Goal: Task Accomplishment & Management: Manage account settings

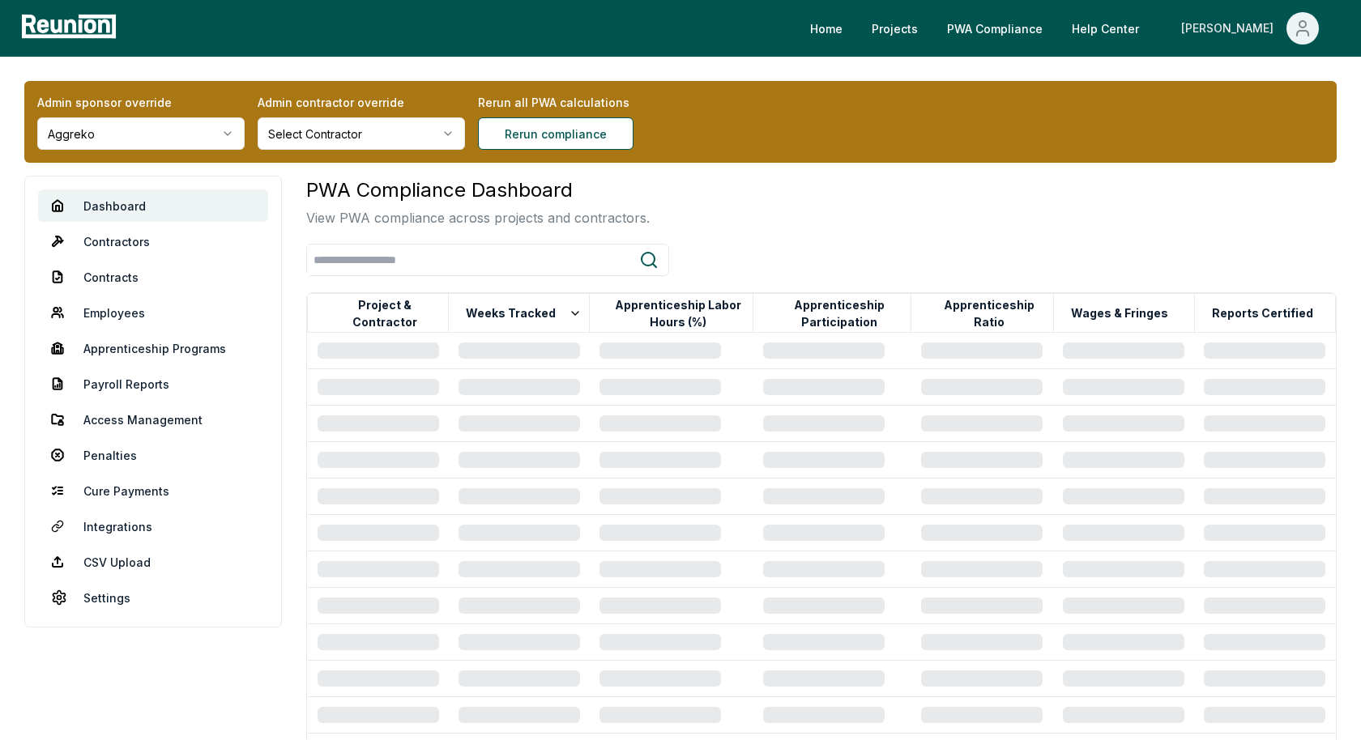
click at [1224, 21] on icon "Main" at bounding box center [1302, 28] width 19 height 19
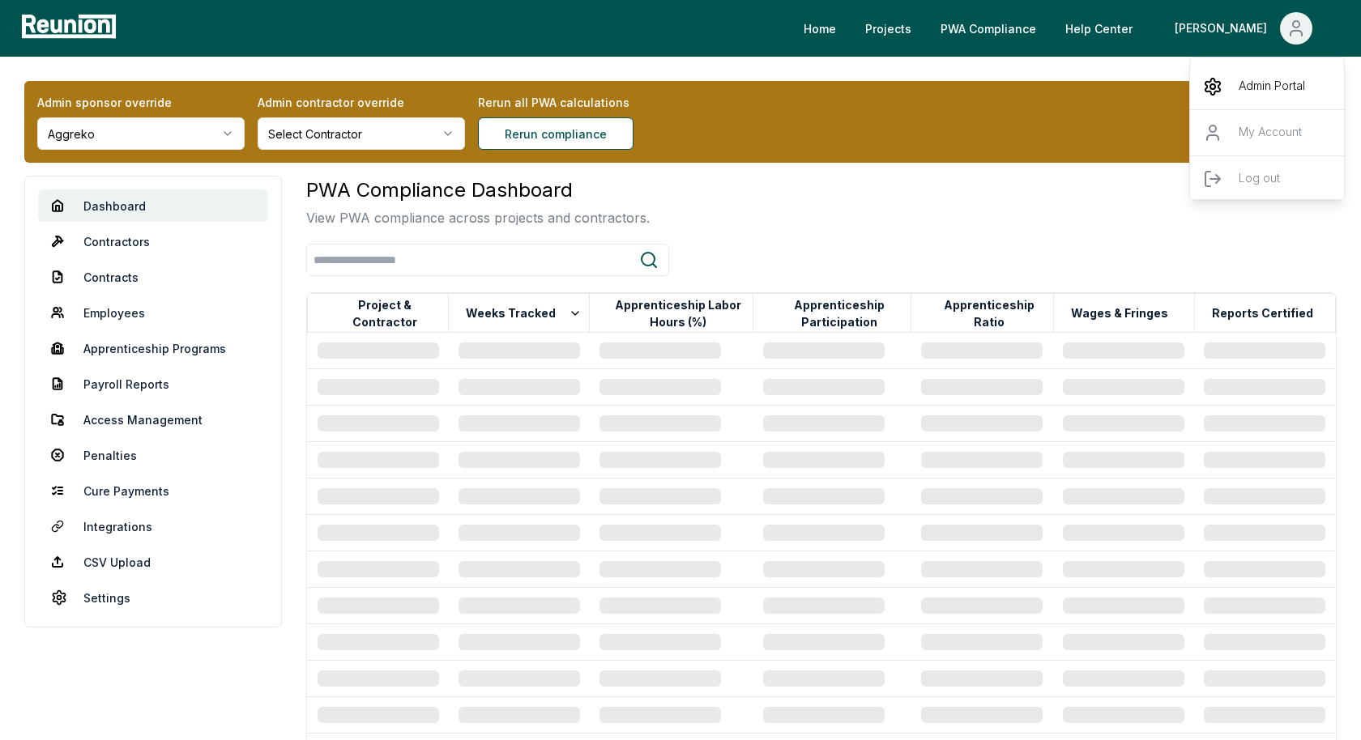
click at [1224, 95] on div "Admin Portal" at bounding box center [1268, 86] width 156 height 45
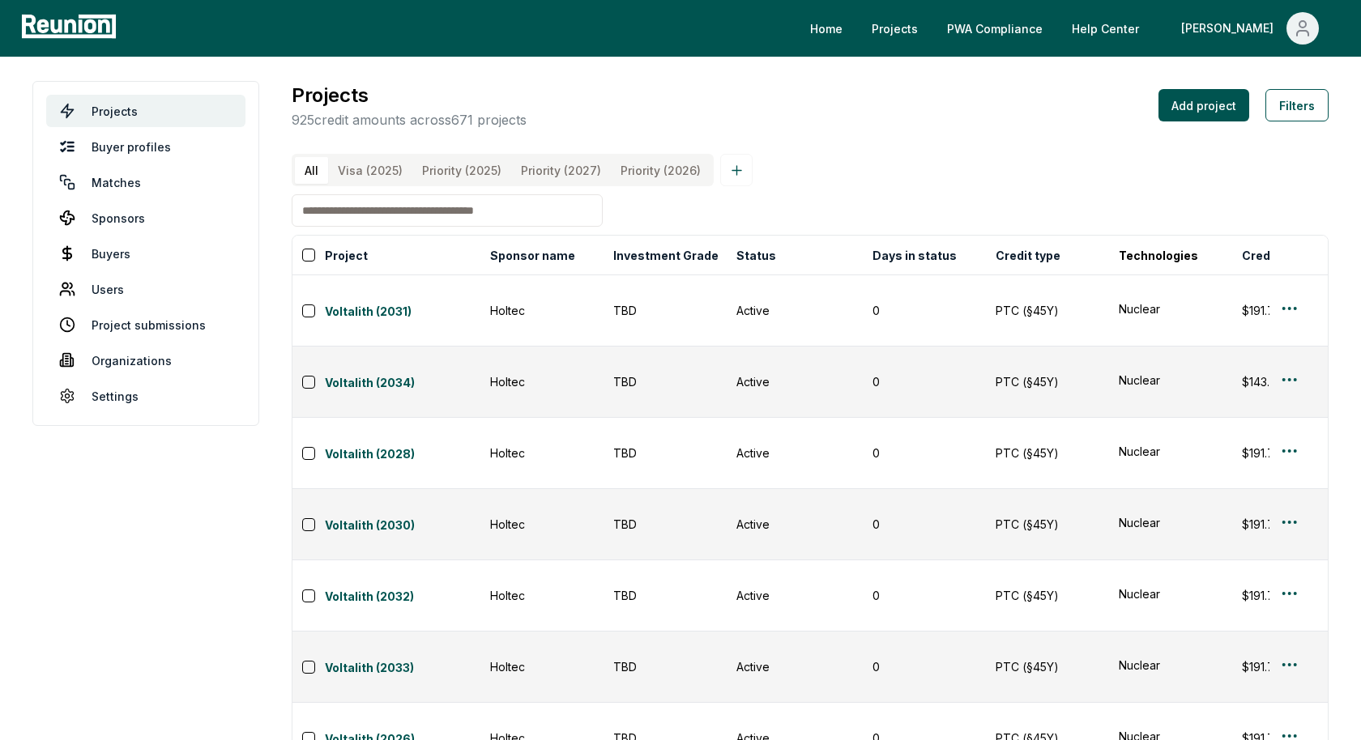
scroll to position [41, 0]
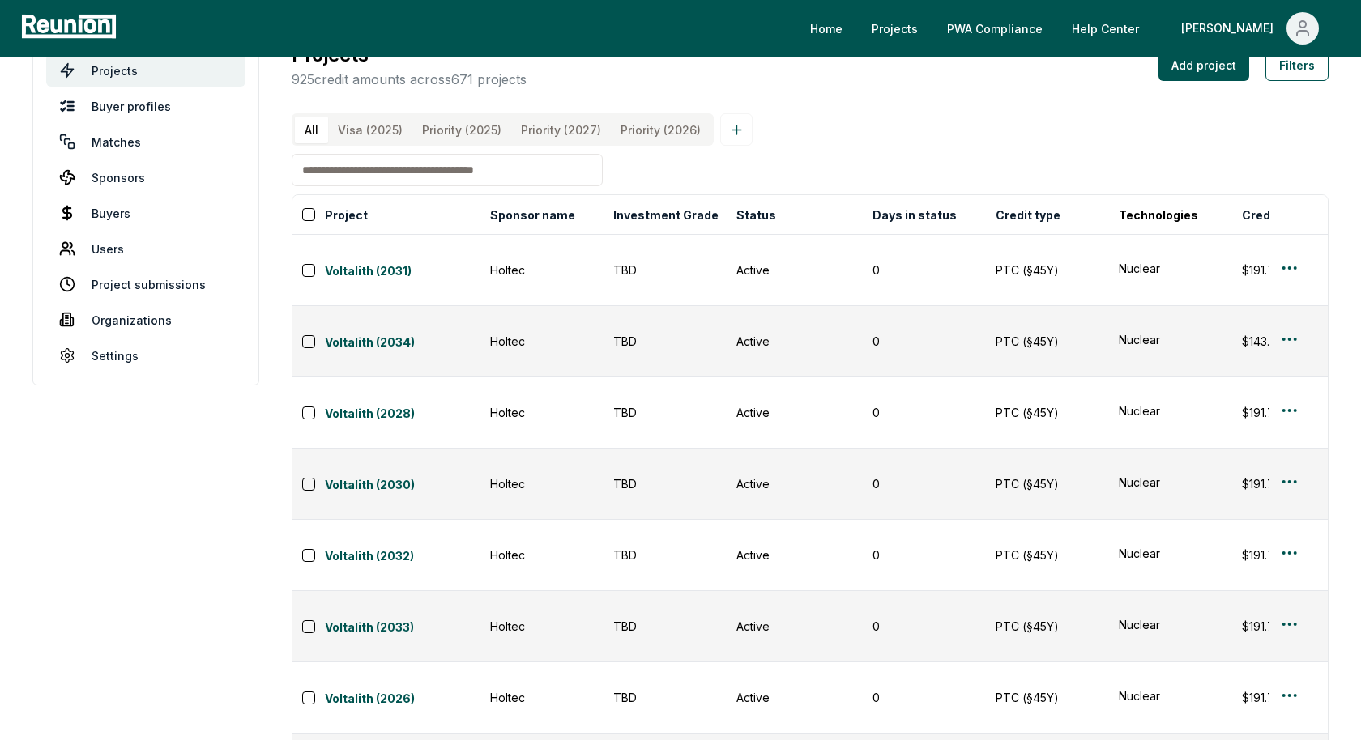
click at [900, 117] on div "All Visa (2025) Priority (2025) Priority (2027) Priority (2026)" at bounding box center [810, 129] width 1037 height 32
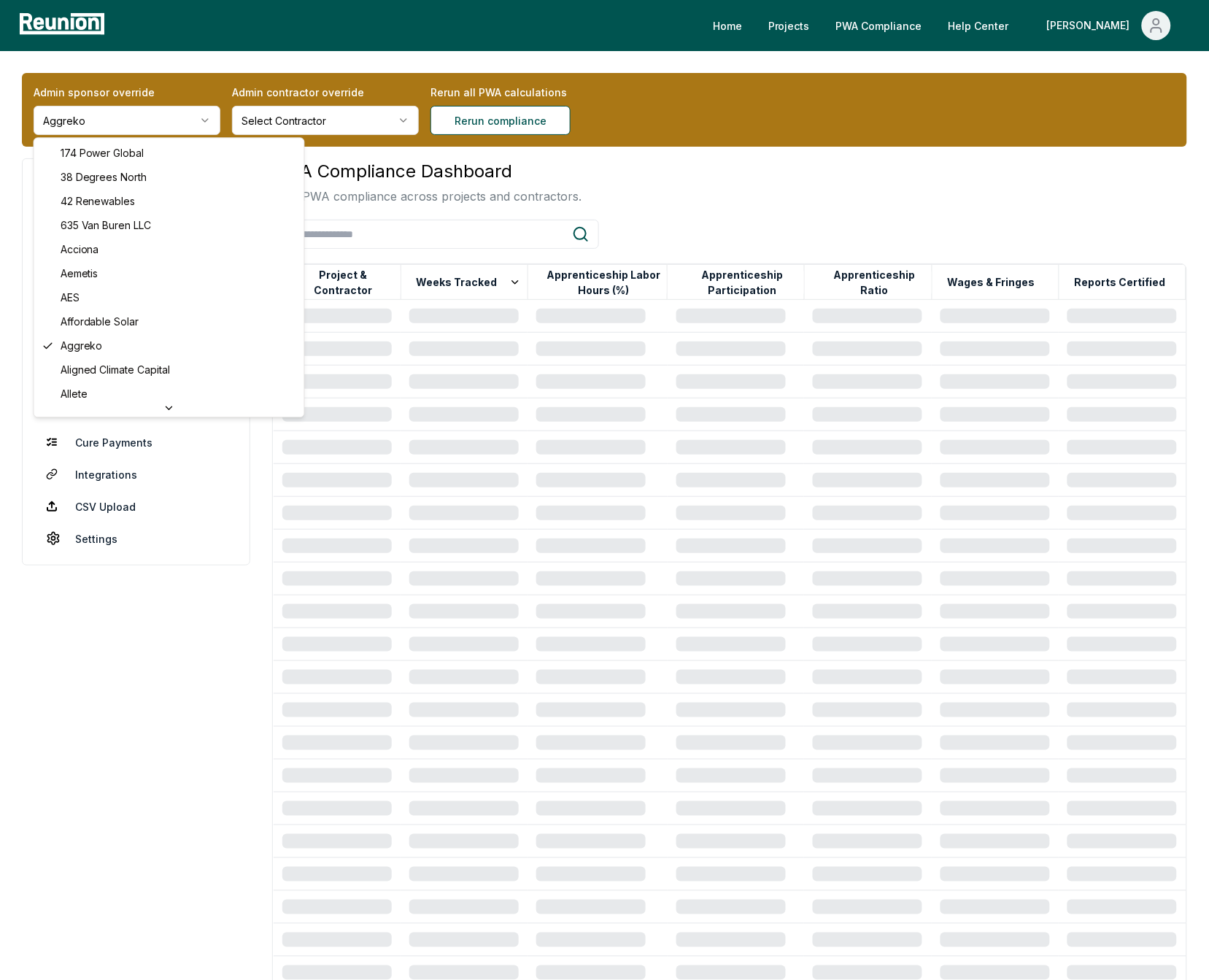
scroll to position [5017, 0]
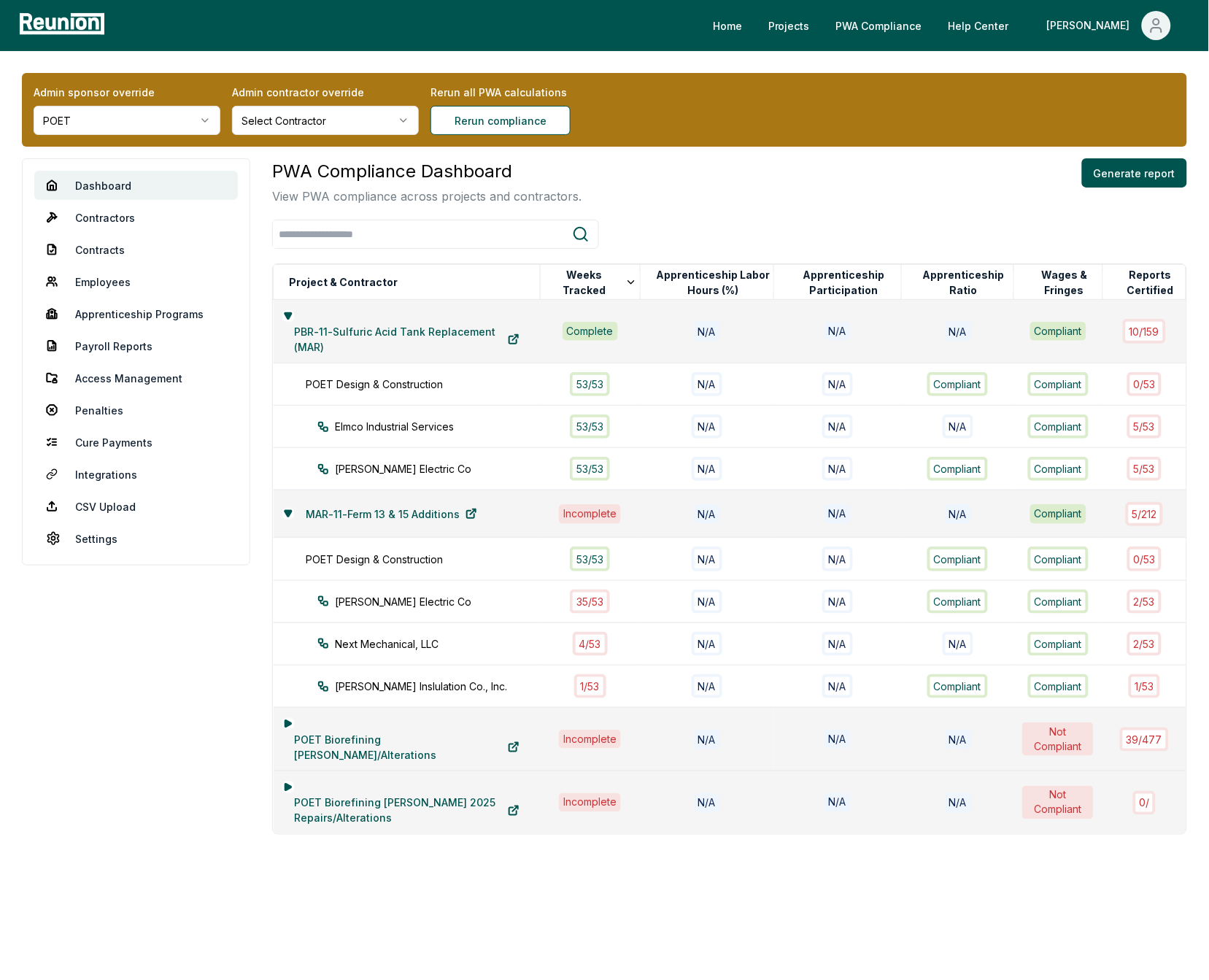
click at [280, 712] on td "POET Biorefining Marion Repairs/Alterations" at bounding box center [407, 740] width 267 height 63
click at [299, 717] on div "POET Biorefining Marion Repairs/Alterations" at bounding box center [407, 740] width 249 height 45
click at [290, 720] on icon at bounding box center [288, 724] width 9 height 9
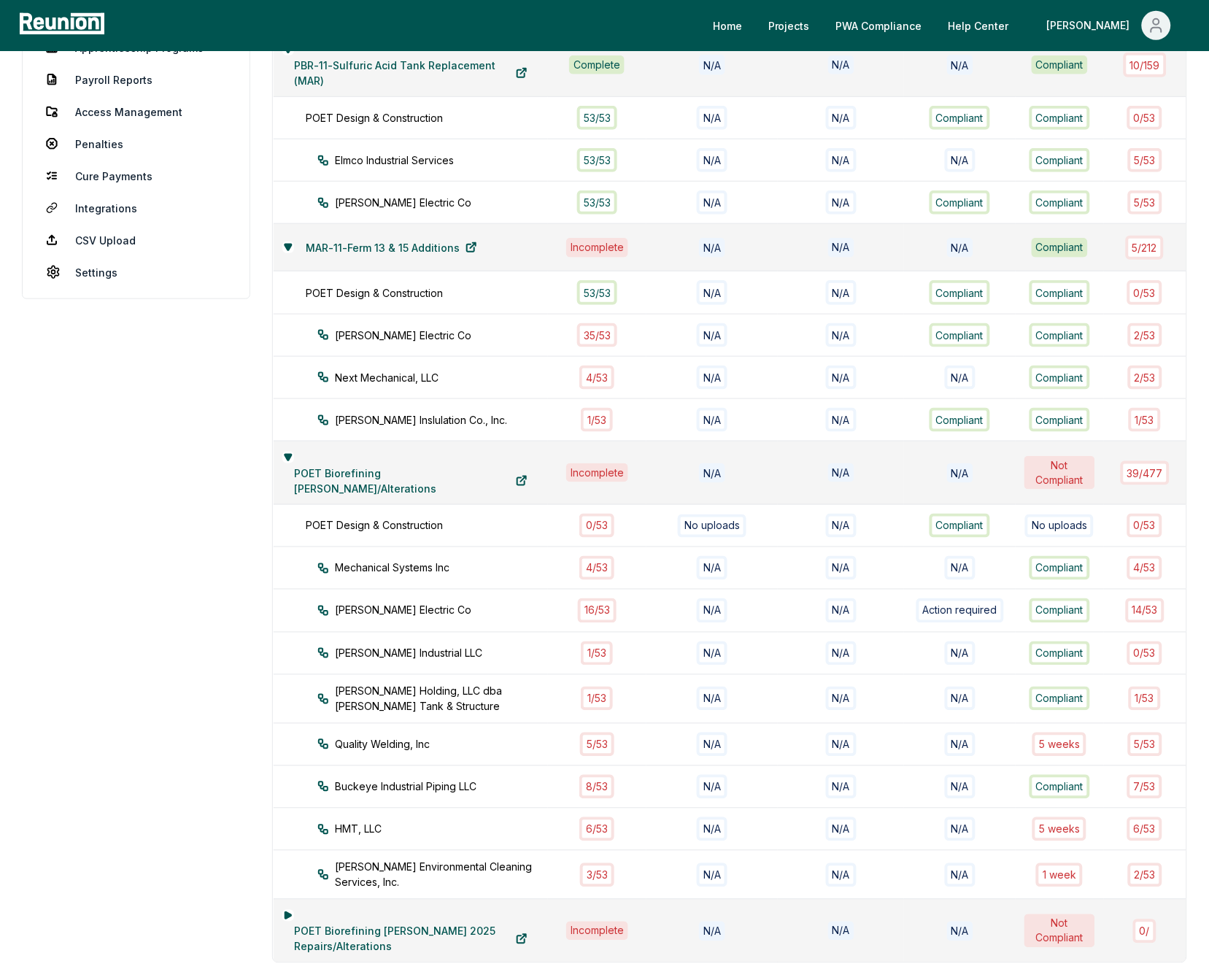
scroll to position [293, 0]
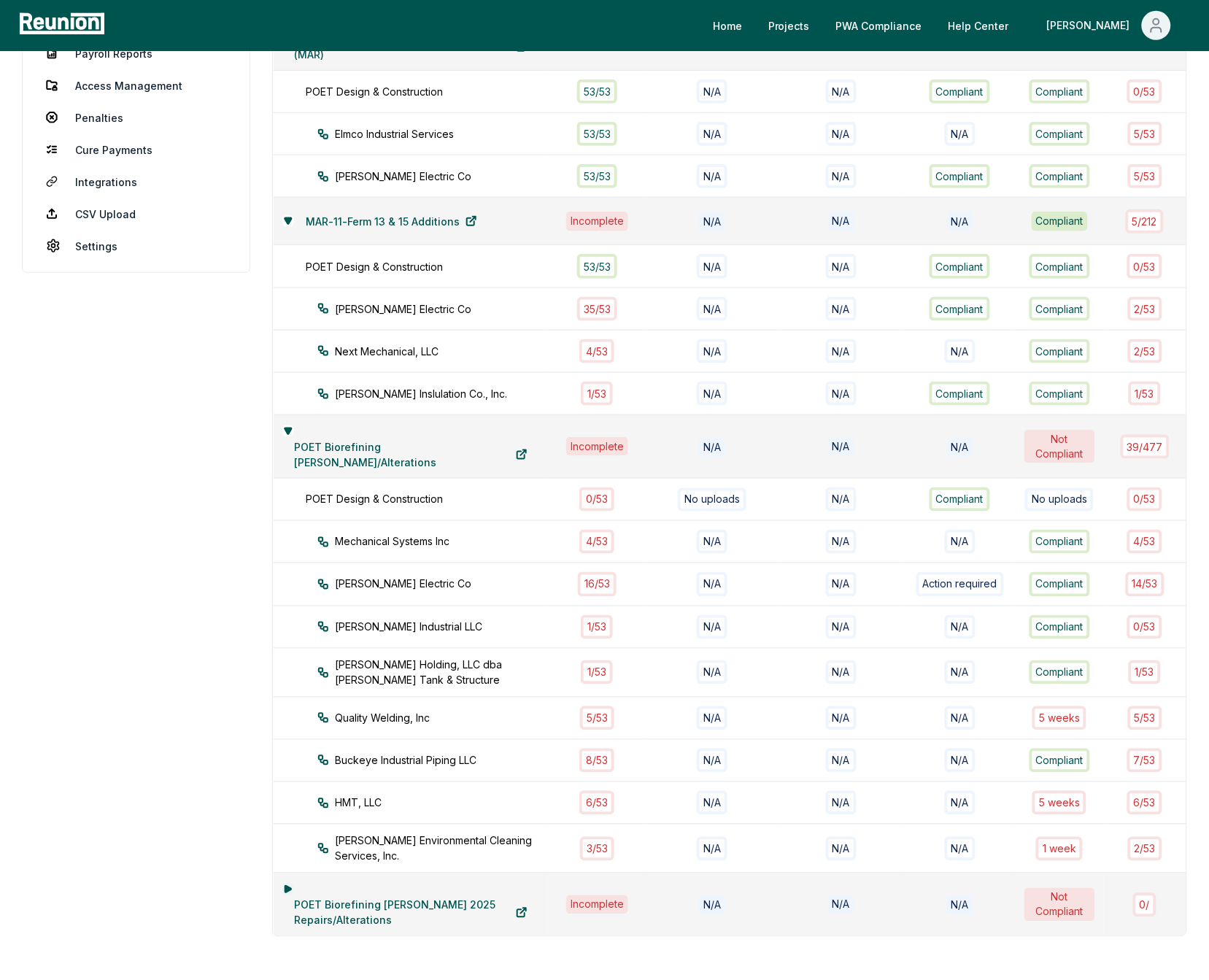
click at [291, 884] on button at bounding box center [288, 889] width 12 height 12
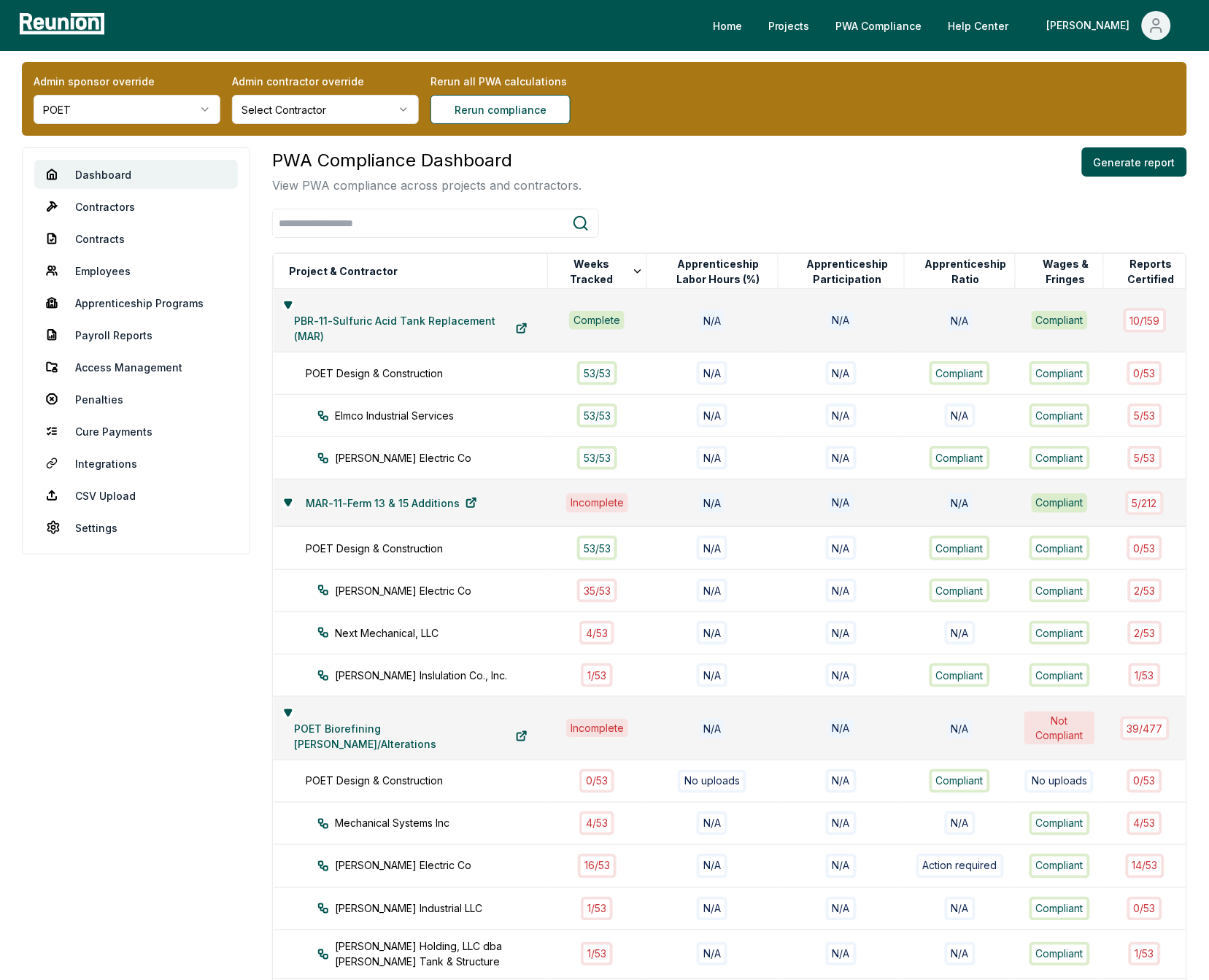
scroll to position [0, 0]
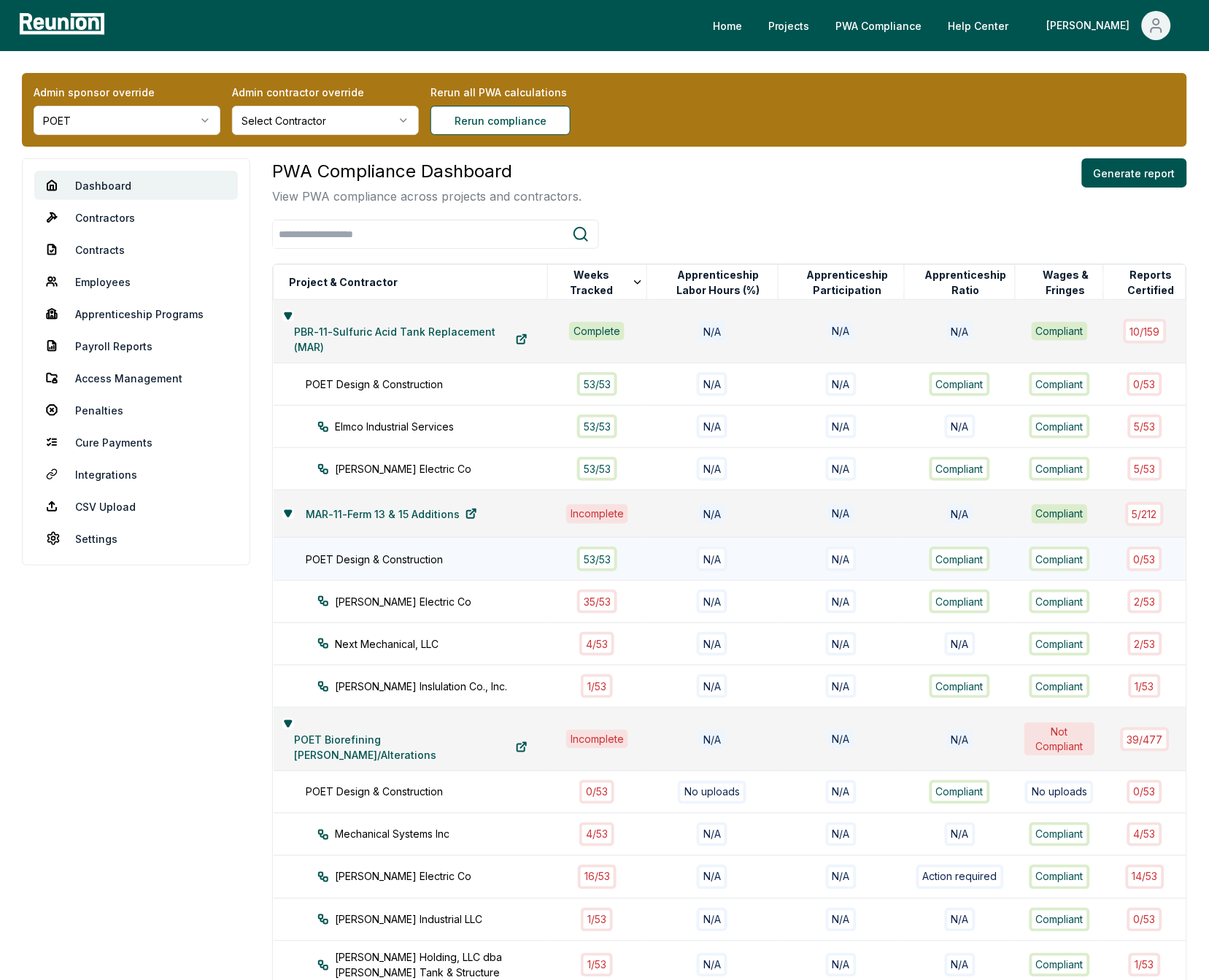
click at [448, 564] on td "POET Design & Construction" at bounding box center [411, 558] width 275 height 42
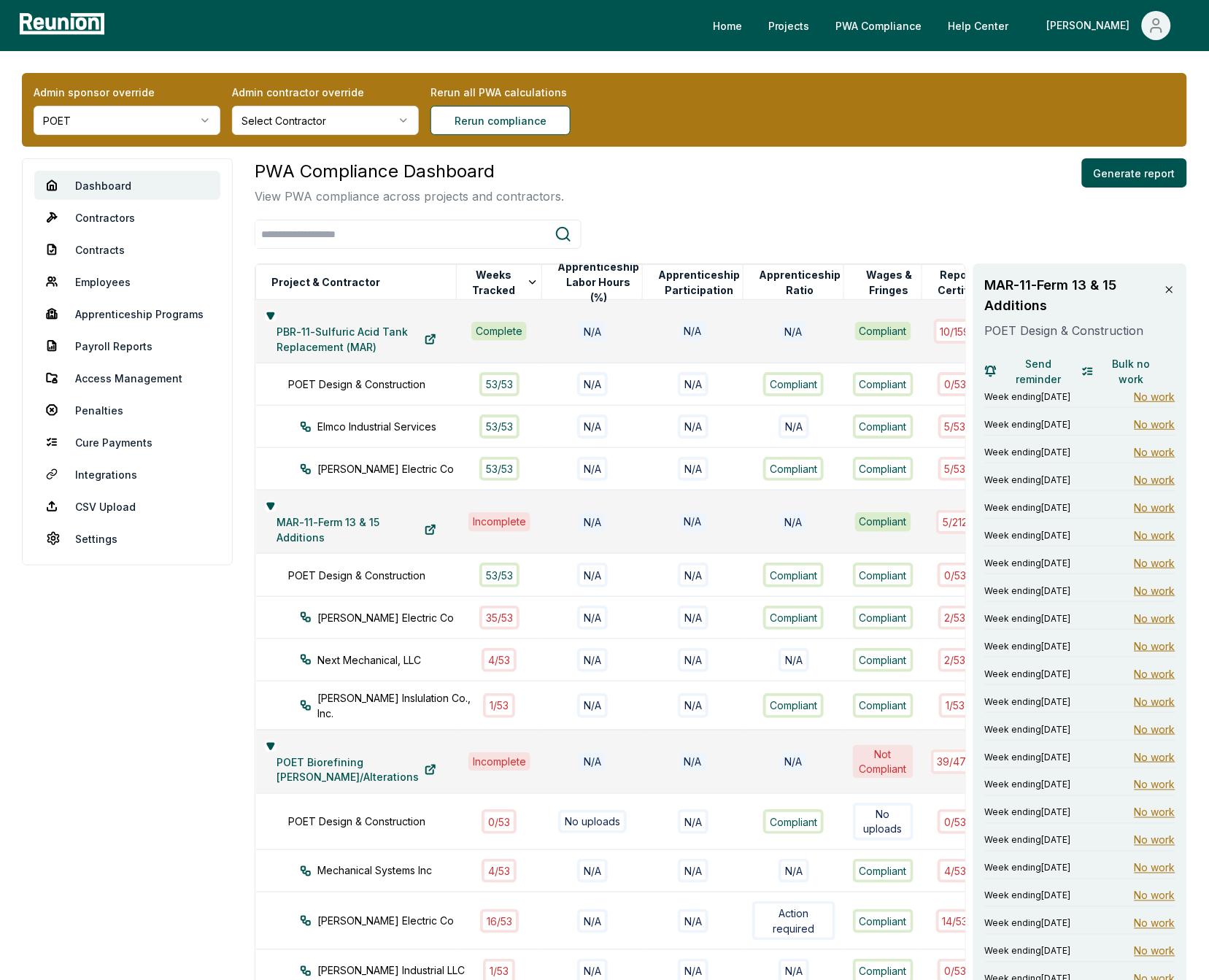
click at [1170, 286] on icon at bounding box center [1169, 289] width 12 height 12
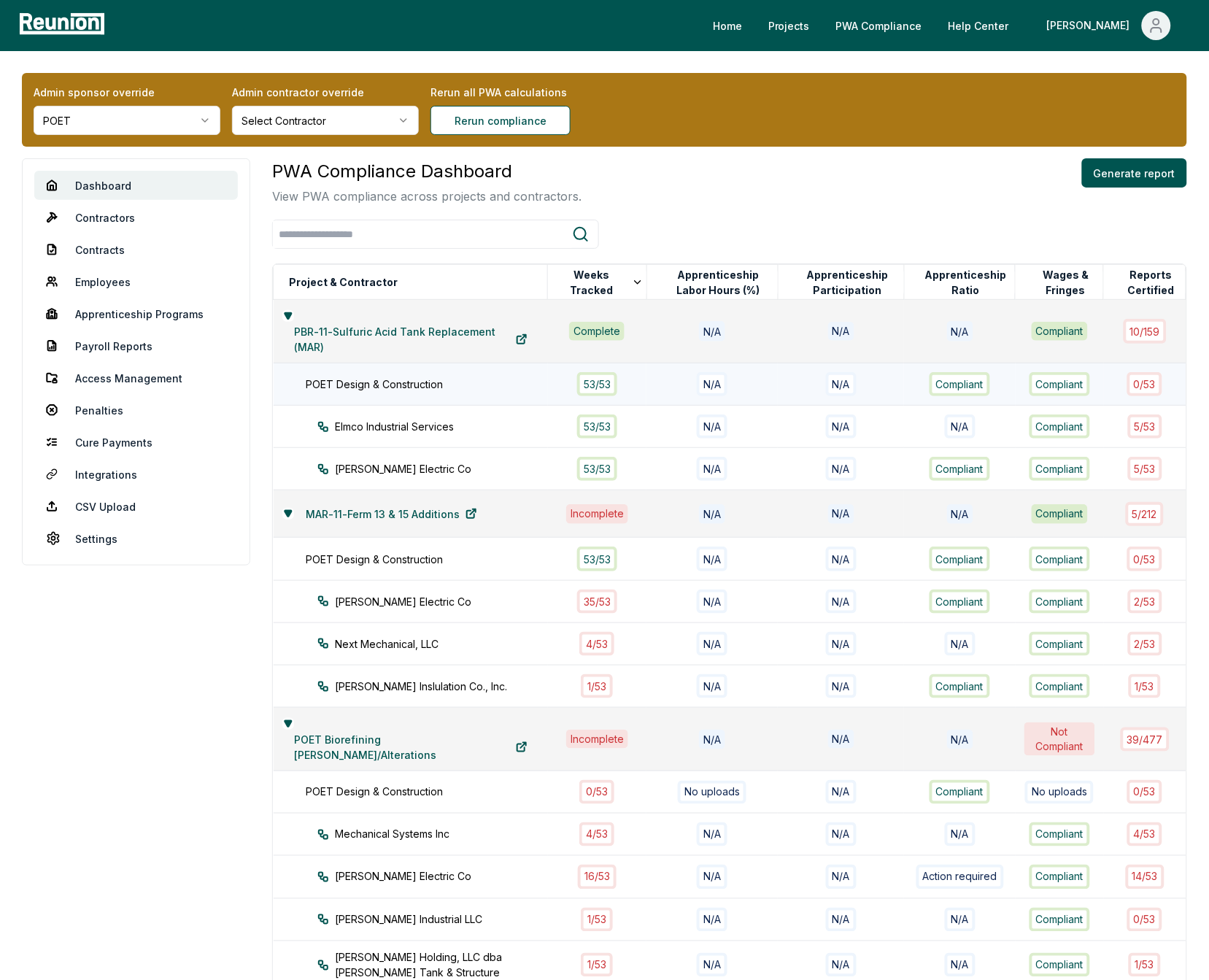
click at [450, 386] on div "POET Design & Construction" at bounding box center [433, 384] width 257 height 15
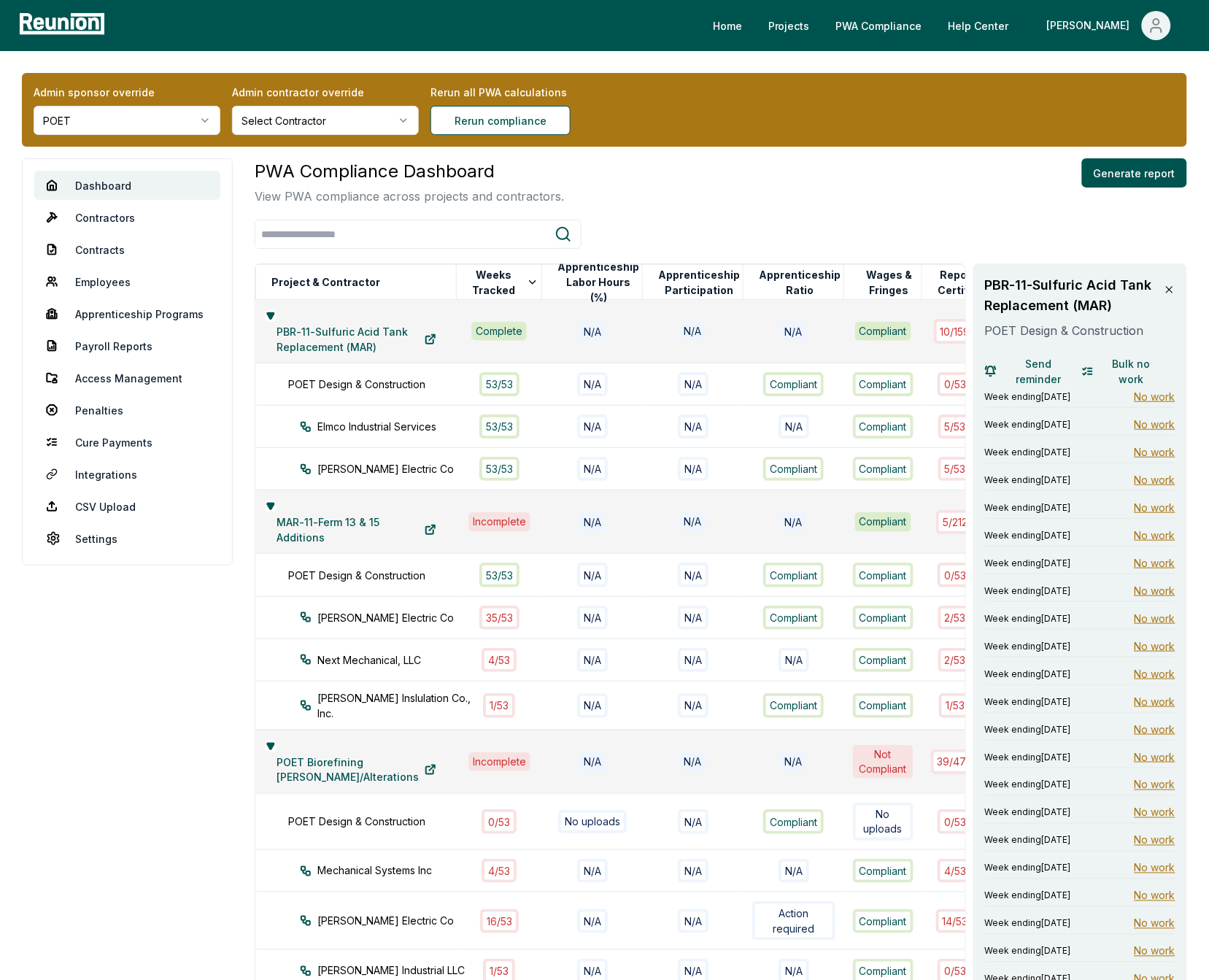
click at [1169, 291] on icon at bounding box center [1169, 289] width 12 height 12
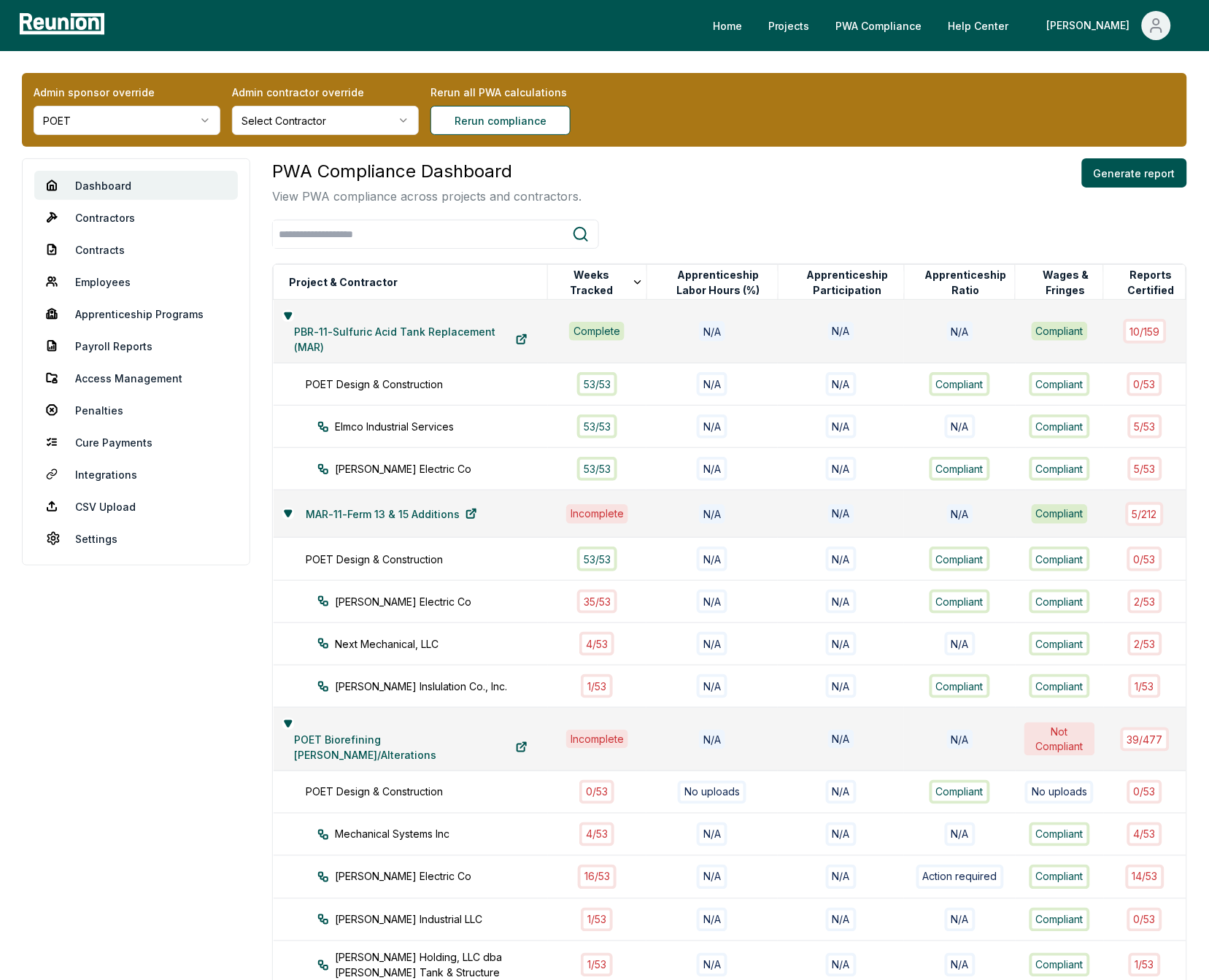
click at [941, 213] on div "PWA Compliance Dashboard View PWA compliance across projects and contractors. G…" at bounding box center [730, 715] width 915 height 1113
click at [112, 283] on link "Employees" at bounding box center [136, 282] width 204 height 29
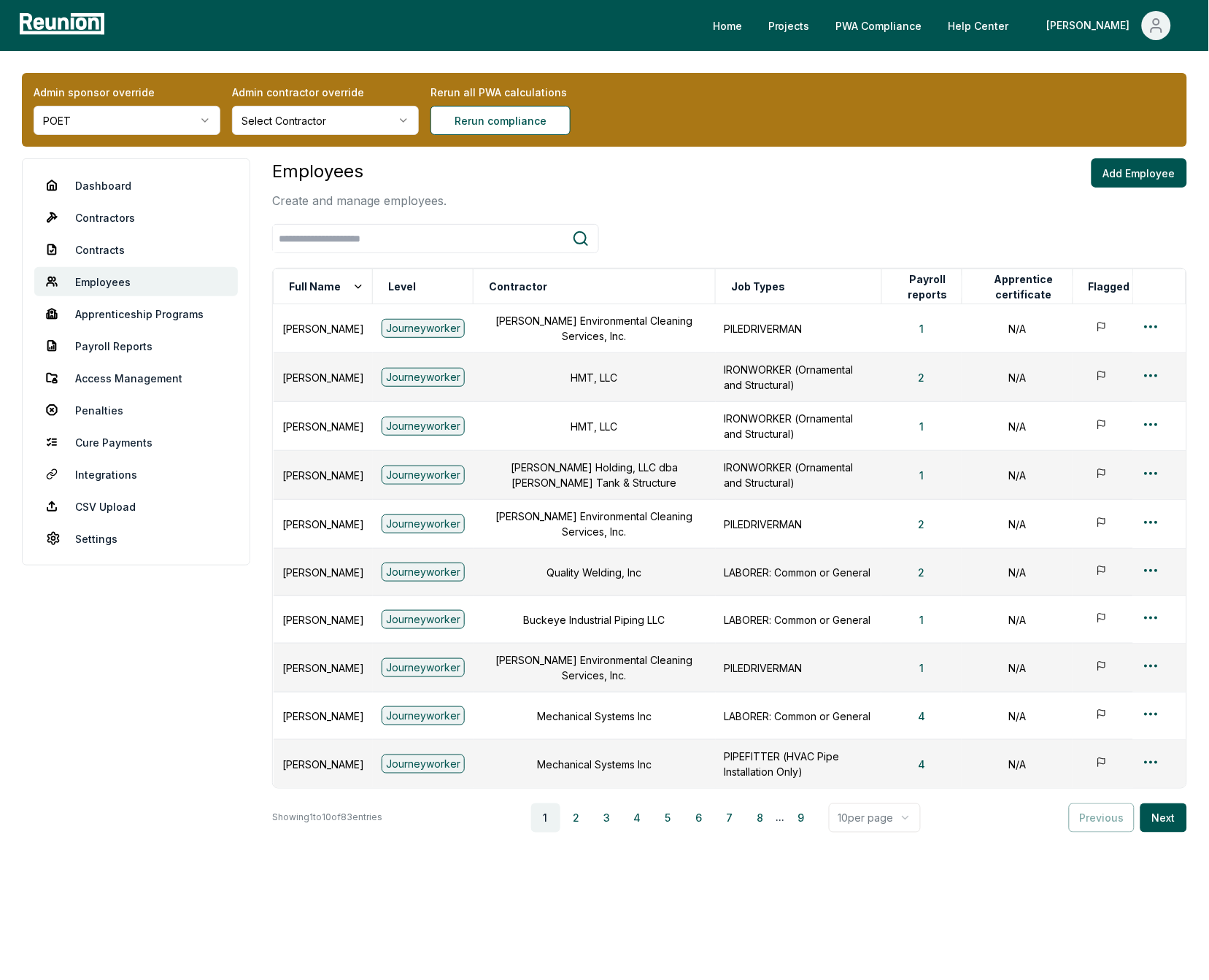
click at [149, 121] on html "Please visit us on your desktop We're working on making our marketplace mobile-…" at bounding box center [604, 490] width 1209 height 980
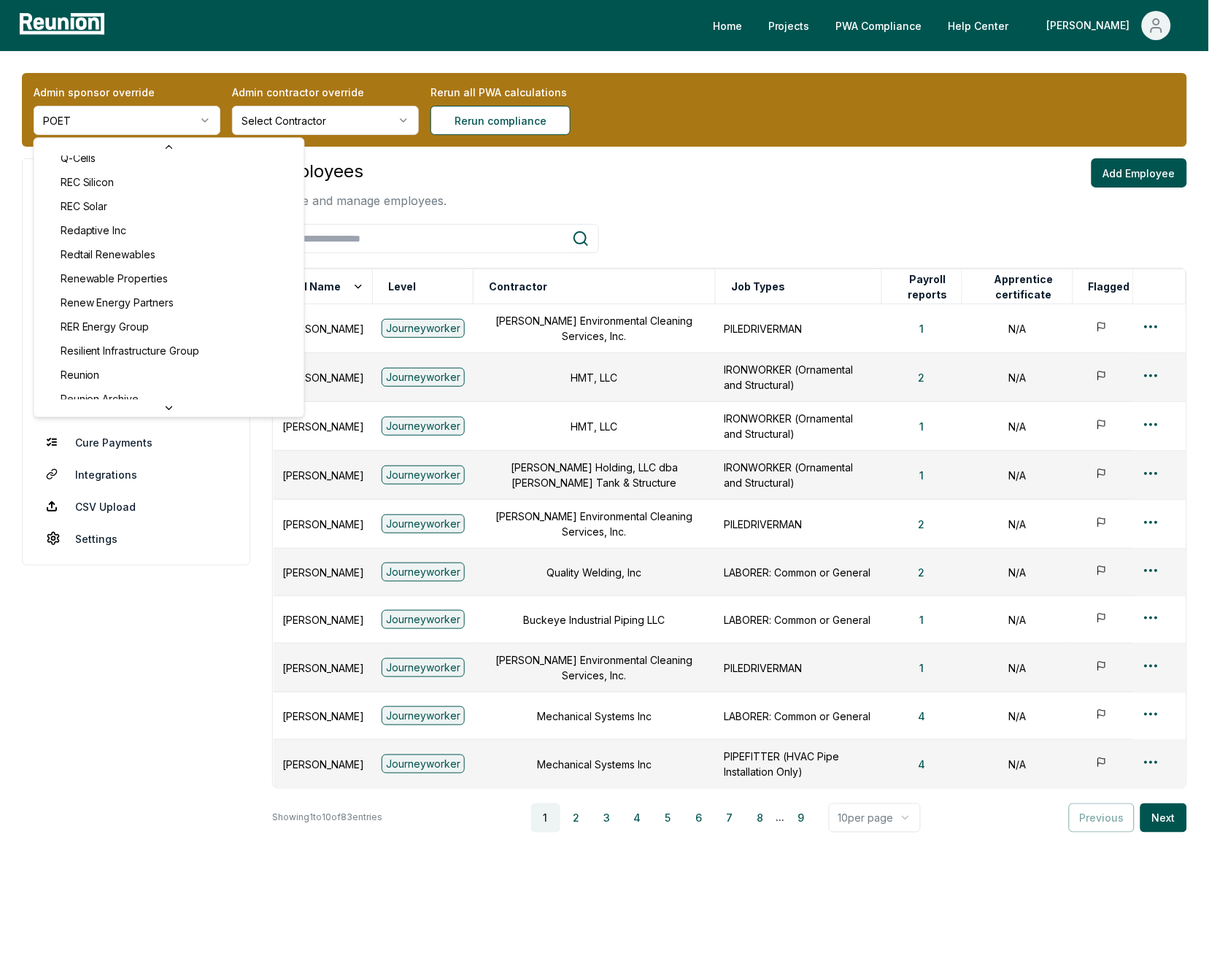
scroll to position [5366, 0]
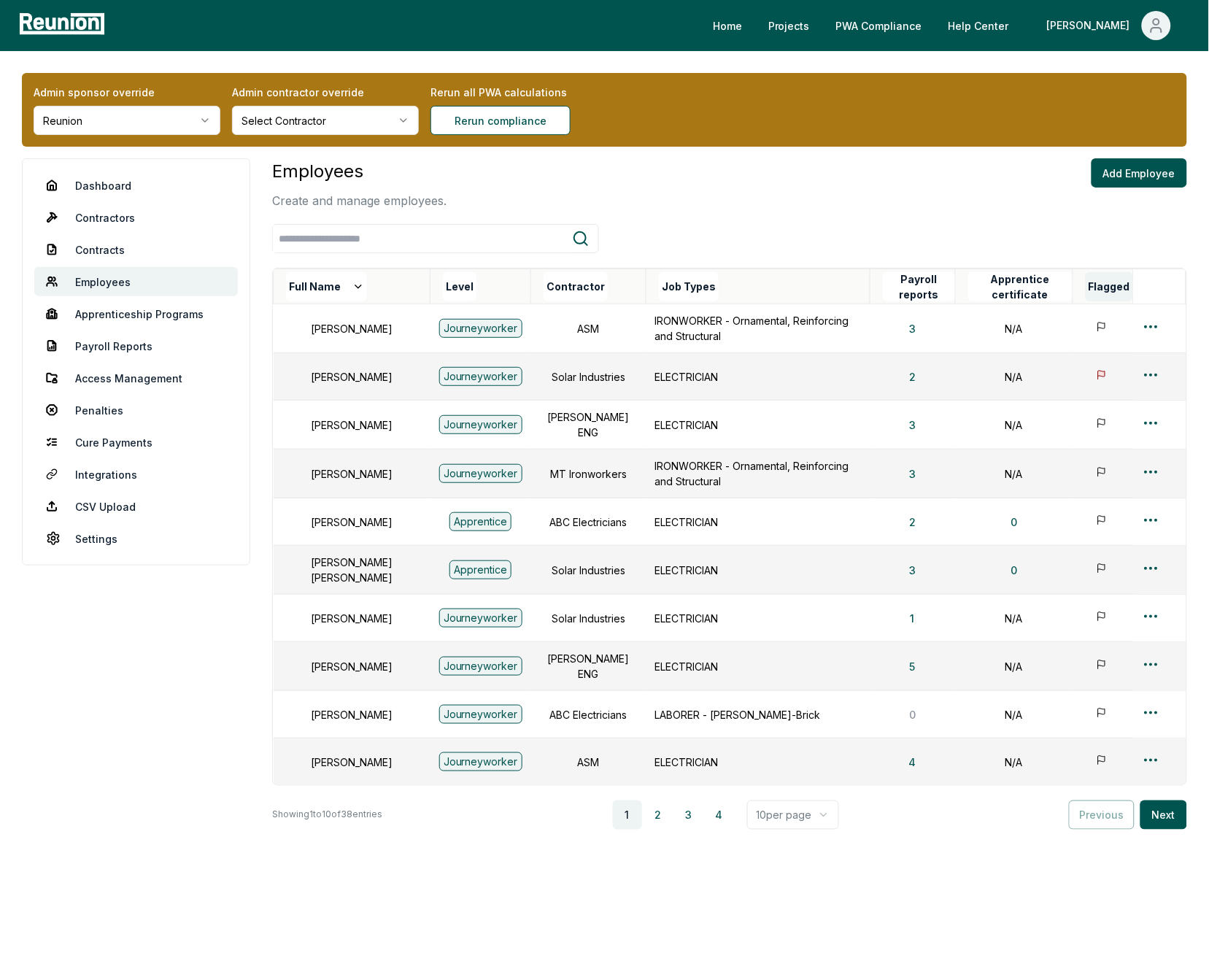
click at [1101, 286] on button "Flagged" at bounding box center [1109, 286] width 48 height 29
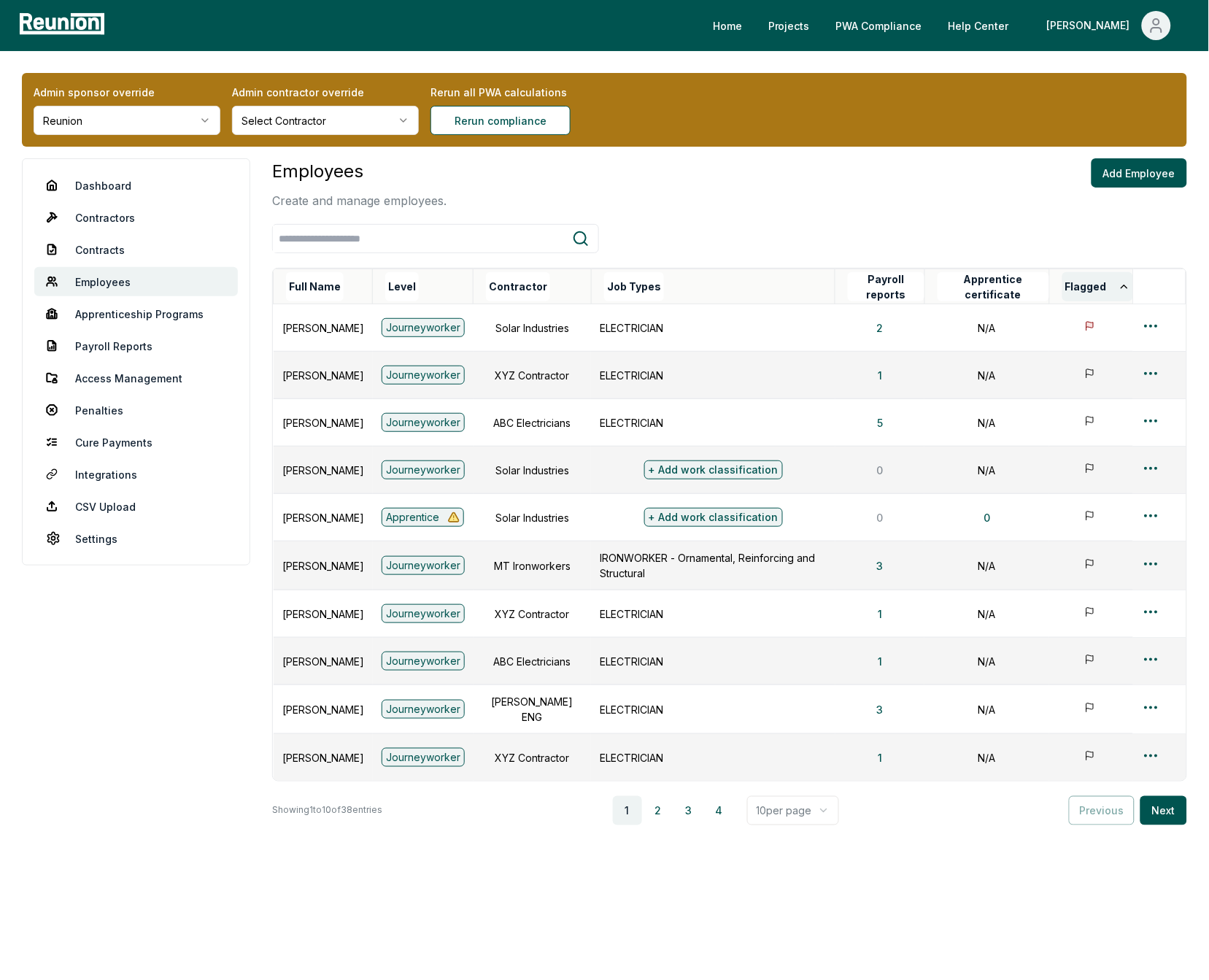
click at [1098, 286] on button "Flagged" at bounding box center [1098, 286] width 71 height 29
click at [1091, 292] on button "Flagged" at bounding box center [1098, 286] width 71 height 29
click at [997, 202] on div "Employees Create and manage employees. Add Employee" at bounding box center [730, 184] width 915 height 51
click at [107, 509] on link "CSV Upload" at bounding box center [136, 506] width 204 height 29
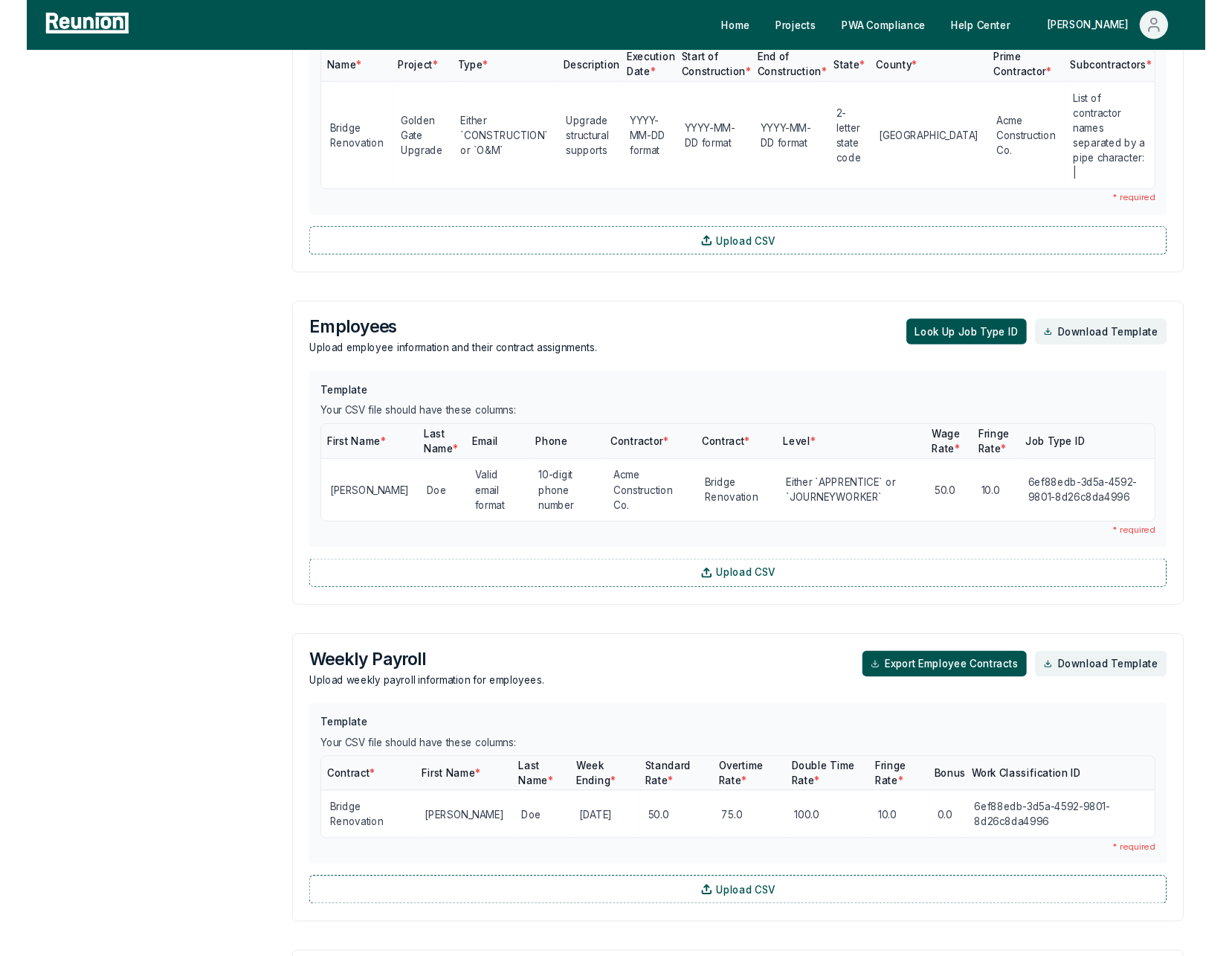
scroll to position [1017, 0]
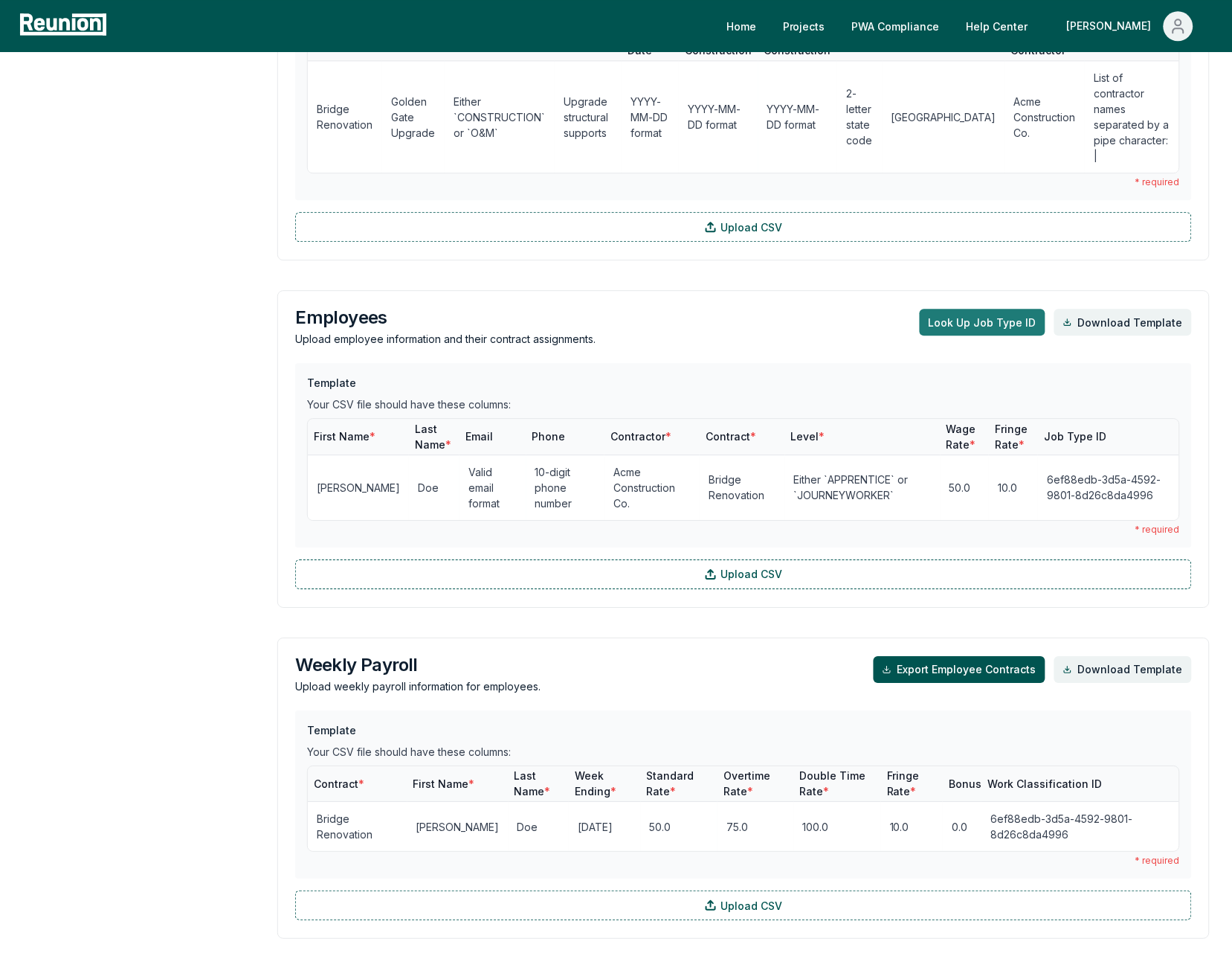
click at [997, 309] on button "Look Up Job Type ID" at bounding box center [982, 321] width 126 height 27
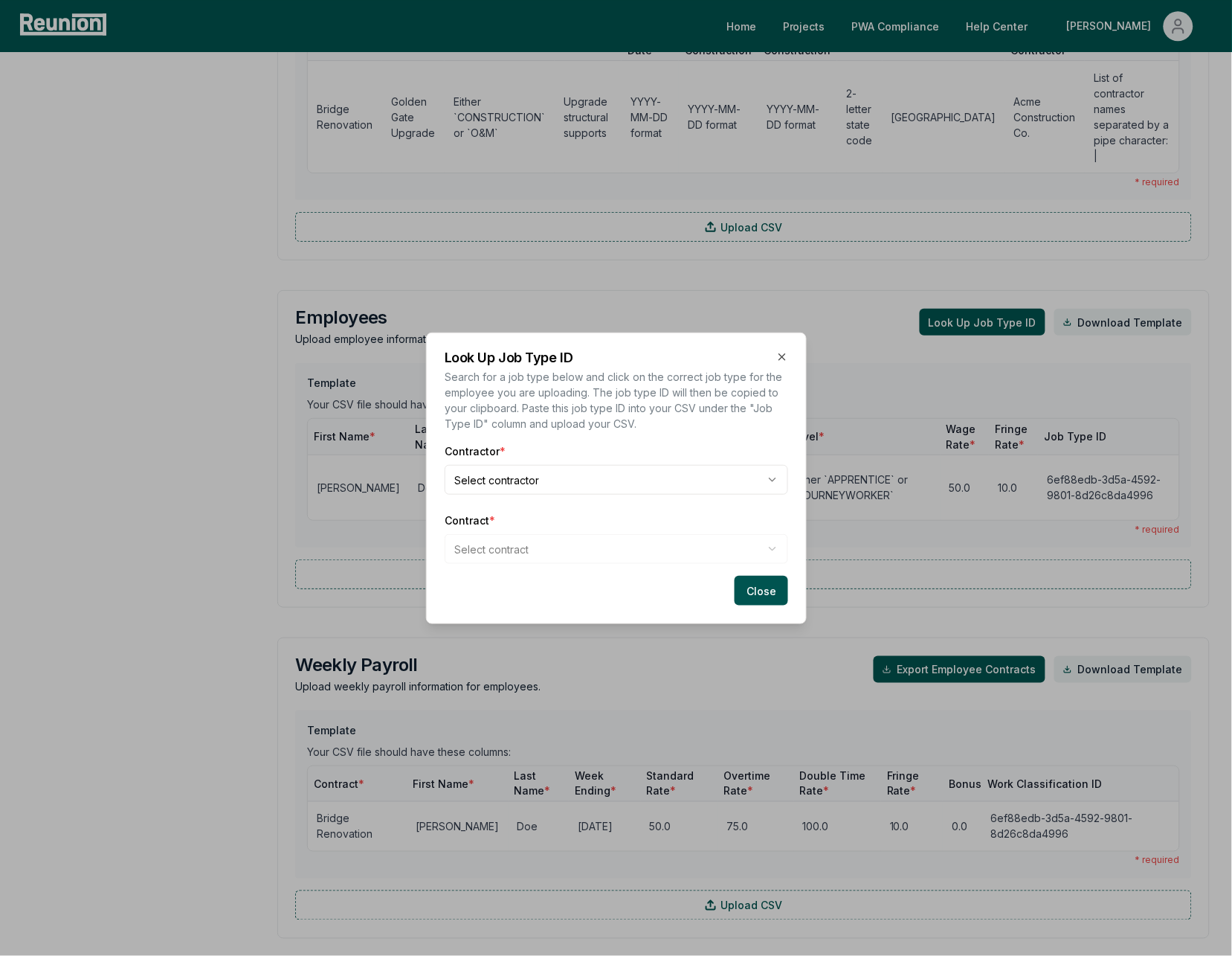
click at [541, 481] on body "Please visit us on your desktop We're working on making our marketplace mobile-…" at bounding box center [616, 265] width 1232 height 2565
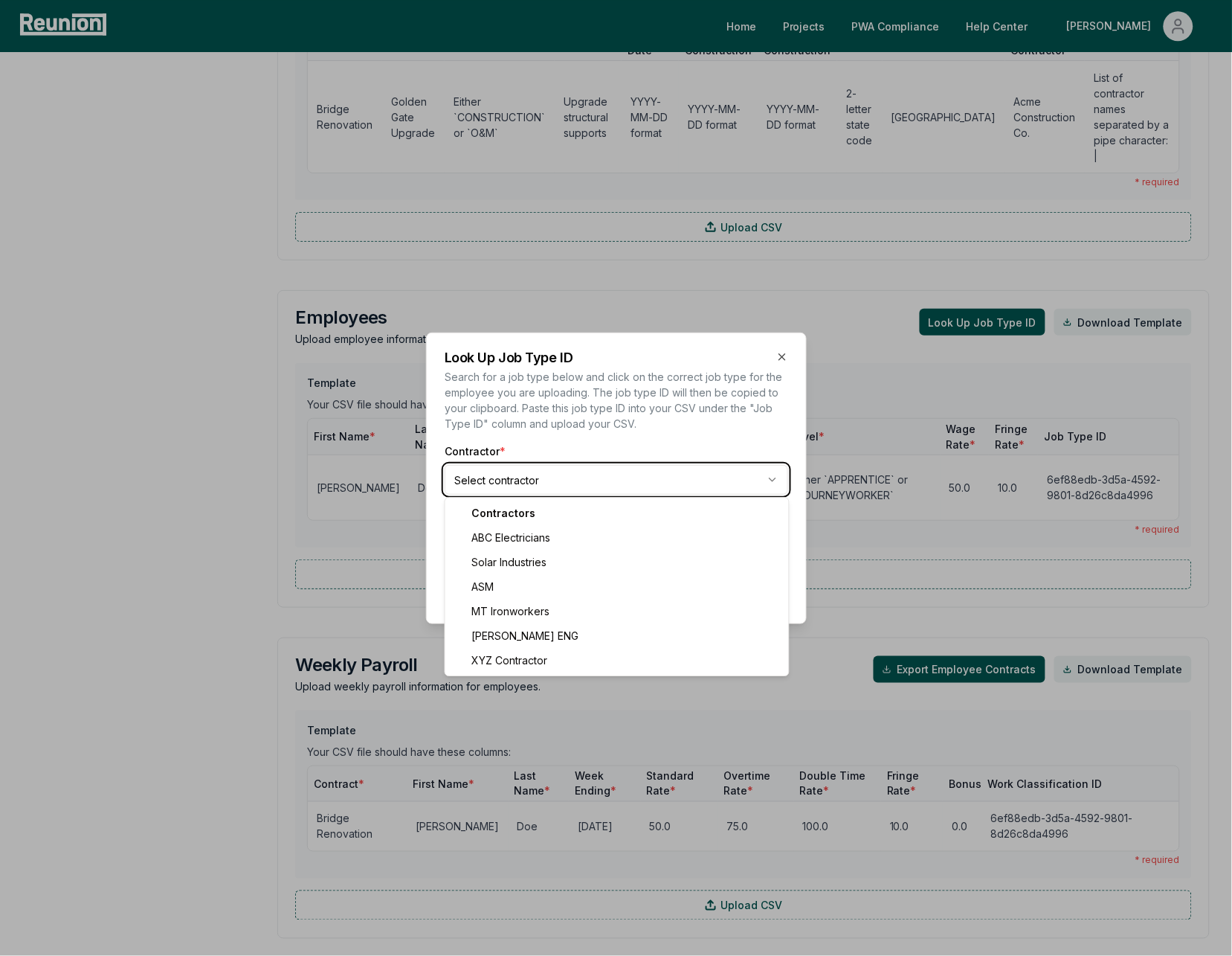
click at [554, 446] on body "Please visit us on your desktop We're working on making our marketplace mobile-…" at bounding box center [616, 265] width 1232 height 2565
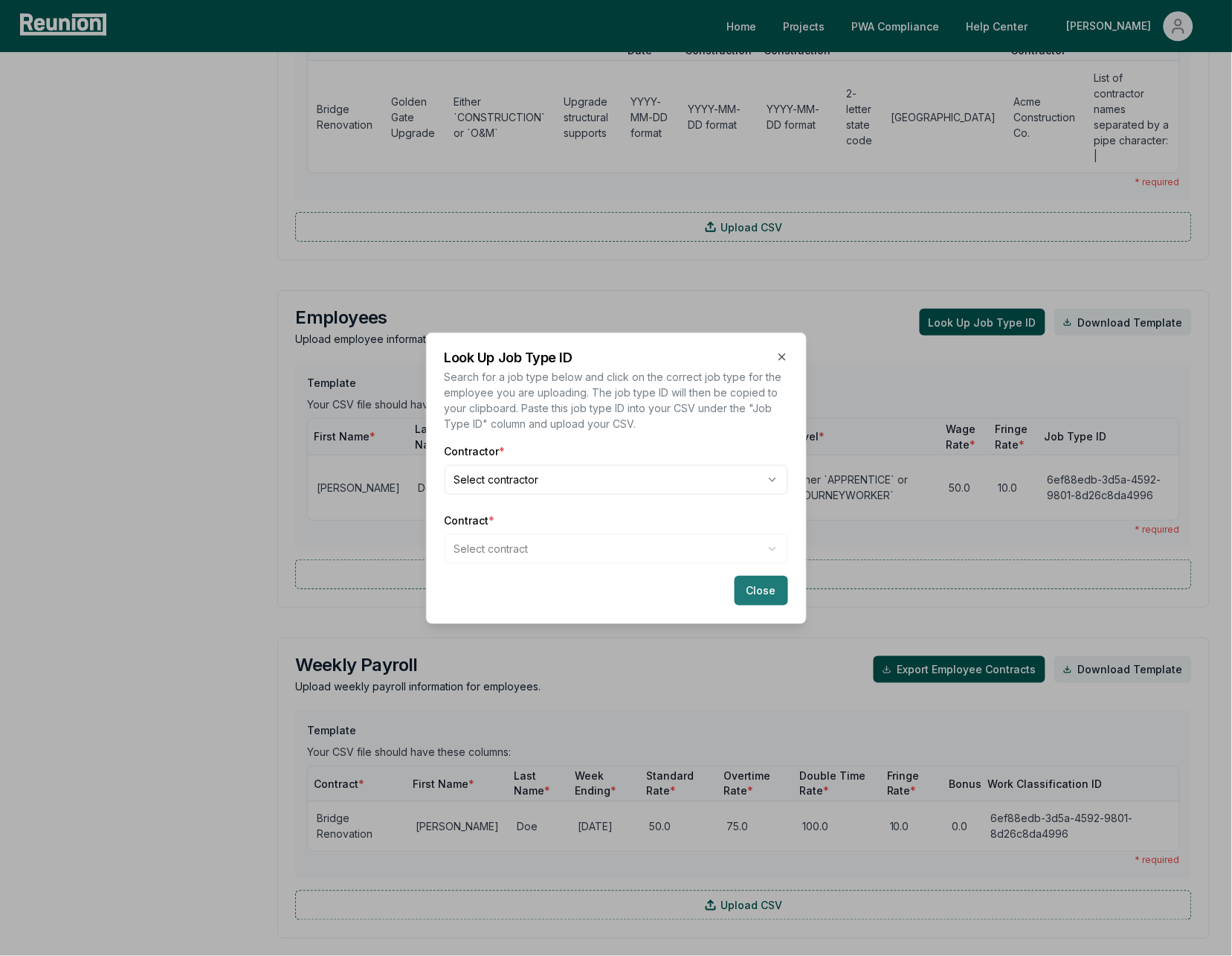
click at [767, 602] on button "Close" at bounding box center [761, 590] width 53 height 29
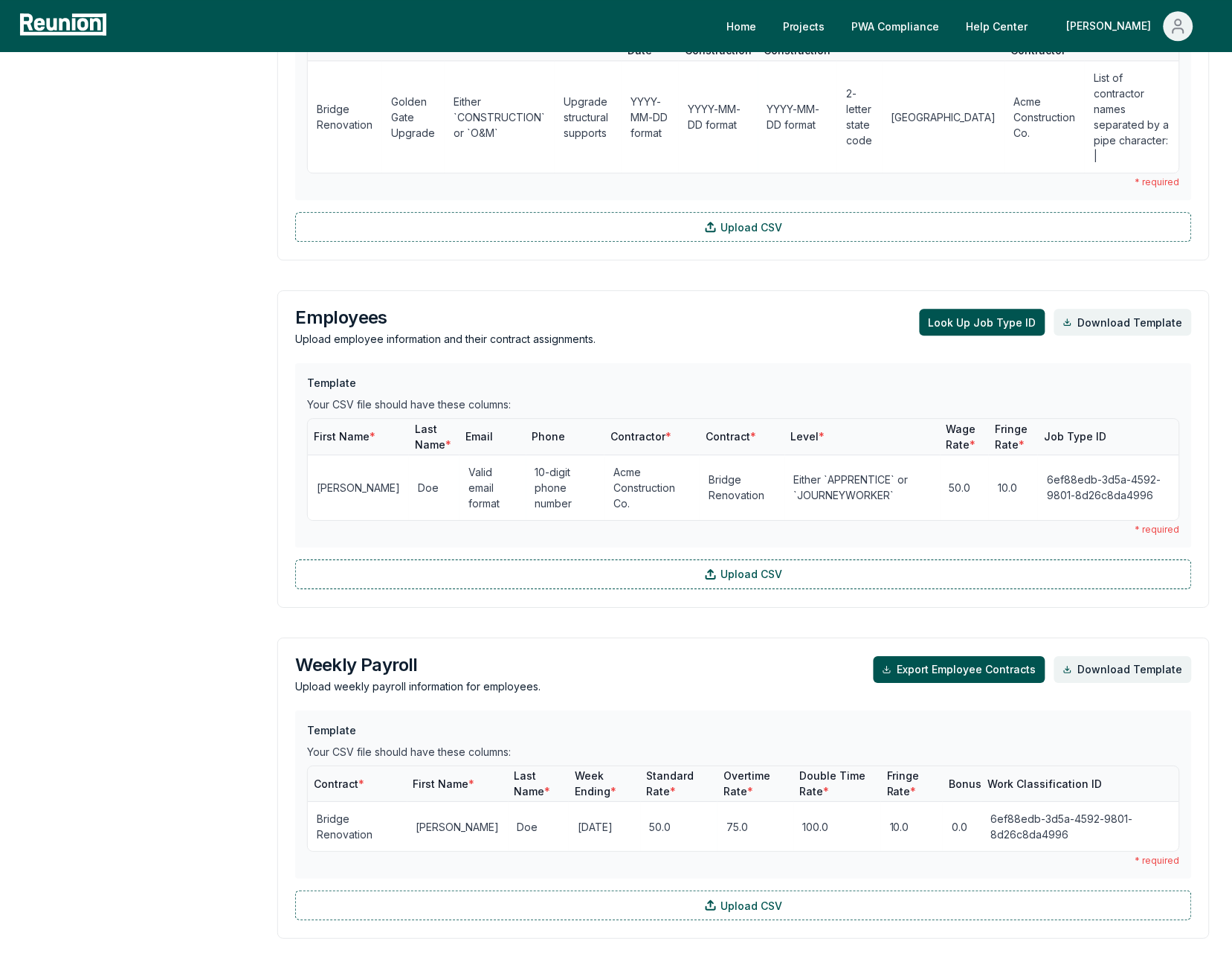
click at [836, 311] on div "Employees Upload employee information and their contract assignments. Look Up J…" at bounding box center [744, 327] width 897 height 38
click at [992, 309] on button "Look Up Job Type ID" at bounding box center [982, 321] width 126 height 27
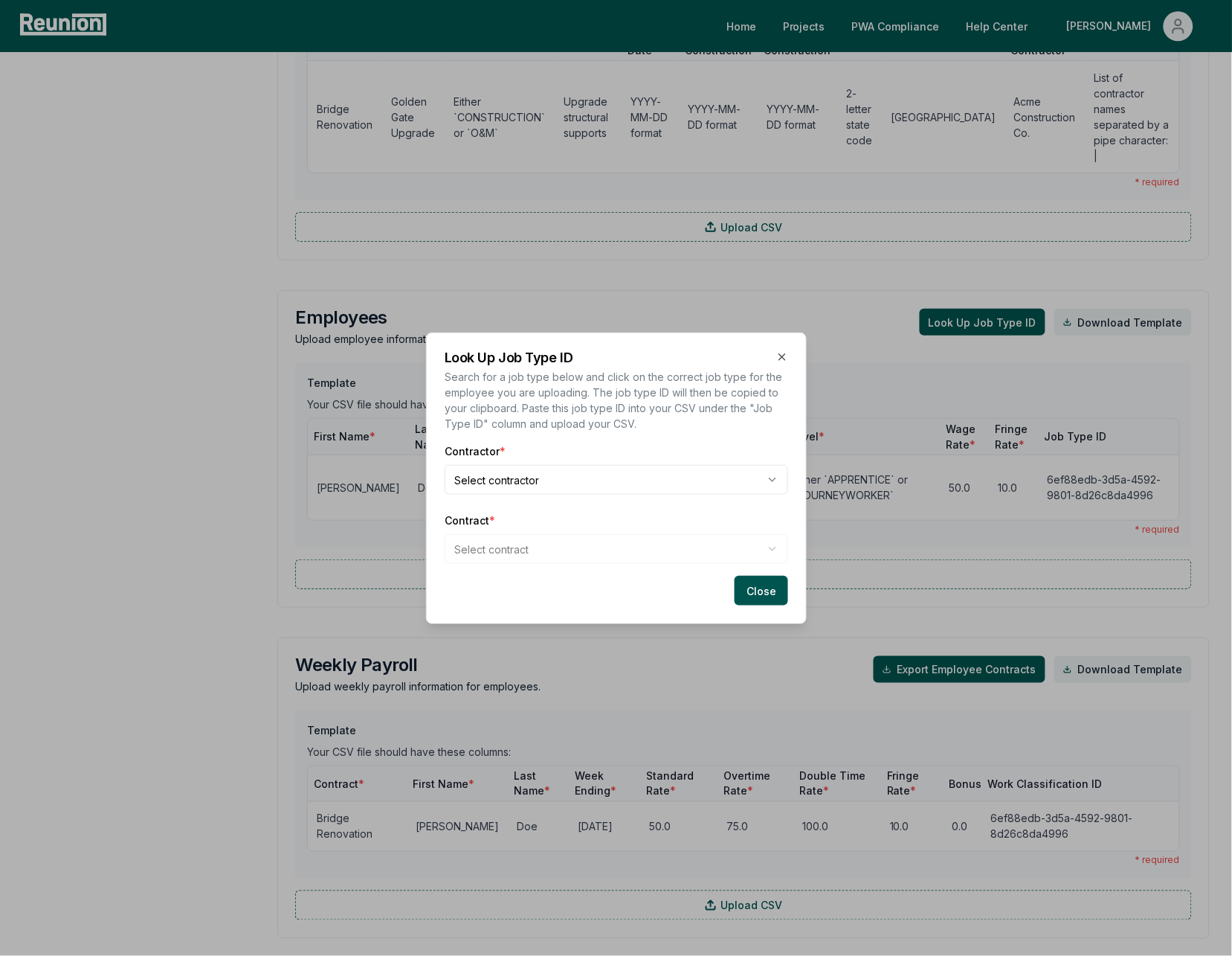
click at [565, 472] on body "Please visit us on your desktop We're working on making our marketplace mobile-…" at bounding box center [616, 265] width 1232 height 2565
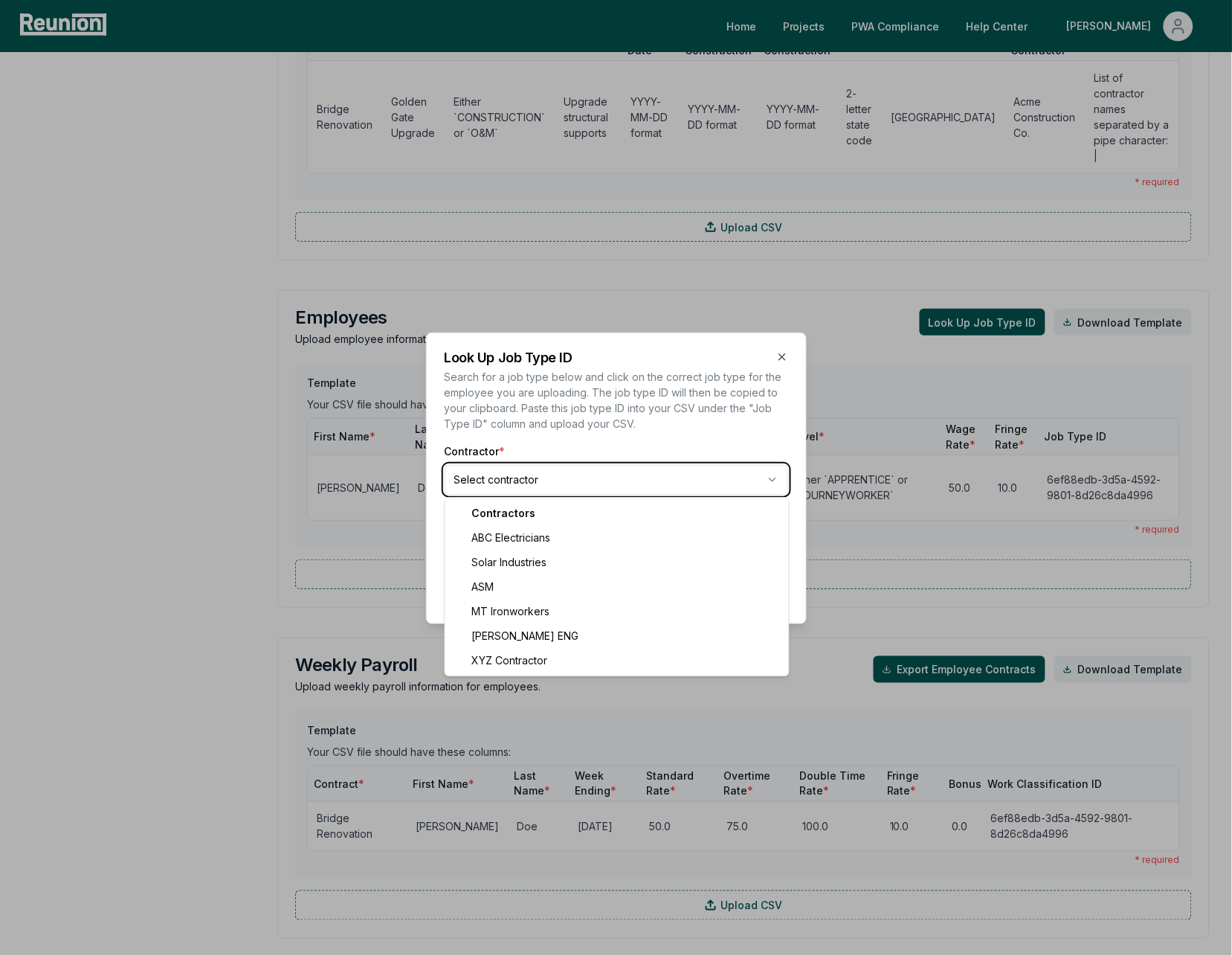
click at [609, 453] on body "Please visit us on your desktop We're working on making our marketplace mobile-…" at bounding box center [616, 265] width 1232 height 2565
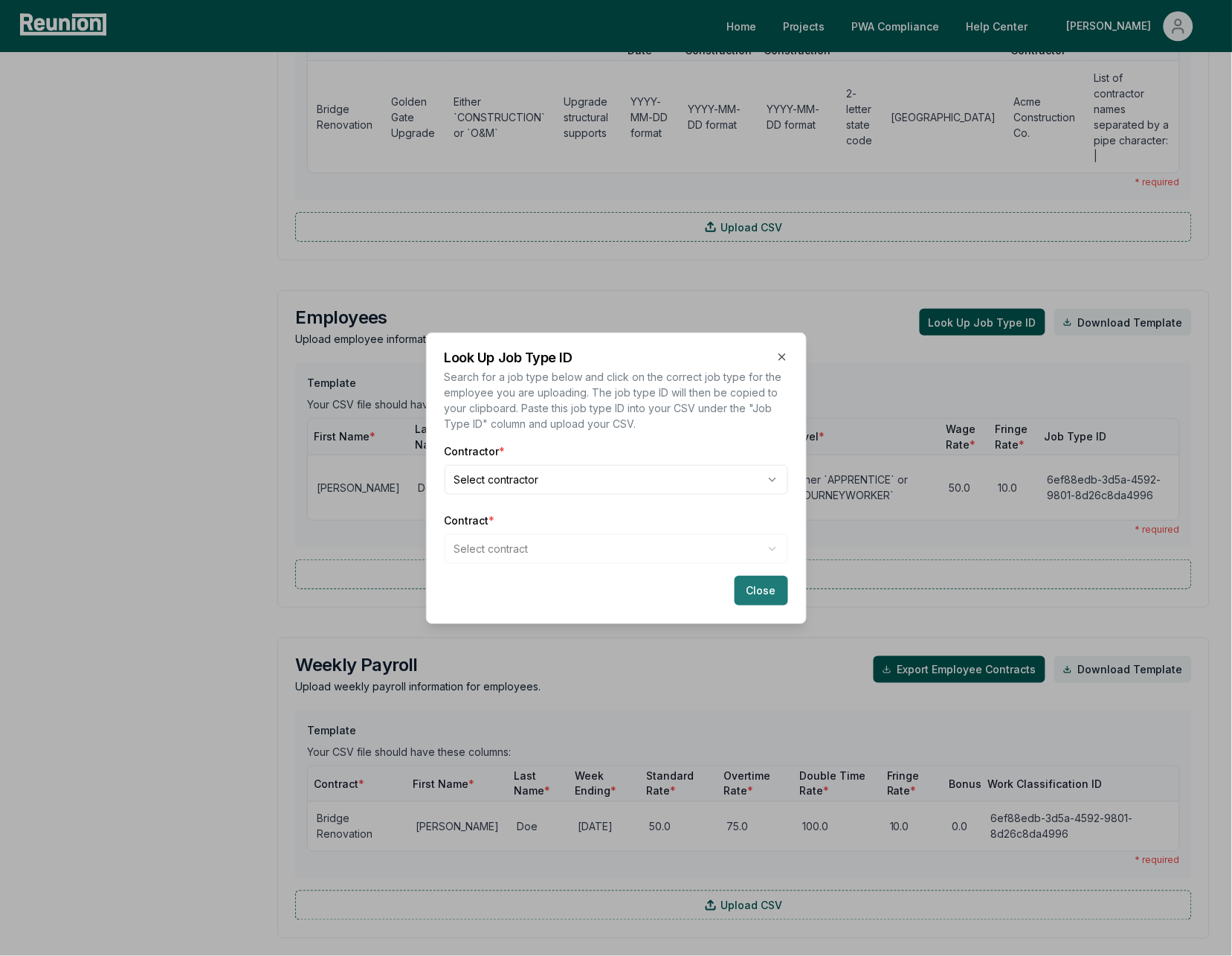
click at [766, 592] on button "Close" at bounding box center [761, 590] width 53 height 29
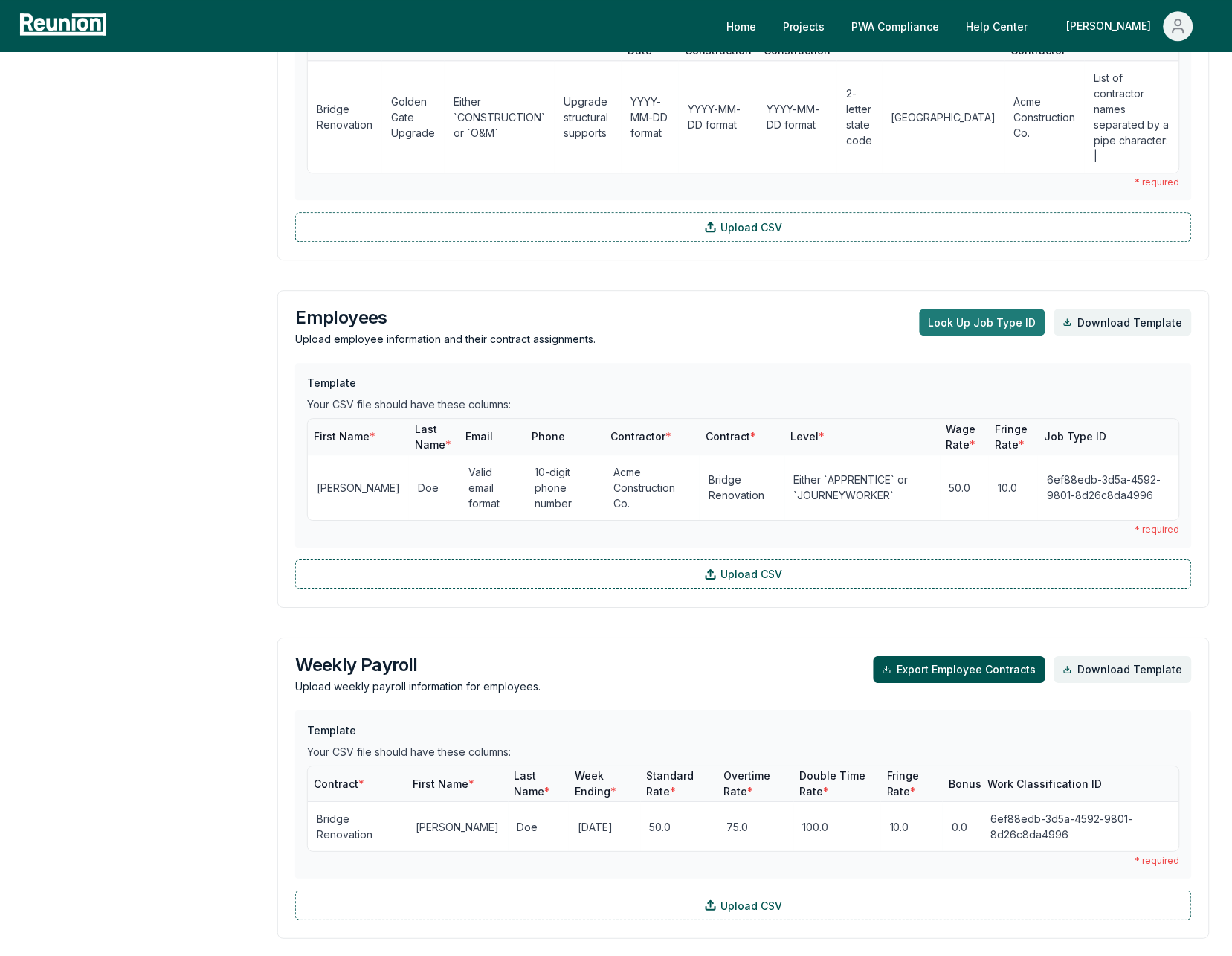
click at [968, 309] on button "Look Up Job Type ID" at bounding box center [982, 321] width 126 height 27
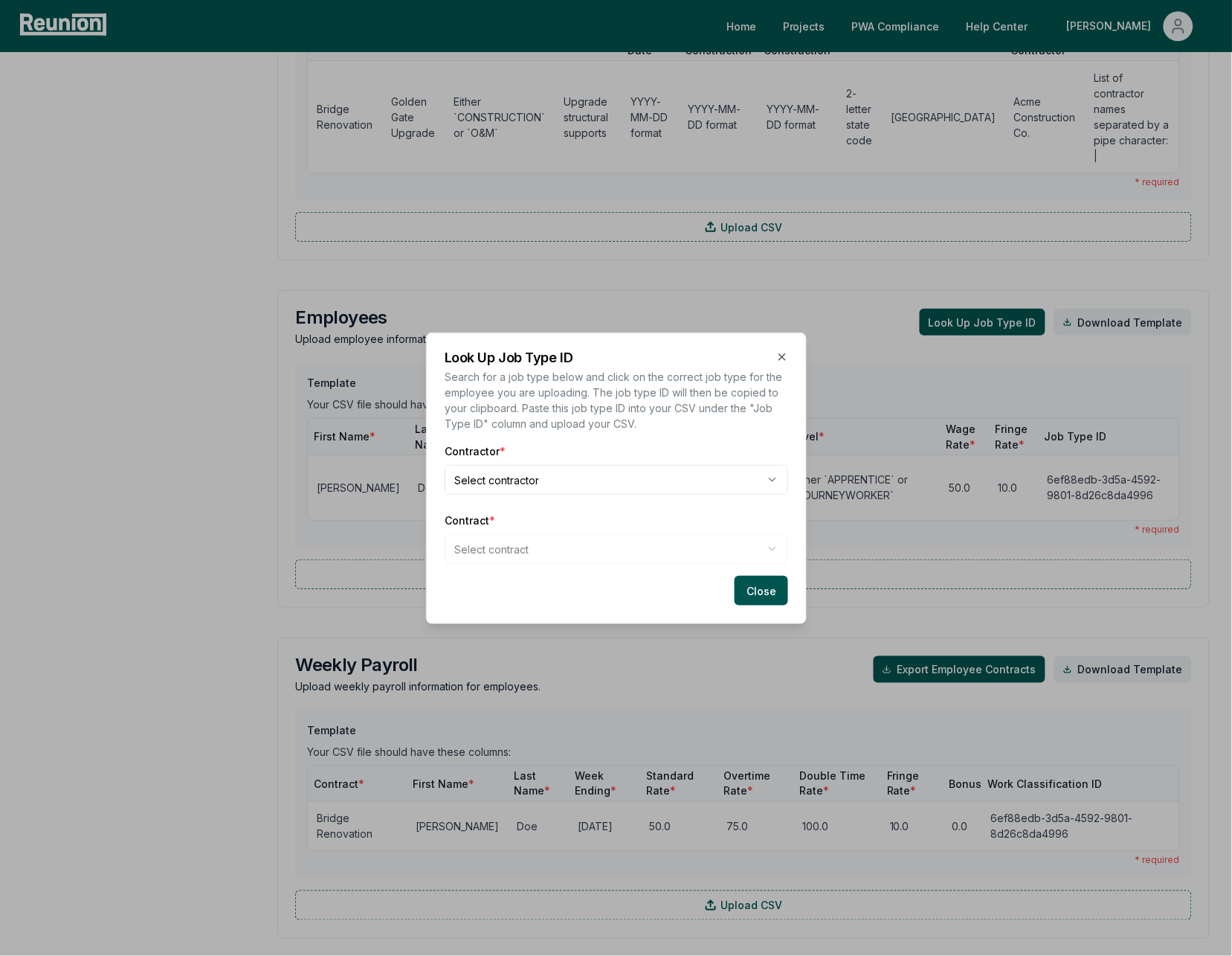
click at [625, 464] on body "Please visit us on your desktop We're working on making our marketplace mobile-…" at bounding box center [616, 265] width 1232 height 2565
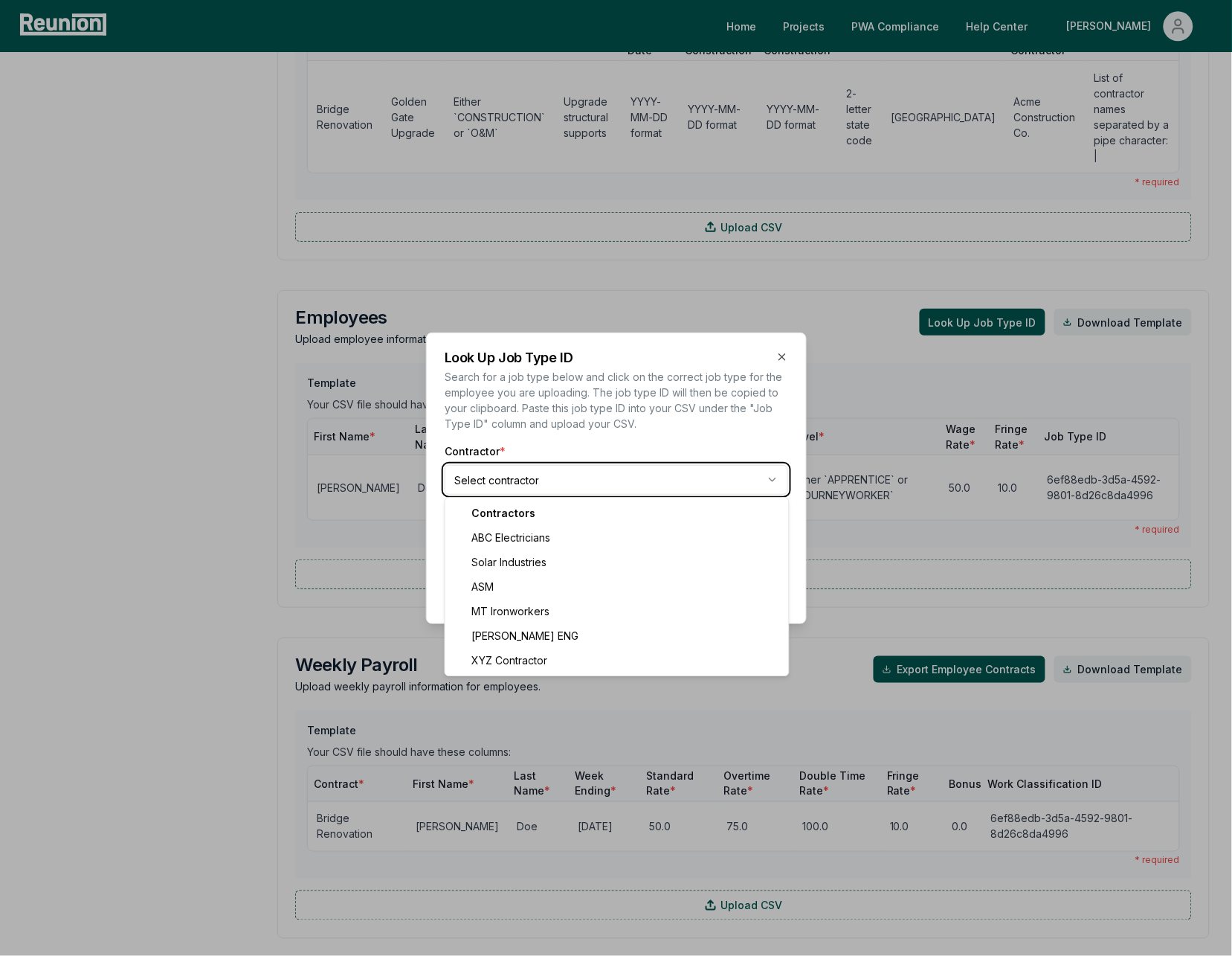
click at [633, 423] on body "Please visit us on your desktop We're working on making our marketplace mobile-…" at bounding box center [616, 265] width 1232 height 2565
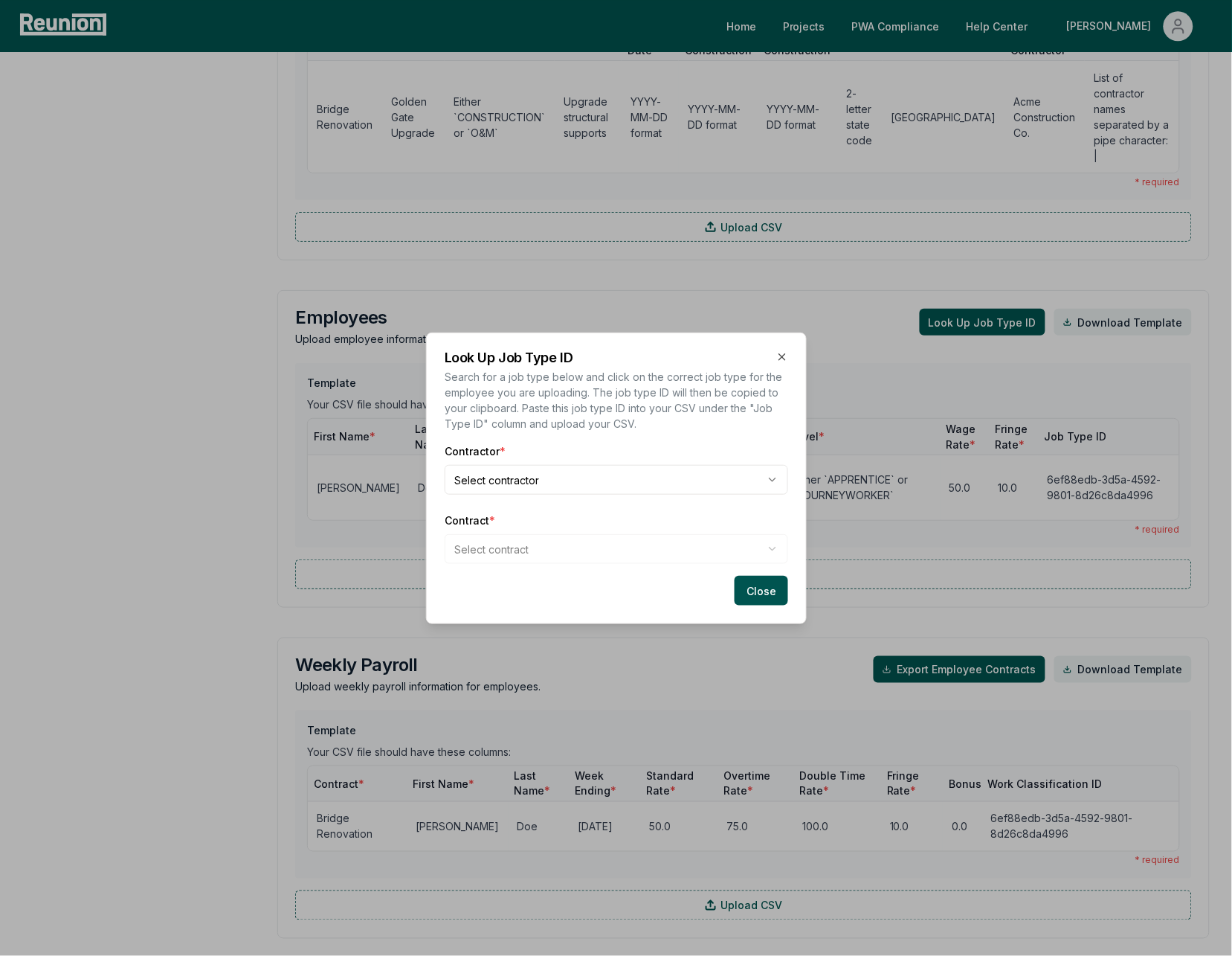
click at [629, 502] on div "Contractor * Select contractor Contract * Select contract" at bounding box center [616, 503] width 343 height 120
click at [769, 596] on button "Close" at bounding box center [761, 590] width 53 height 29
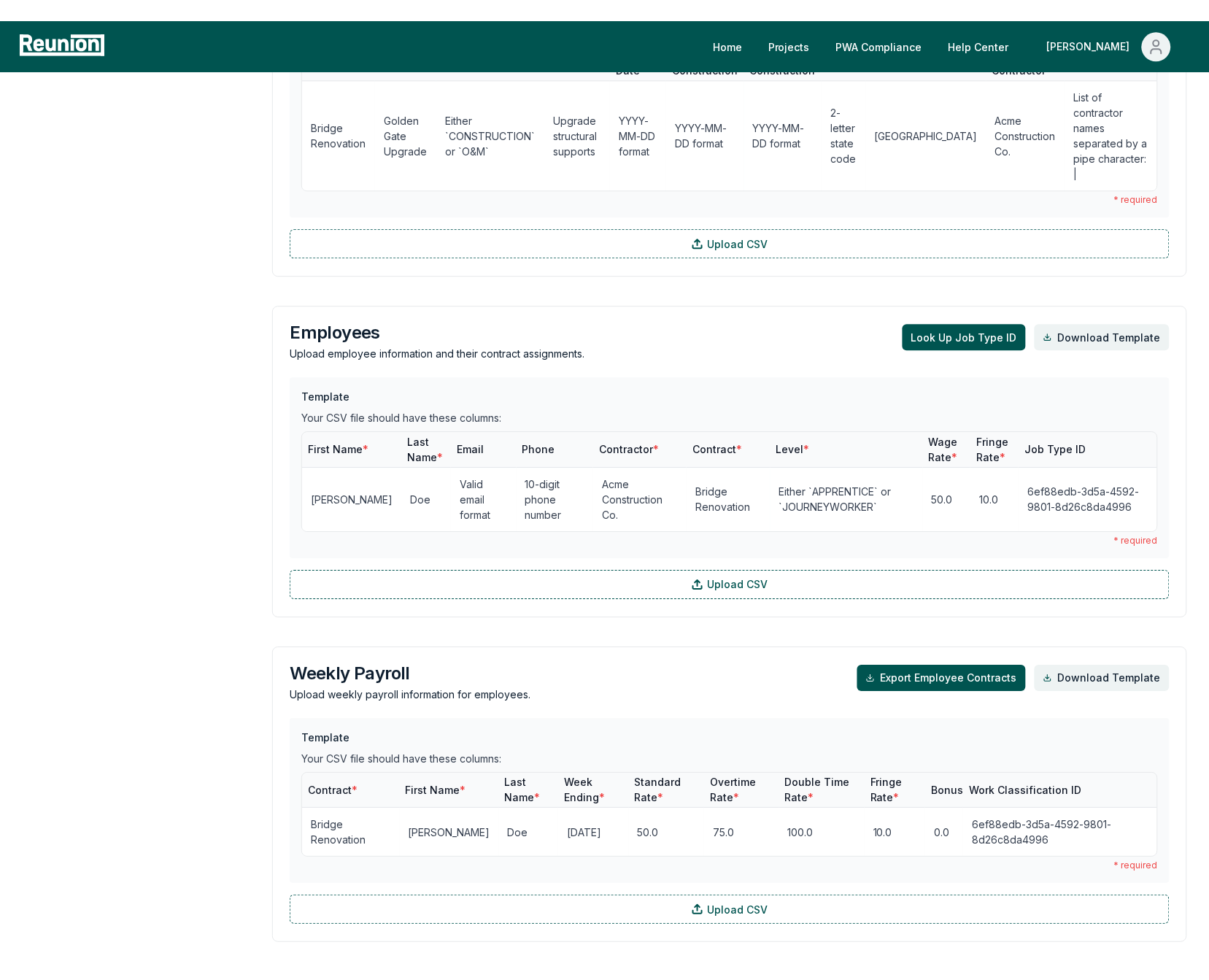
scroll to position [0, 0]
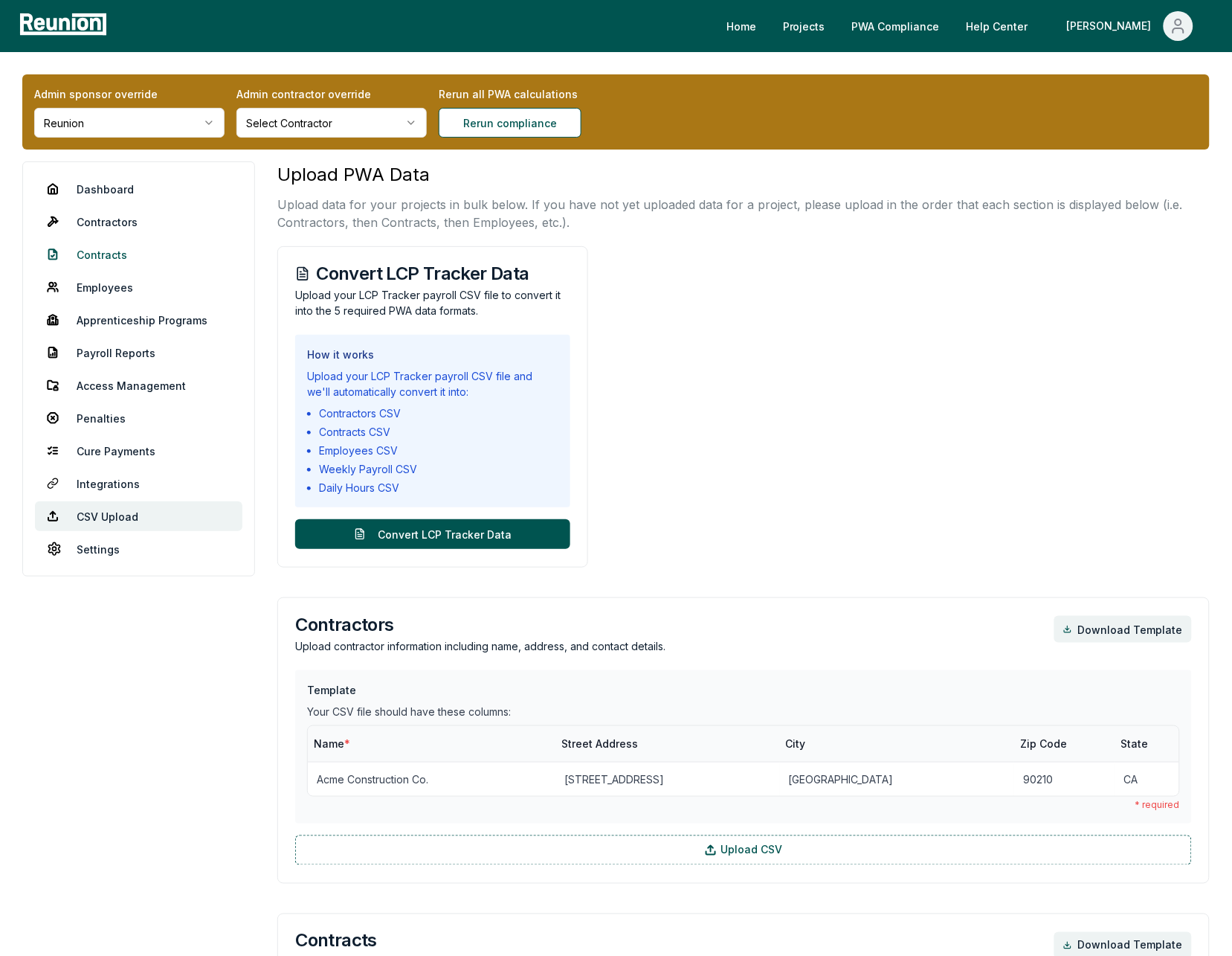
click at [106, 256] on link "Contracts" at bounding box center [139, 254] width 207 height 29
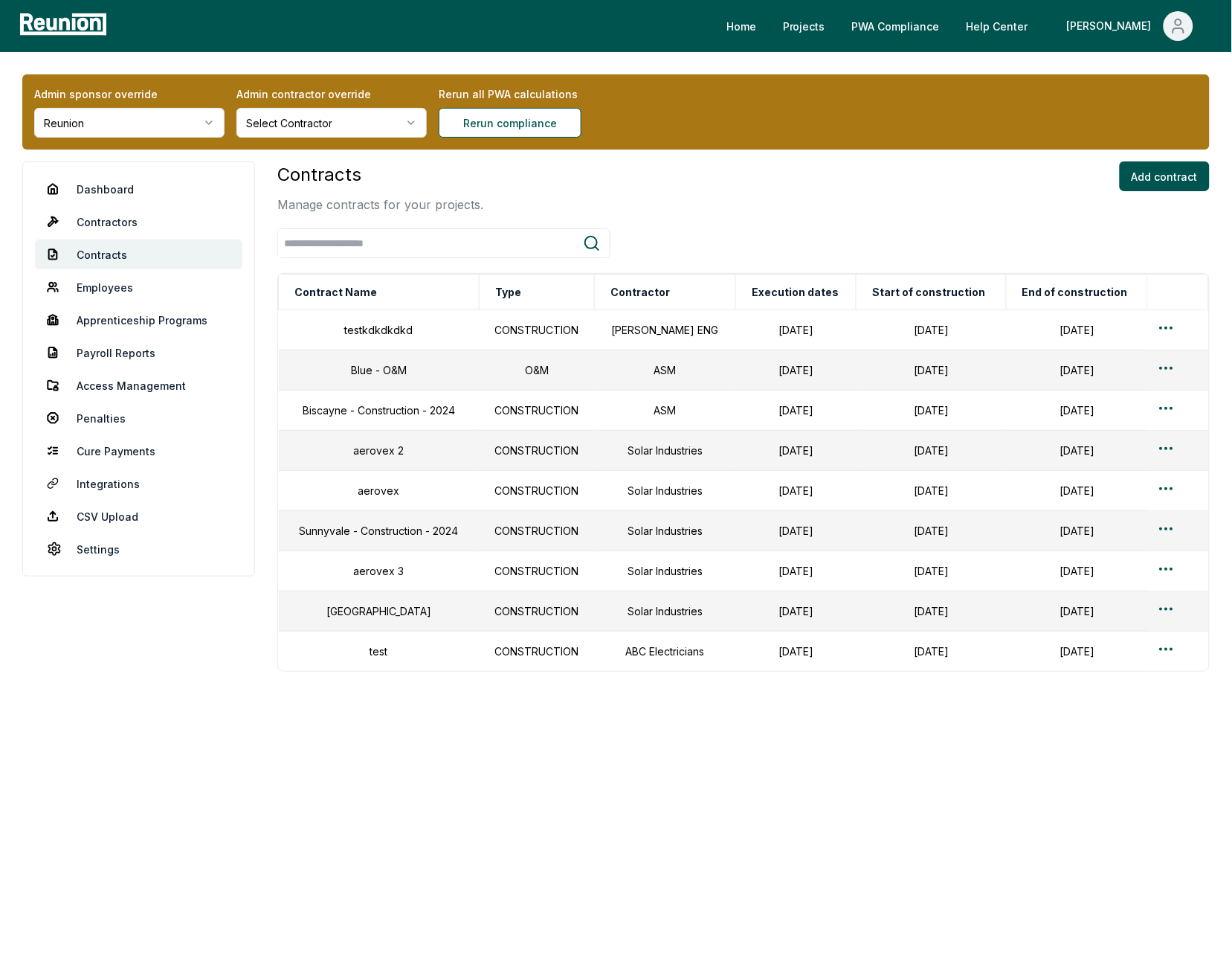
click at [774, 190] on div "Contracts Manage contracts for your projects. Add contract" at bounding box center [744, 187] width 933 height 52
click at [629, 74] on div "Admin sponsor override Reunion Admin contractor override Select Contractor Reru…" at bounding box center [616, 112] width 1188 height 75
click at [661, 57] on div "Admin sponsor override Reunion Admin contractor override Select Contractor Reru…" at bounding box center [616, 433] width 1232 height 761
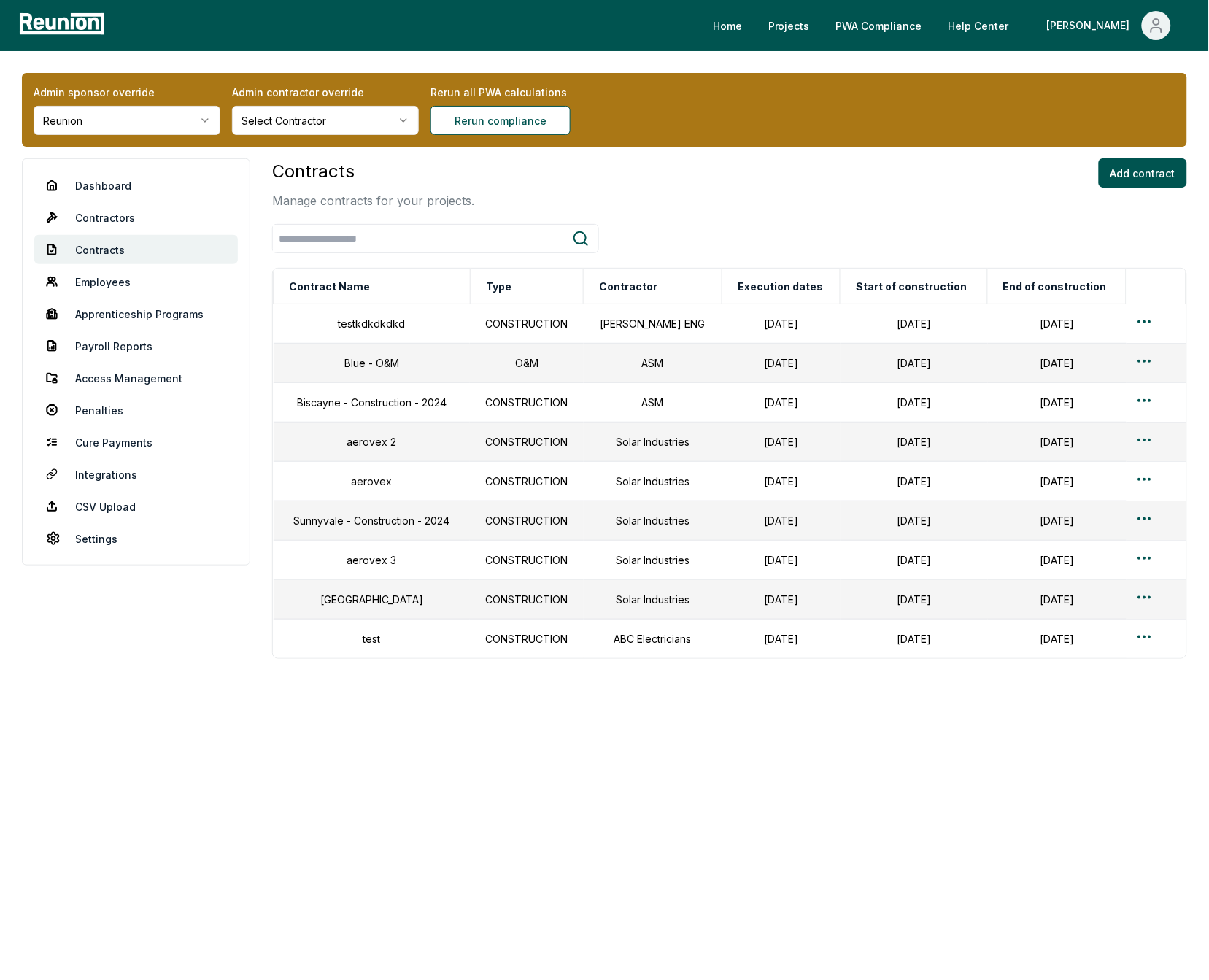
click at [127, 126] on html "Please visit us on your desktop We're working on making our marketplace mobile-…" at bounding box center [604, 490] width 1209 height 980
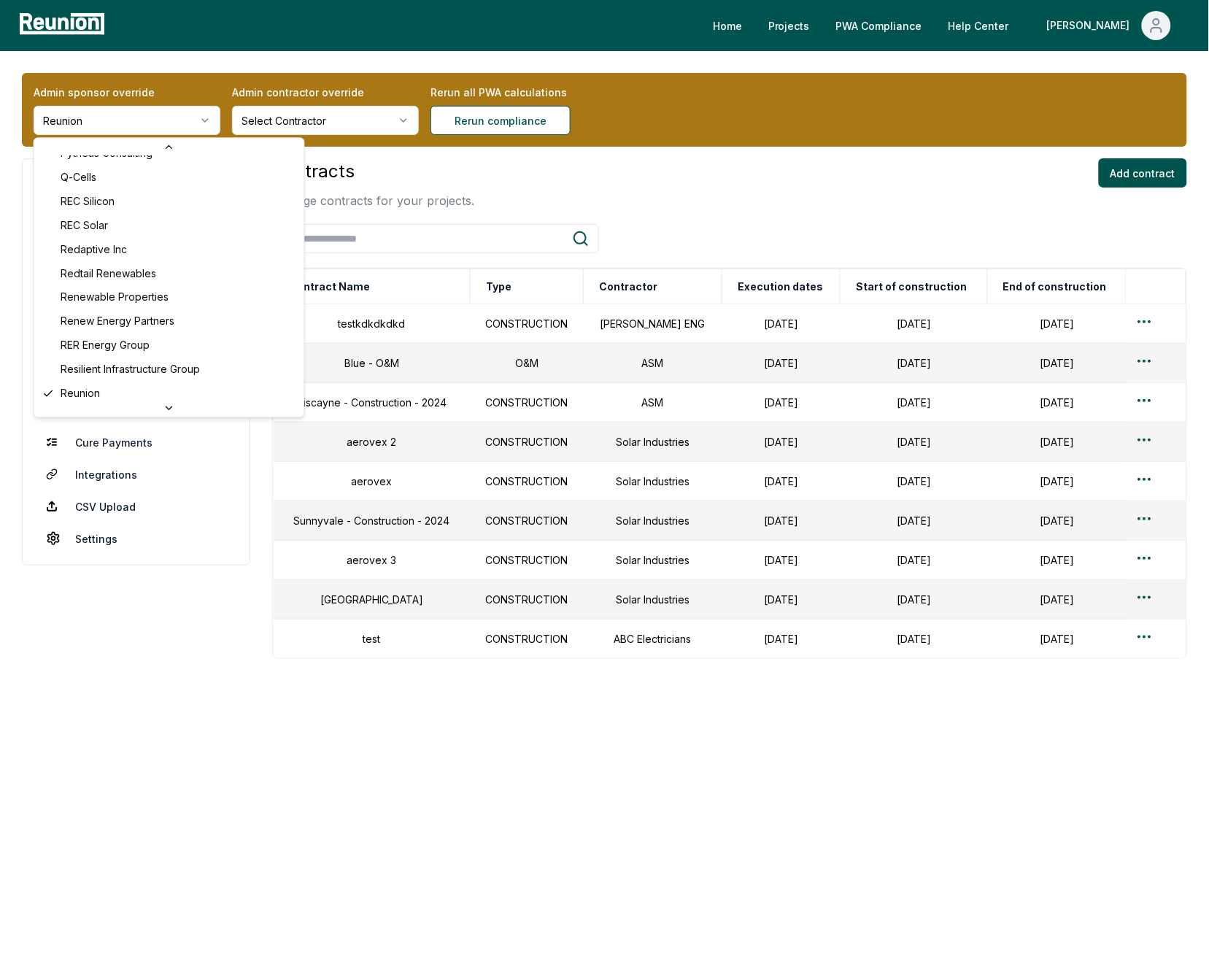
scroll to position [5017, 0]
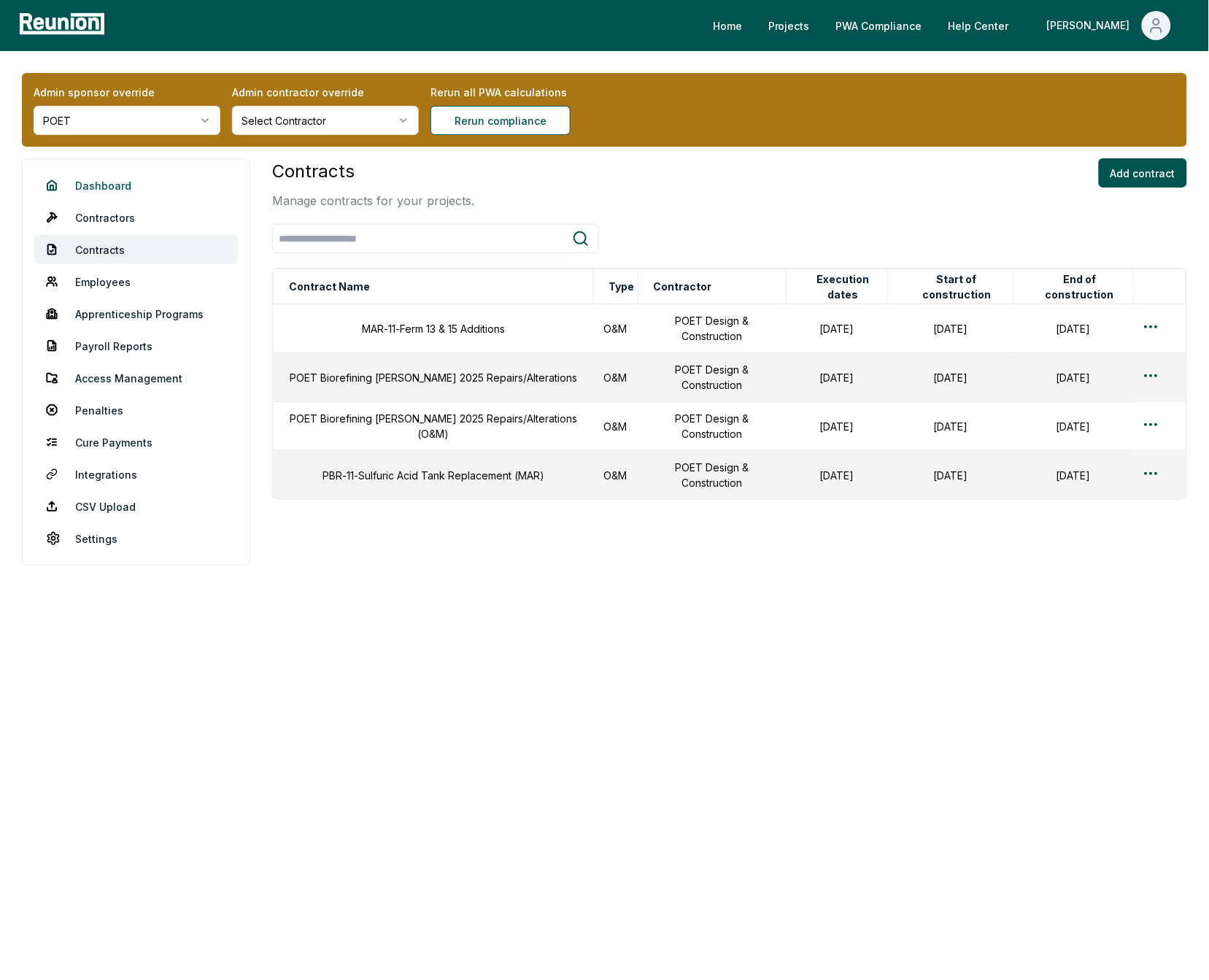
click at [121, 180] on link "Dashboard" at bounding box center [136, 186] width 204 height 29
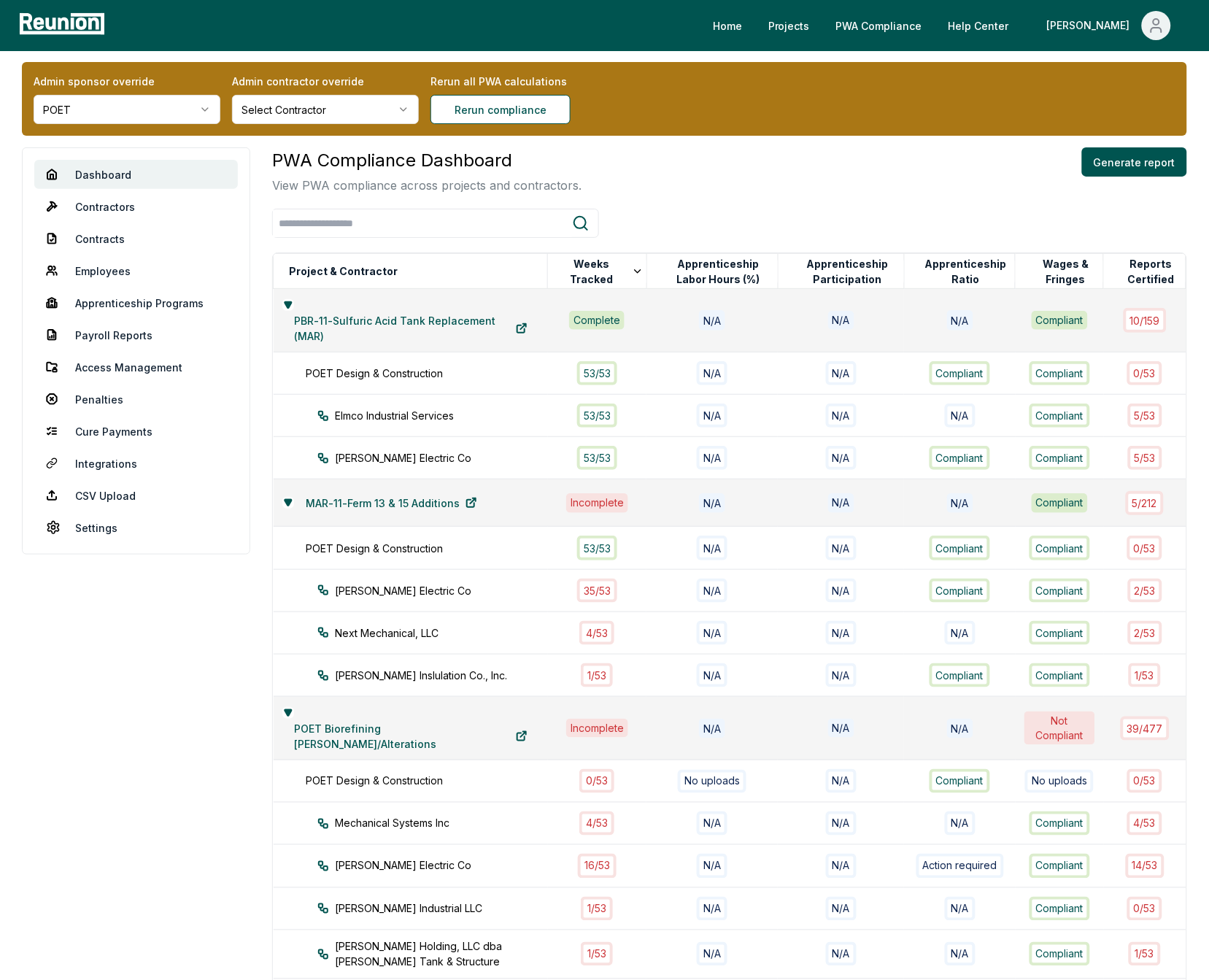
scroll to position [25, 0]
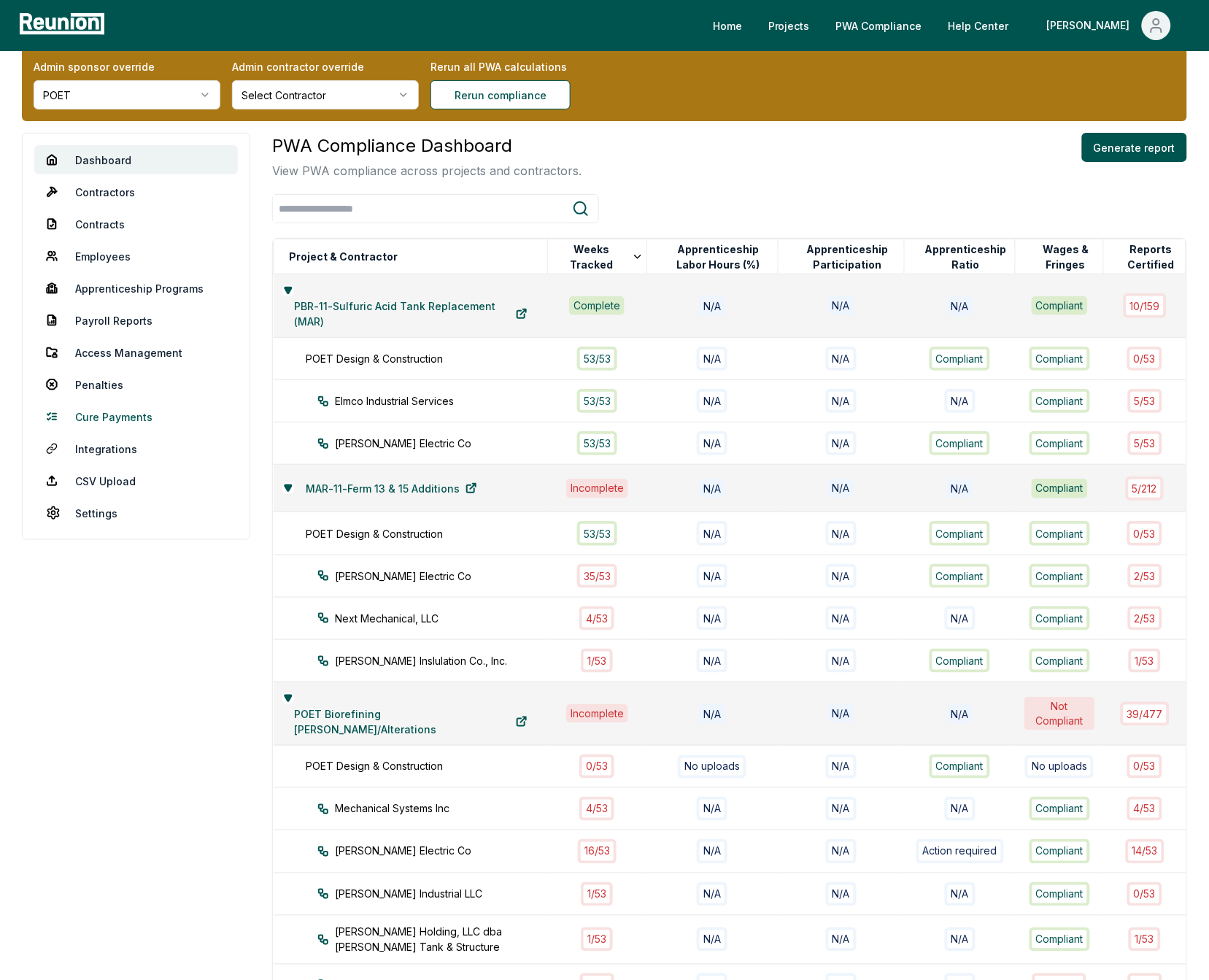
click at [95, 421] on link "Cure Payments" at bounding box center [136, 416] width 204 height 29
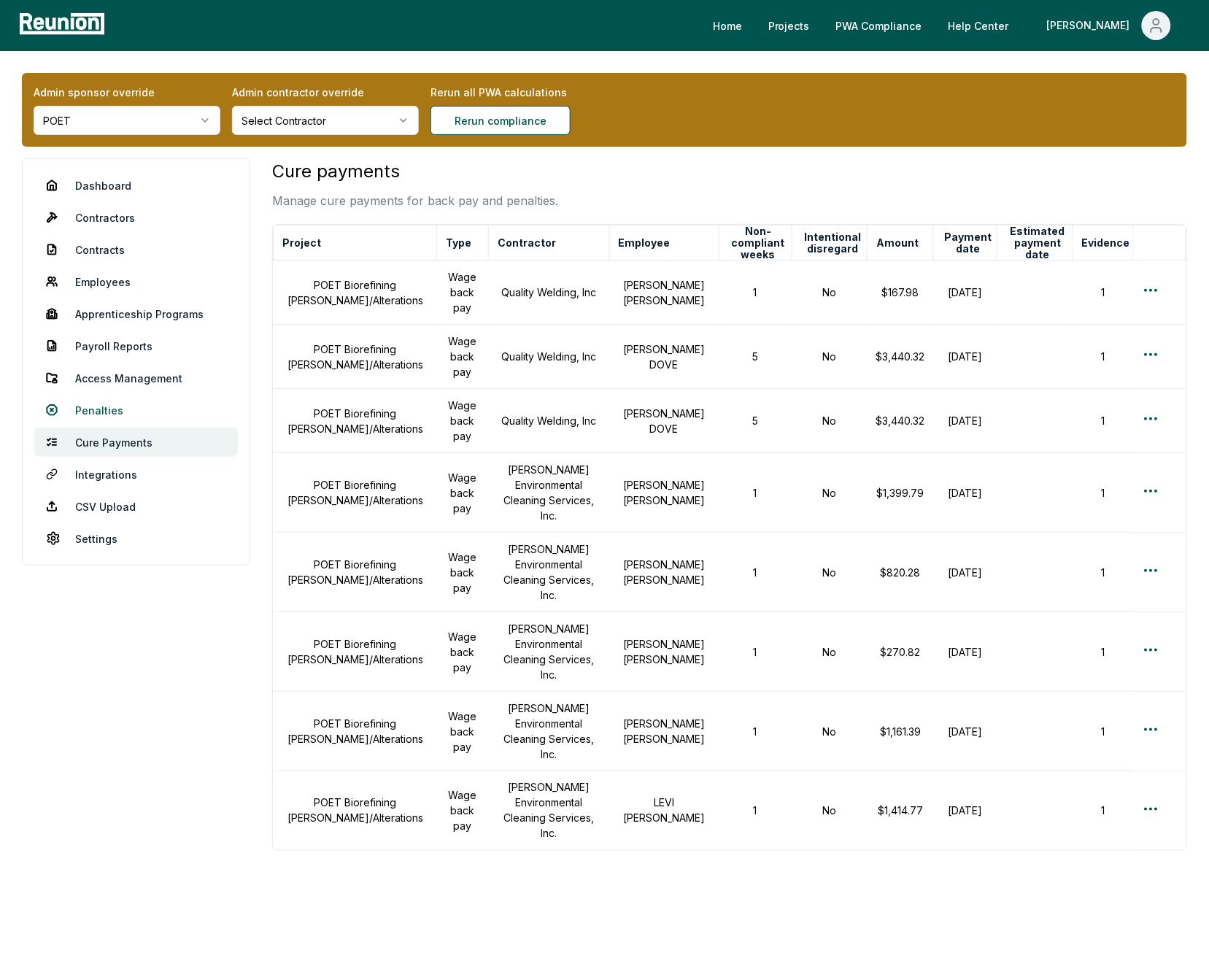
click at [98, 405] on link "Penalties" at bounding box center [136, 410] width 204 height 29
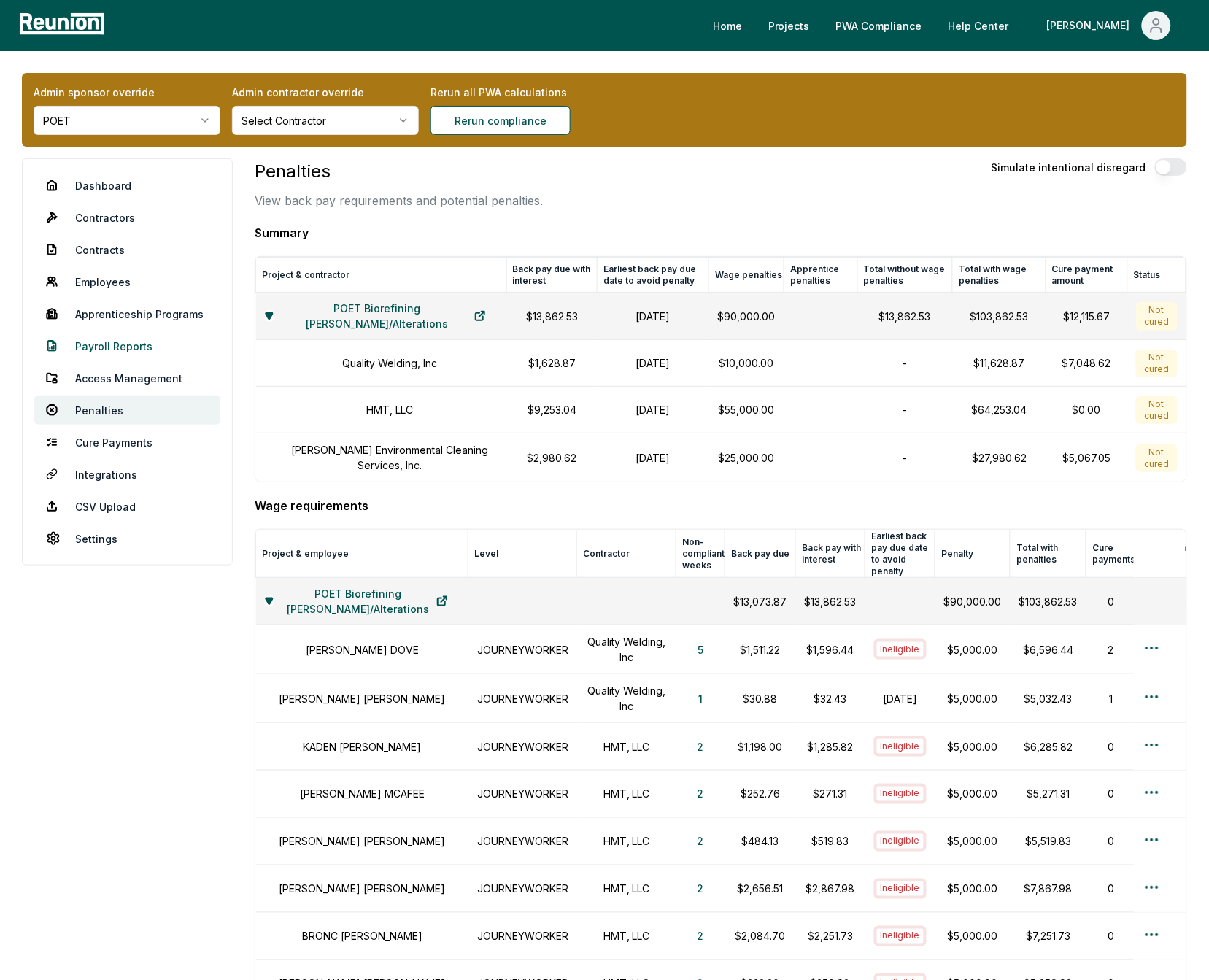
click at [103, 340] on link "Payroll Reports" at bounding box center [127, 346] width 186 height 29
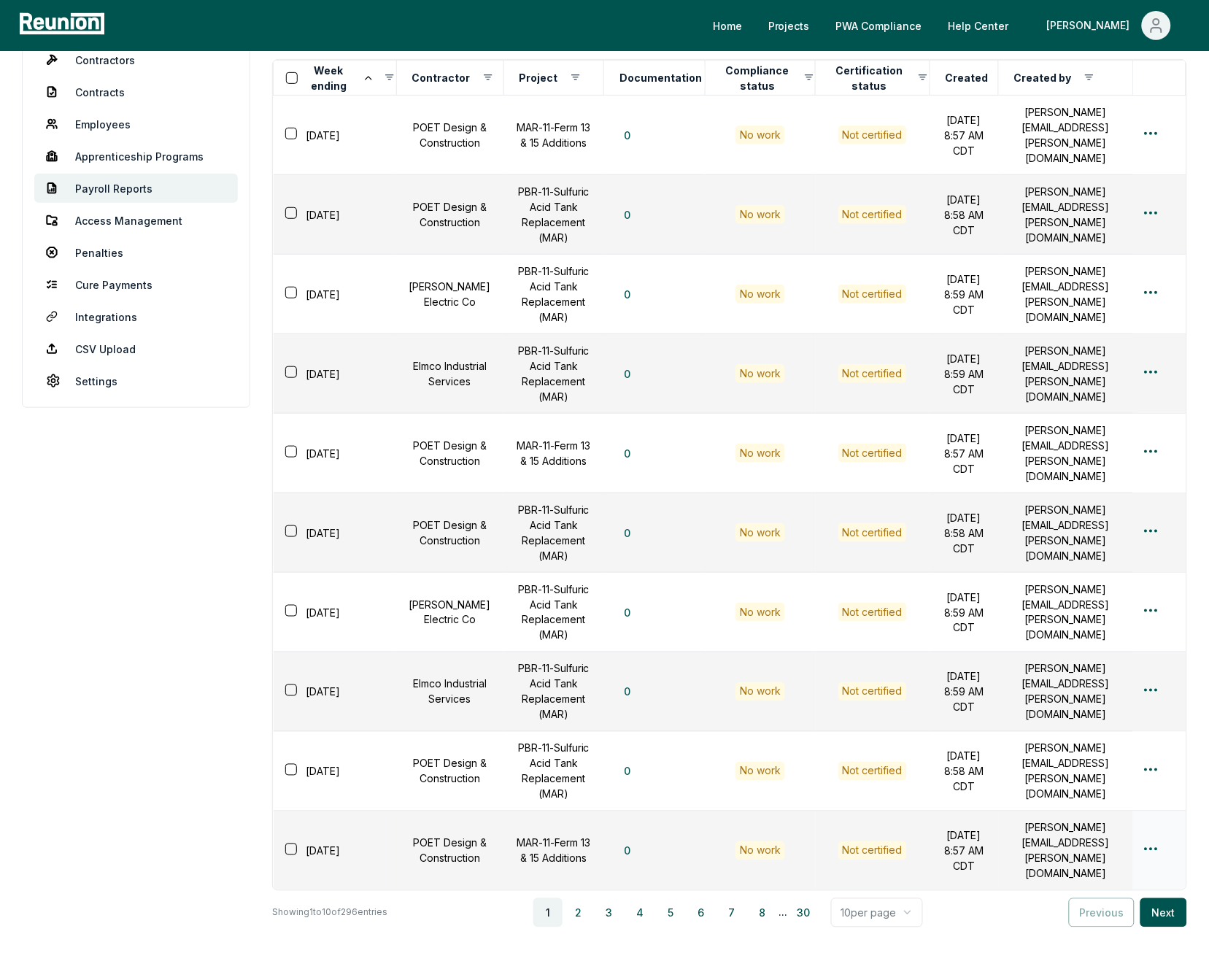
scroll to position [144, 0]
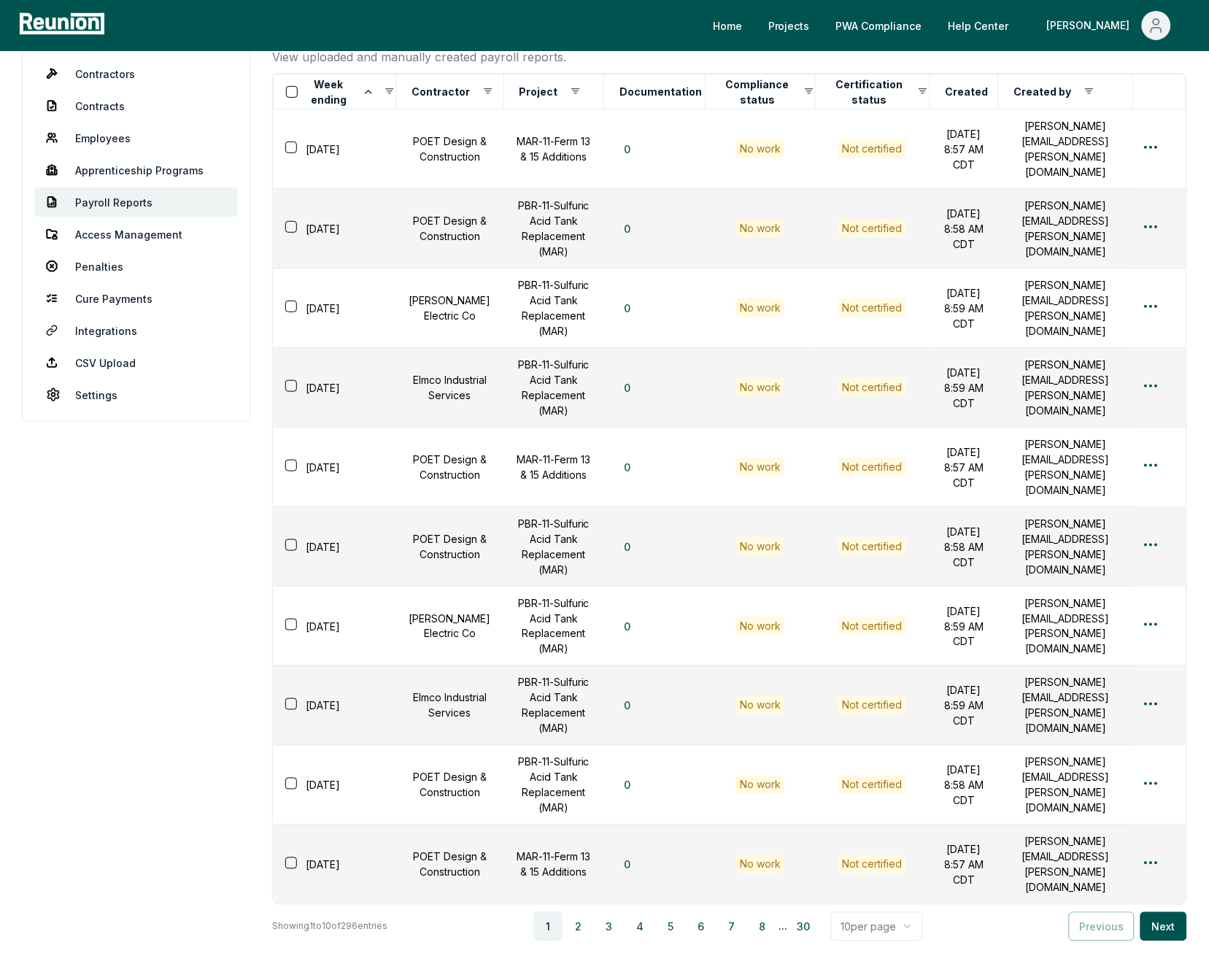
click at [878, 921] on html "Please visit us on your desktop We're working on making our marketplace mobile-…" at bounding box center [604, 471] width 1209 height 1231
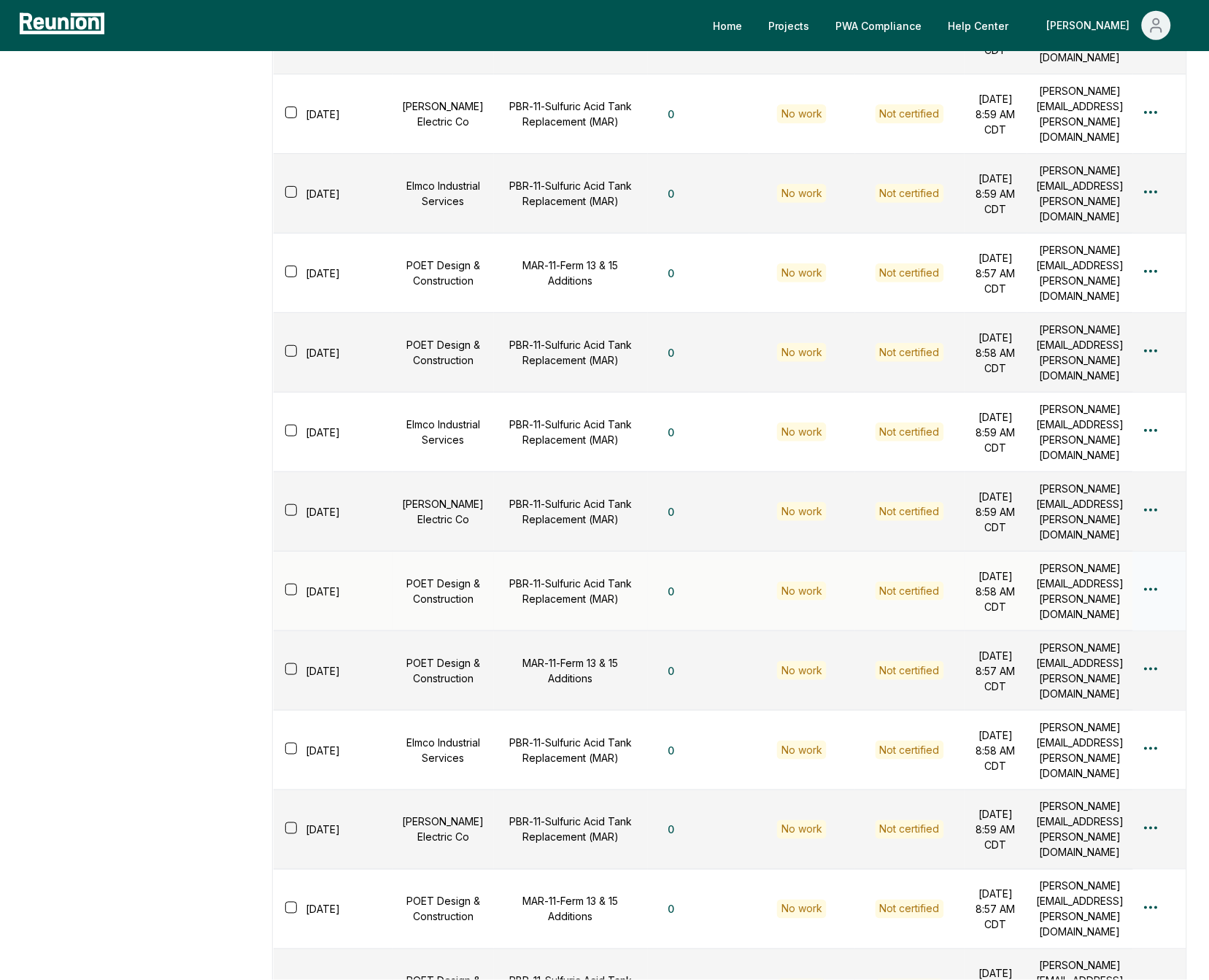
click at [882, 601] on div "Not certified" at bounding box center [910, 591] width 68 height 19
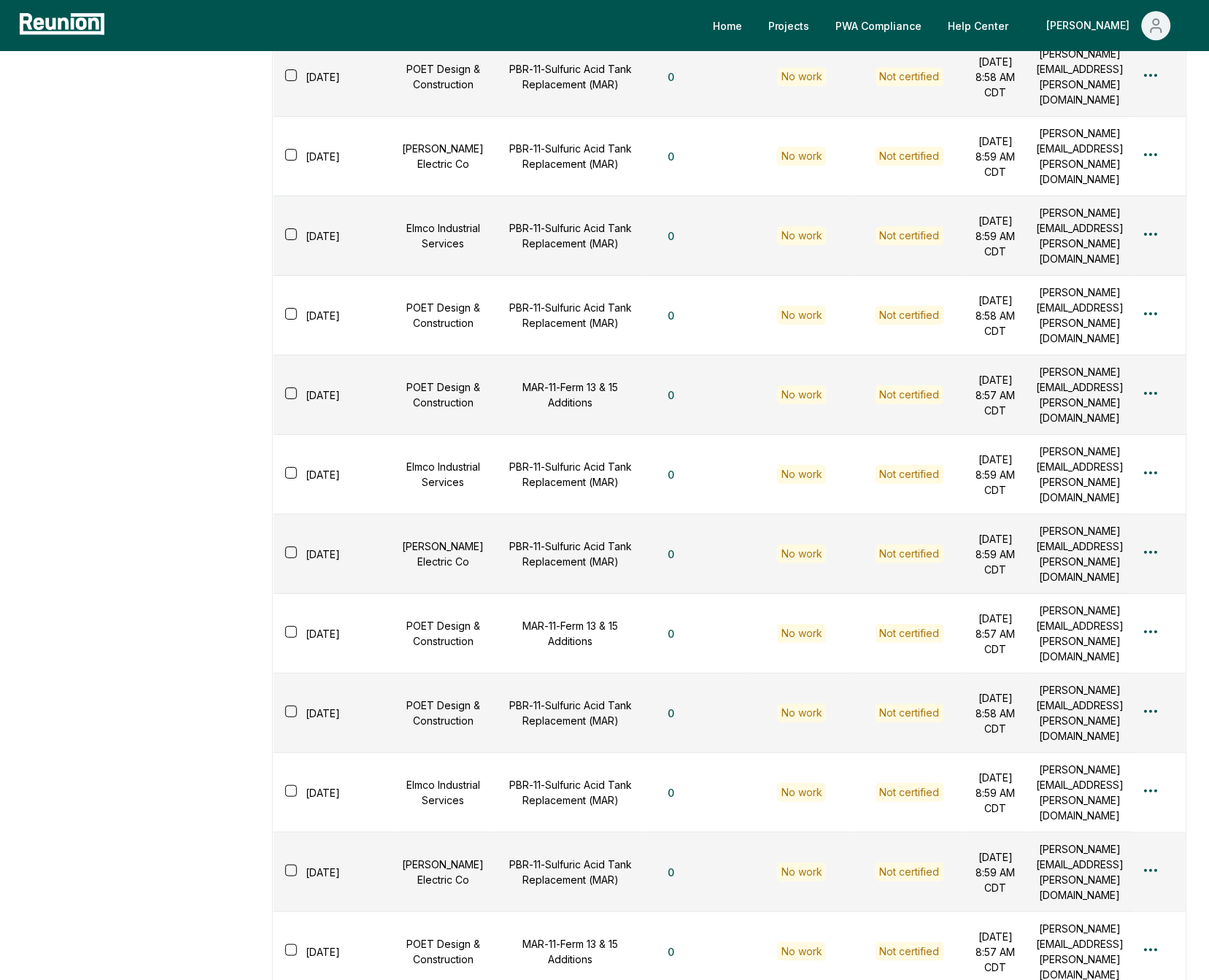
scroll to position [0, 0]
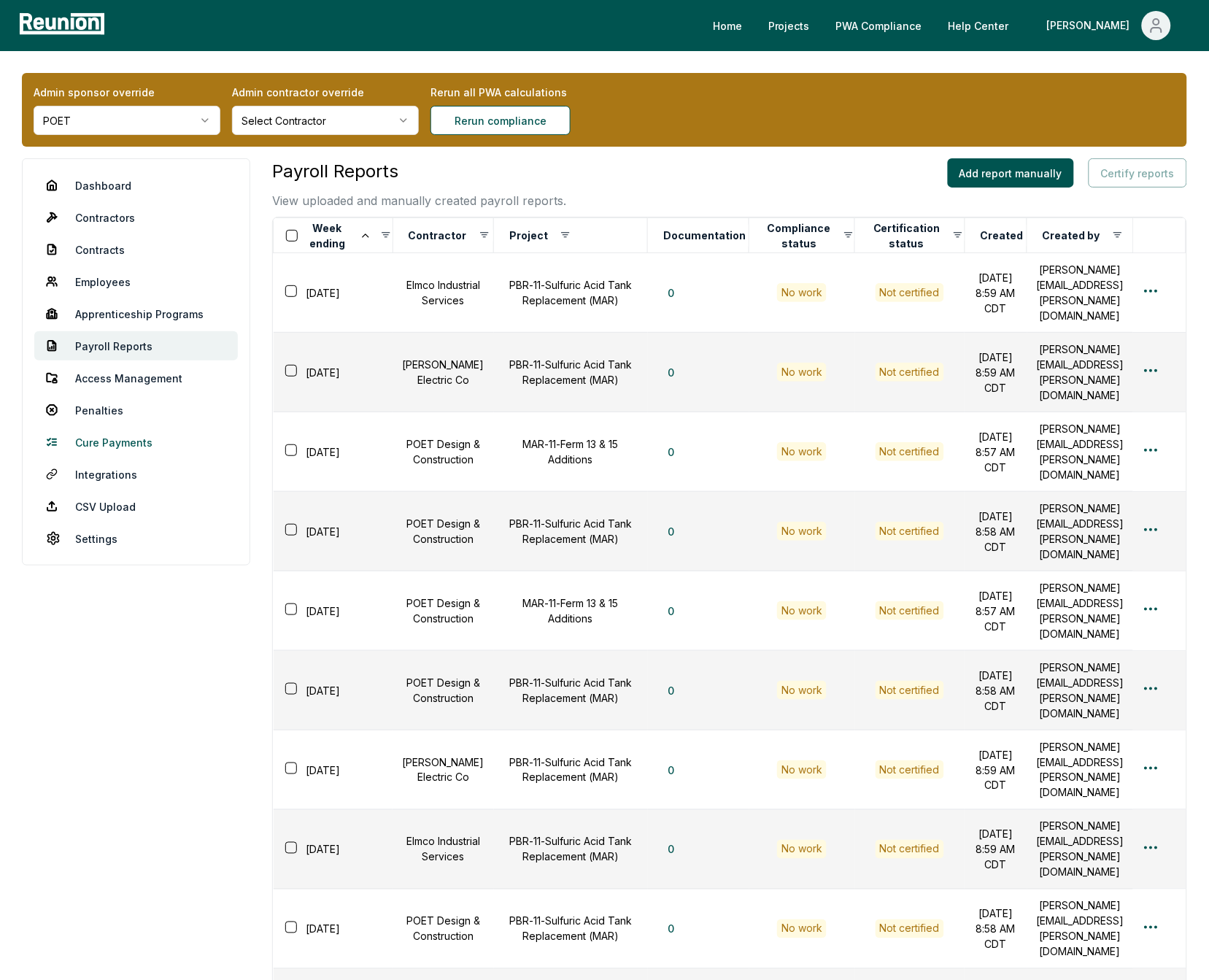
click at [99, 437] on link "Cure Payments" at bounding box center [136, 442] width 204 height 29
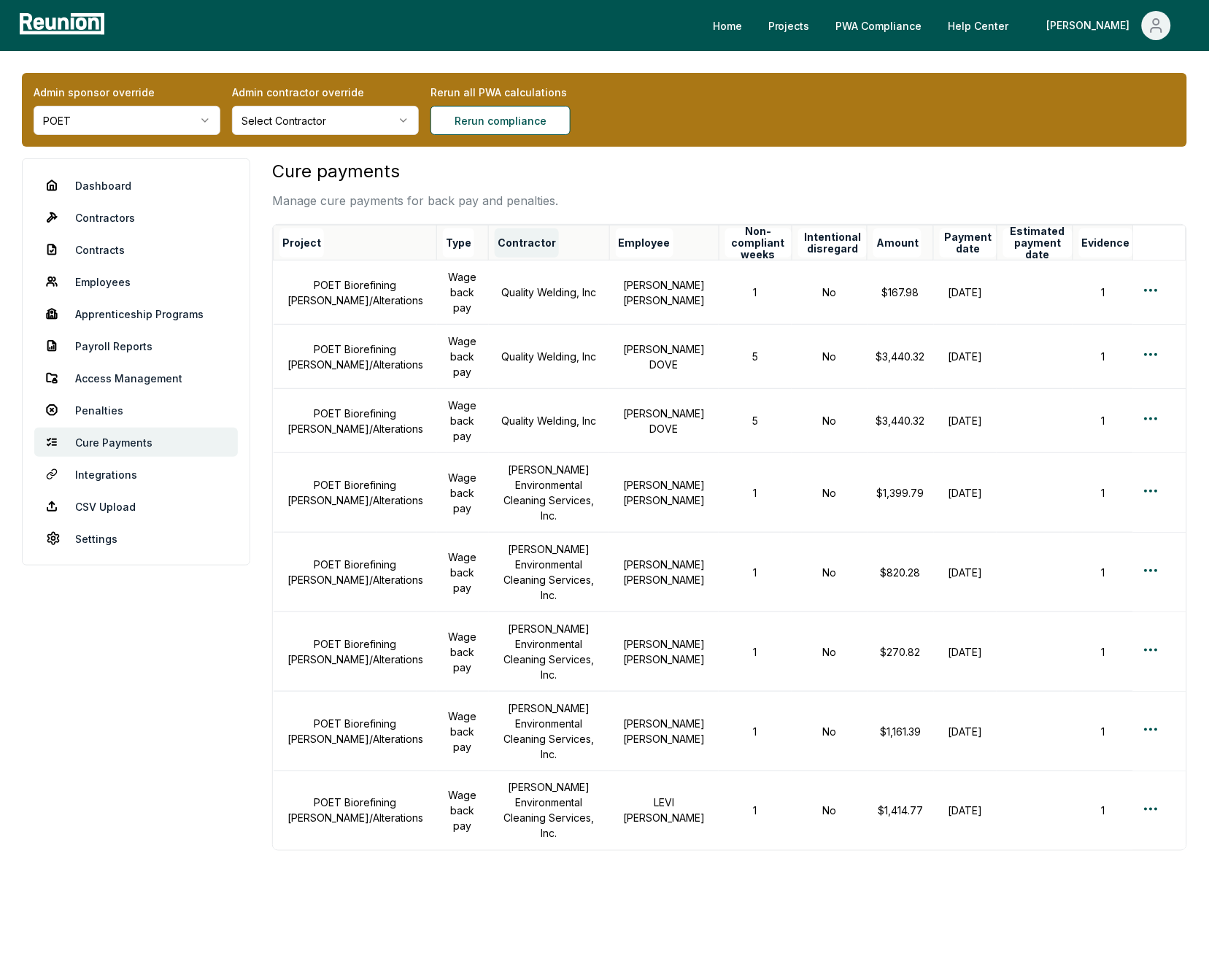
click at [523, 246] on button "Contractor" at bounding box center [526, 243] width 64 height 29
click at [523, 246] on button "Contractor" at bounding box center [538, 243] width 87 height 29
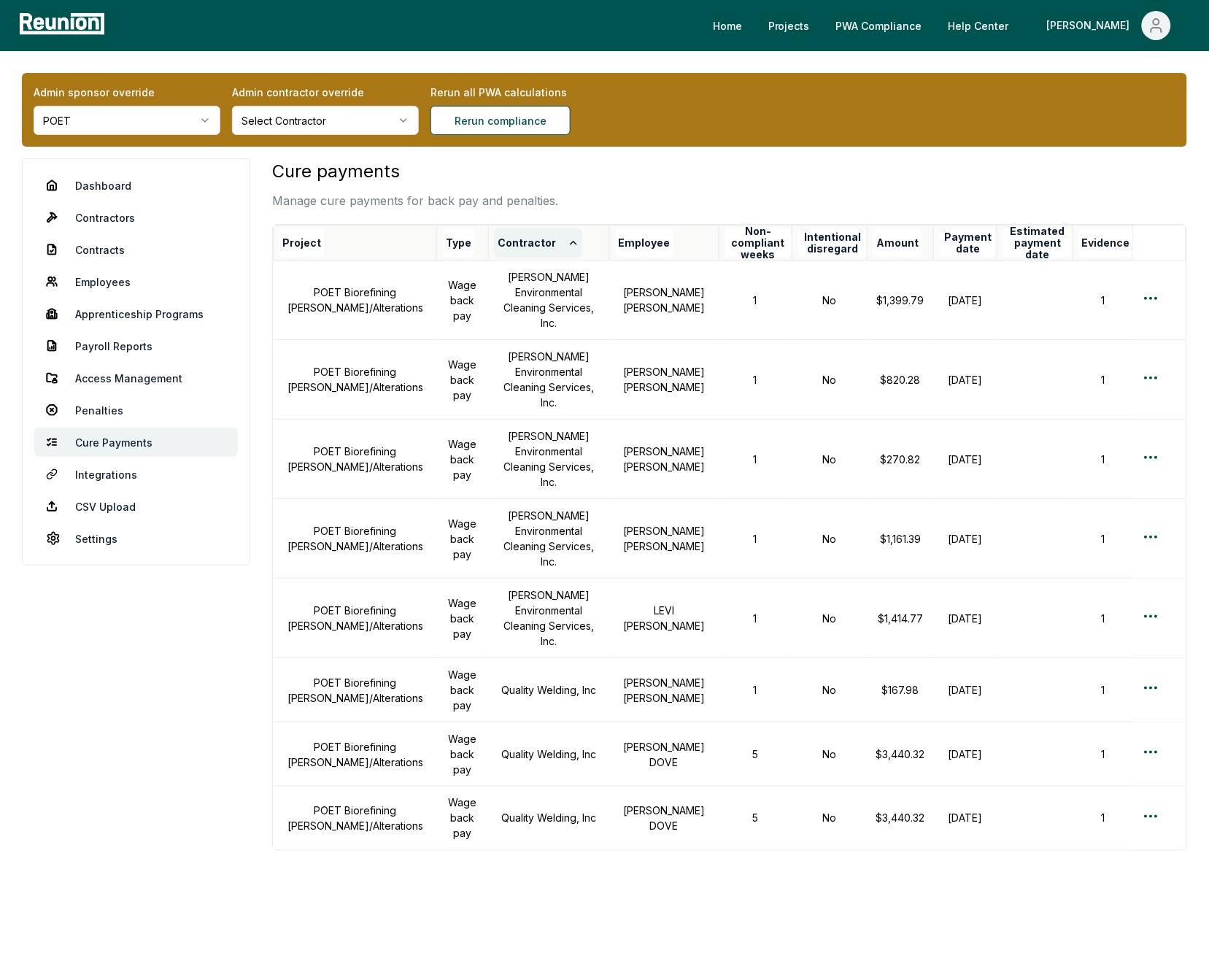
click at [523, 246] on button "Contractor" at bounding box center [538, 243] width 87 height 29
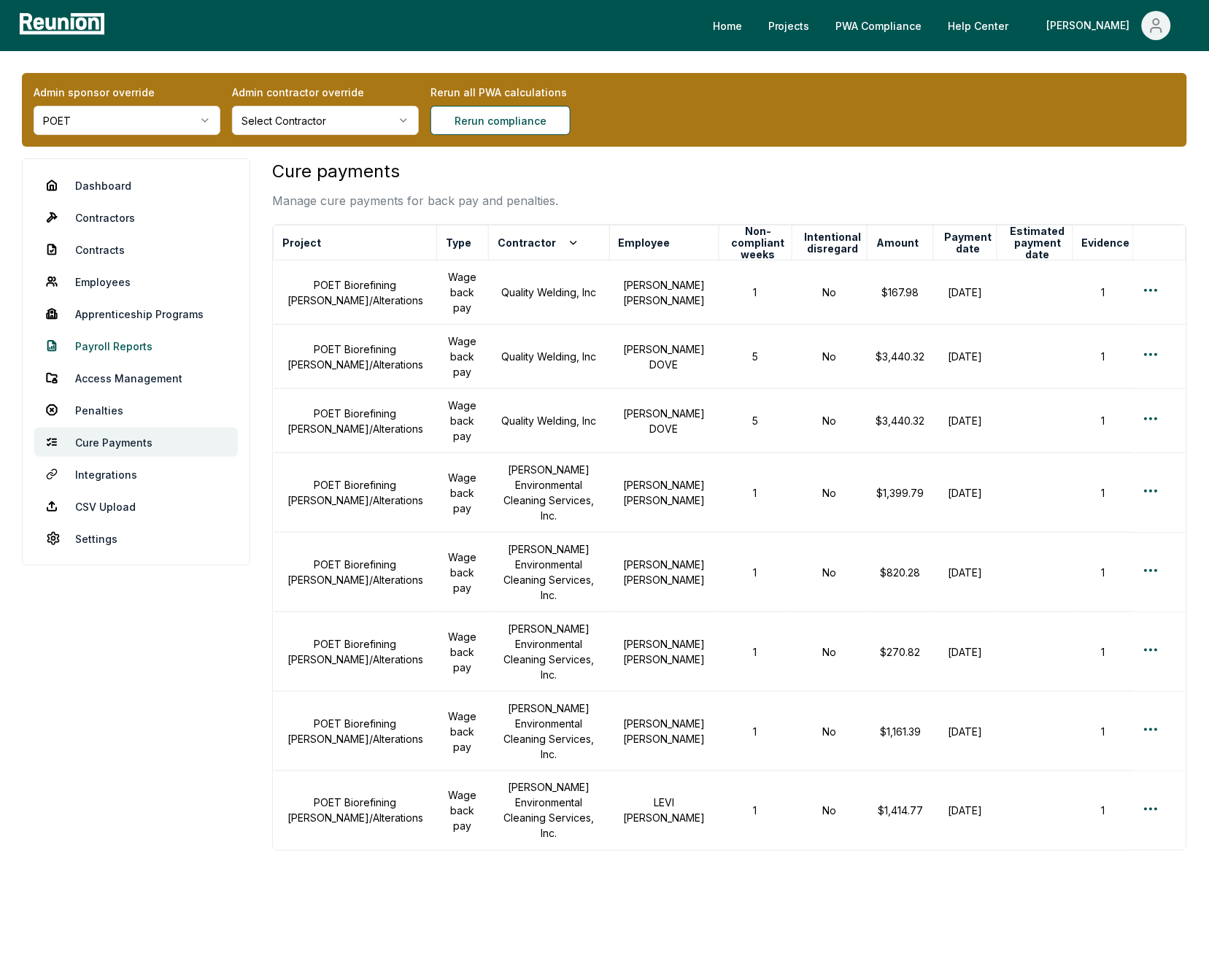
click at [86, 347] on link "Payroll Reports" at bounding box center [136, 346] width 204 height 29
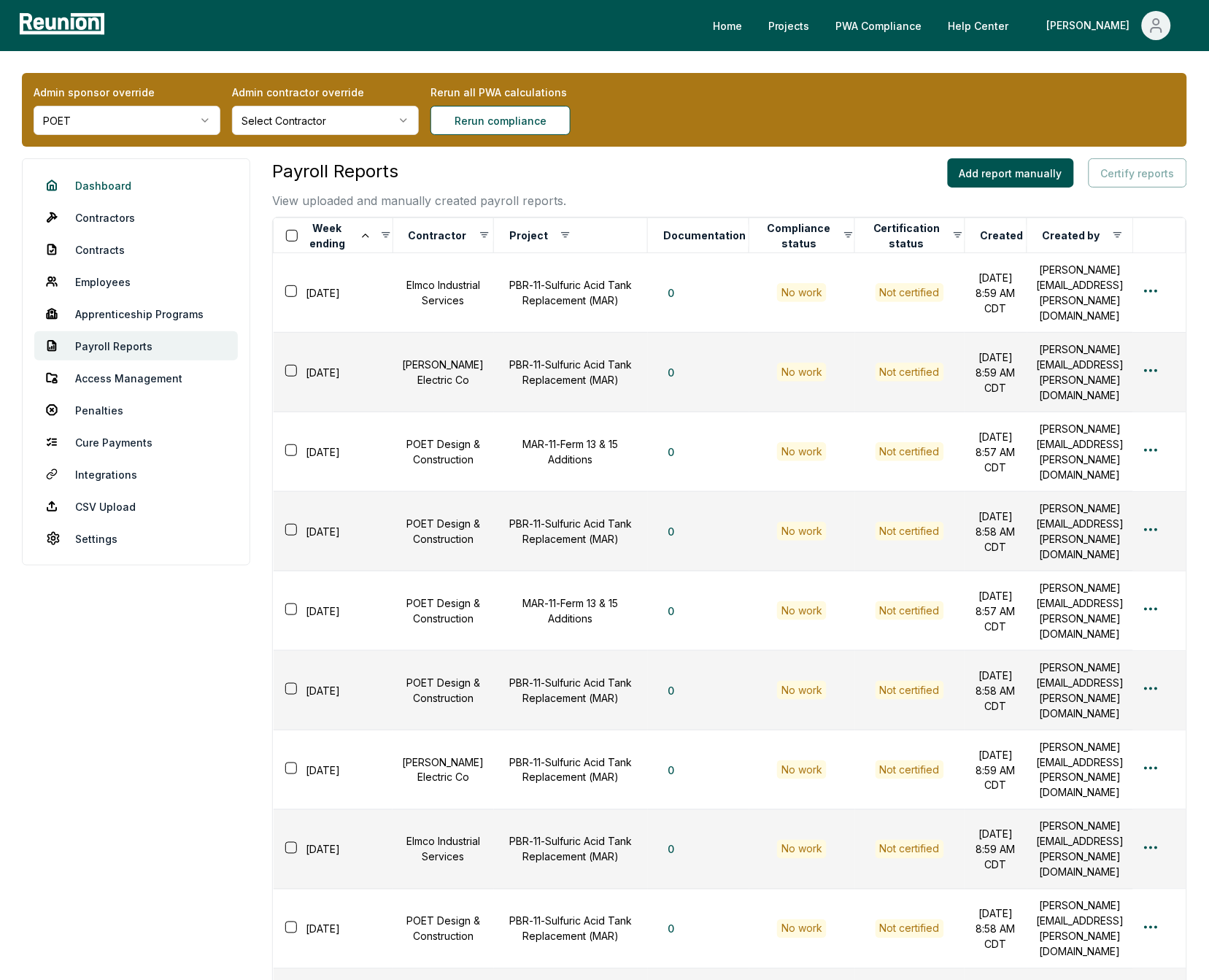
click at [88, 181] on link "Dashboard" at bounding box center [136, 186] width 204 height 29
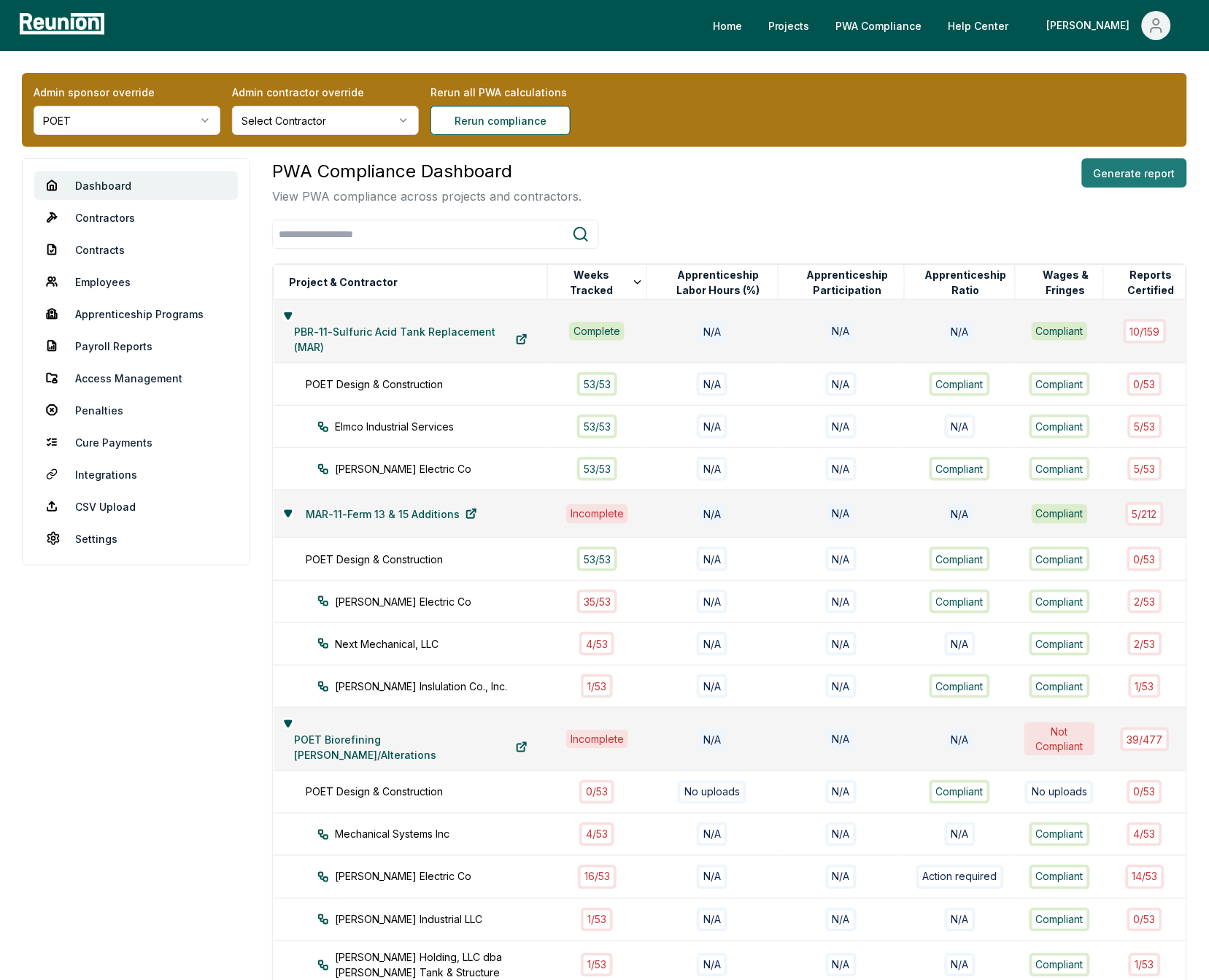
click at [1146, 183] on button "Generate report" at bounding box center [1134, 173] width 105 height 29
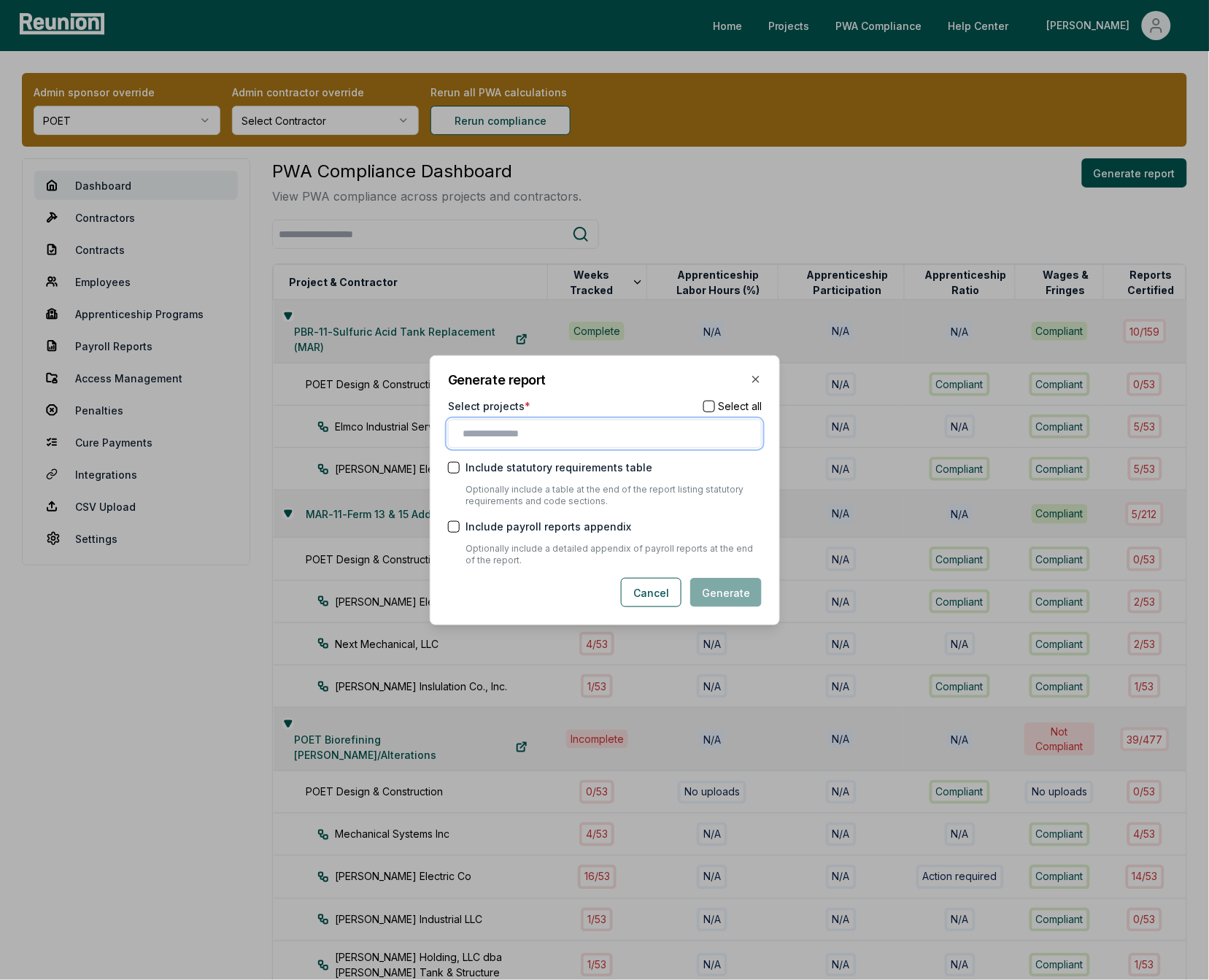
click at [575, 429] on input "text" at bounding box center [607, 433] width 289 height 15
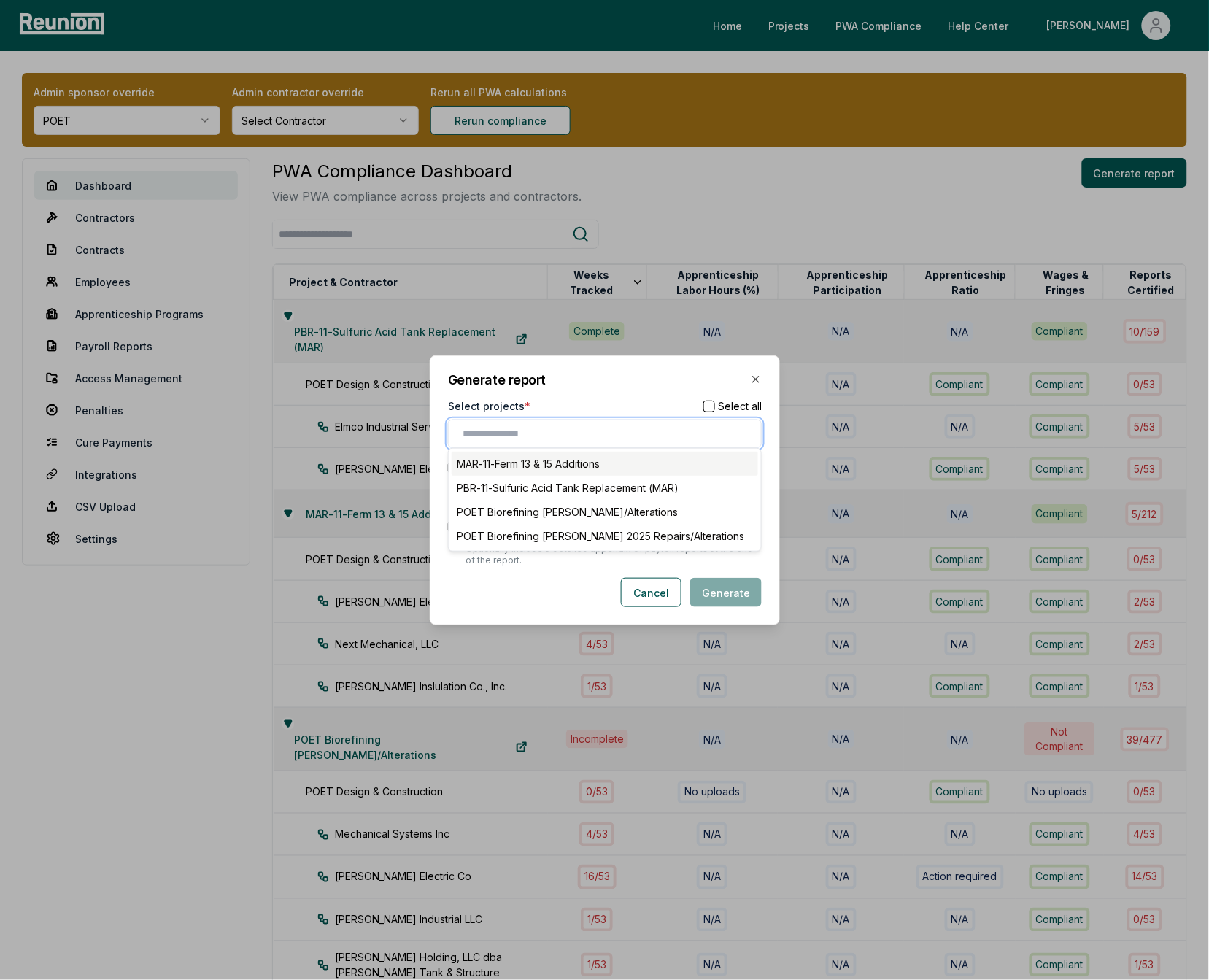
click at [552, 463] on div "MAR-11-Ferm 13 & 15 Additions" at bounding box center [604, 463] width 306 height 24
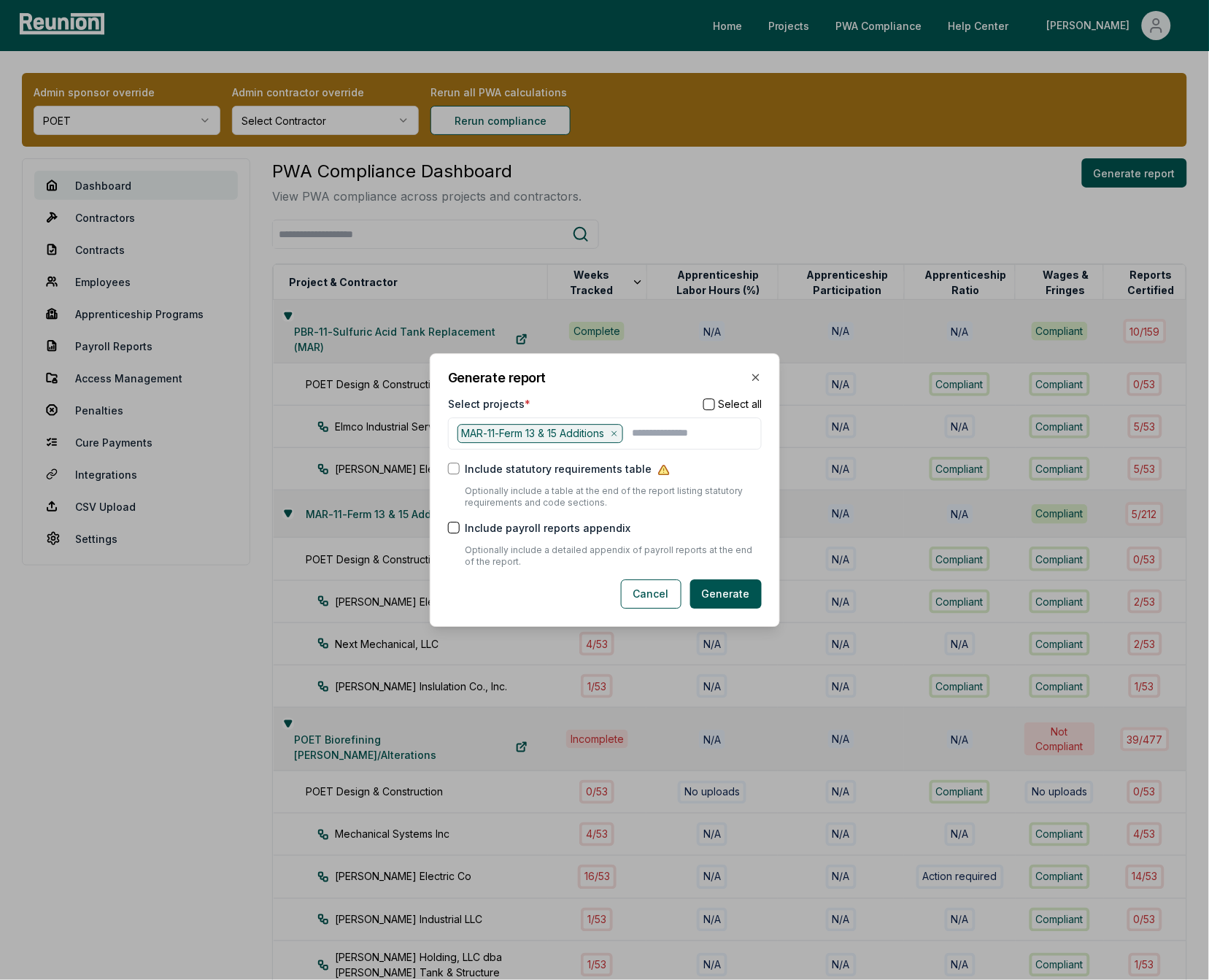
click at [604, 417] on div "MAR-11-Ferm 13 & 15 Additions" at bounding box center [604, 433] width 314 height 32
click at [659, 604] on button "Cancel" at bounding box center [650, 594] width 60 height 29
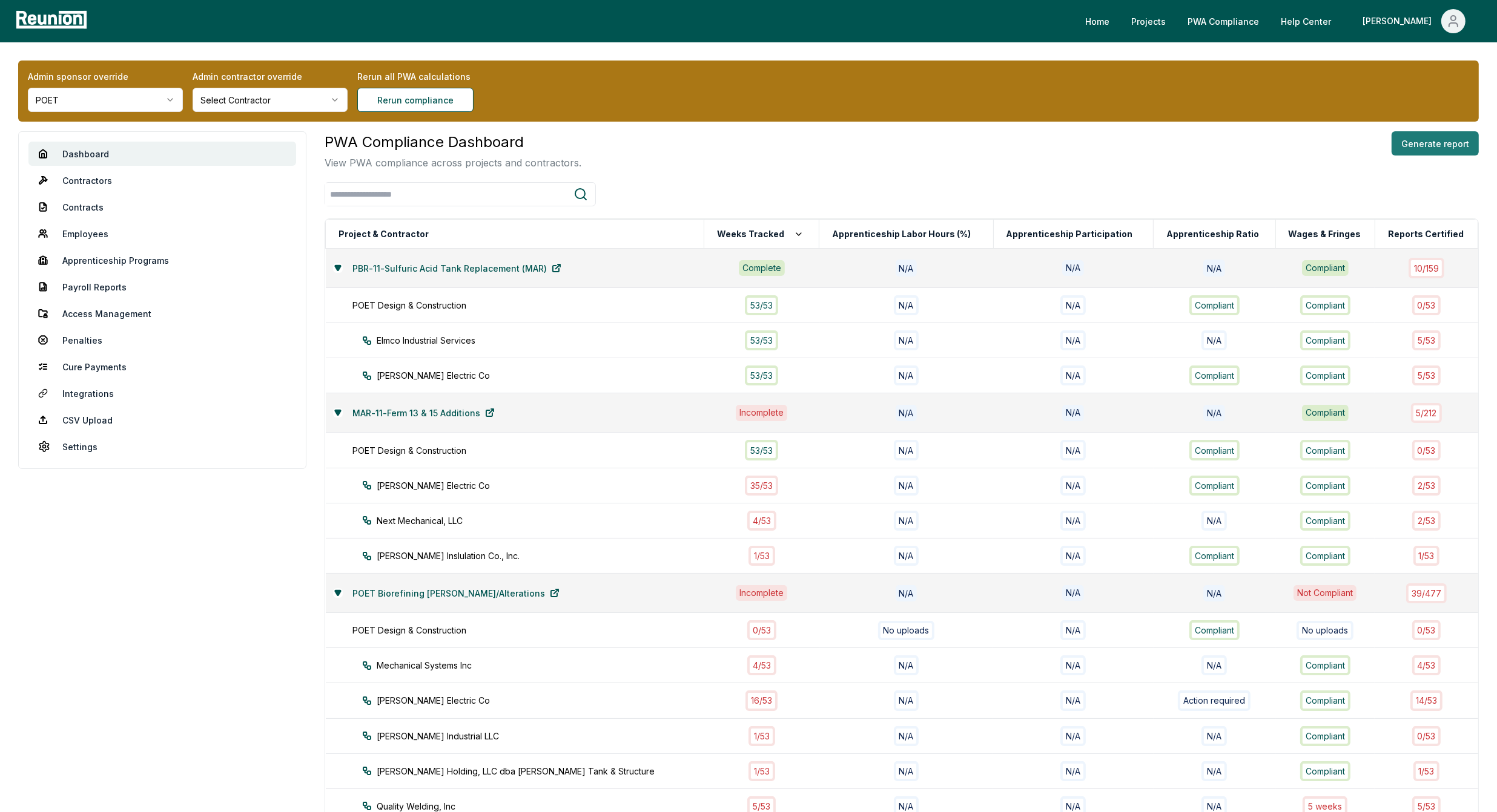
click at [1003, 143] on button "Generate report" at bounding box center [1435, 143] width 87 height 24
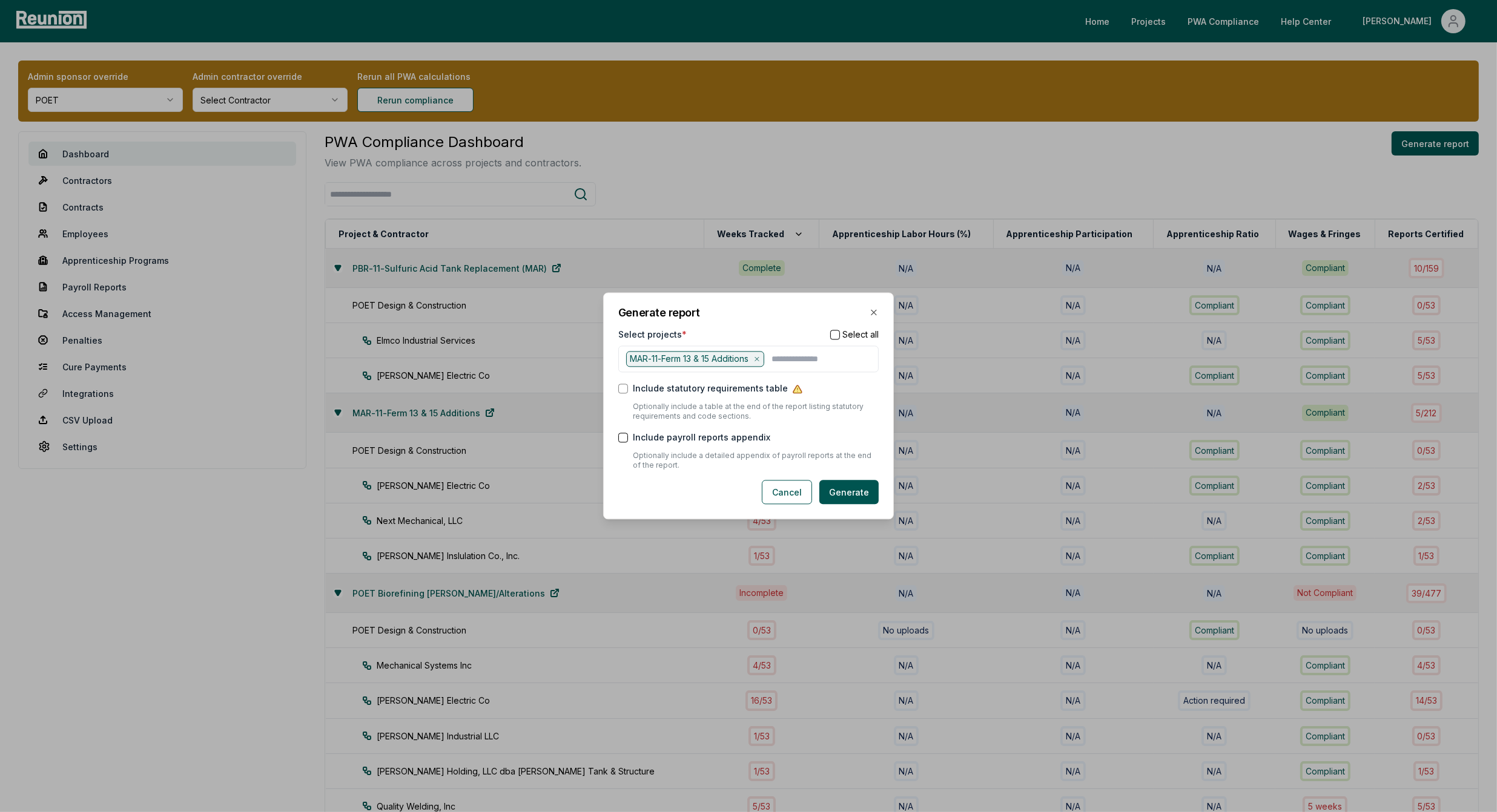
click at [759, 358] on icon at bounding box center [756, 359] width 4 height 4
click at [789, 488] on button "Cancel" at bounding box center [786, 491] width 50 height 24
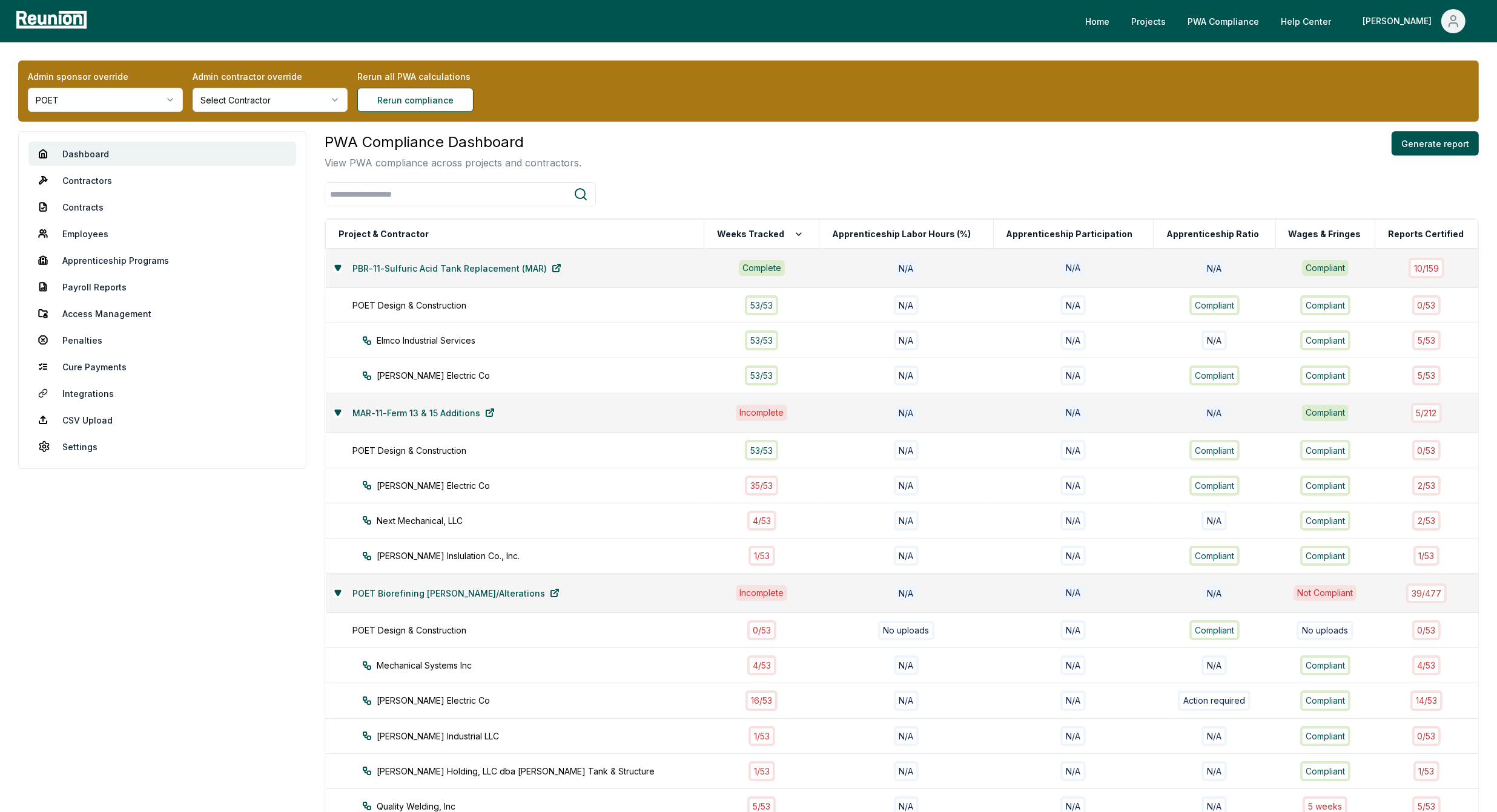
click at [643, 128] on div "Admin sponsor override POET Admin contractor override Select Contractor Rerun a…" at bounding box center [748, 581] width 1497 height 1077
click at [1003, 25] on icon "Main" at bounding box center [1453, 25] width 8 height 4
click at [1003, 61] on div "Admin Portal" at bounding box center [1427, 64] width 117 height 34
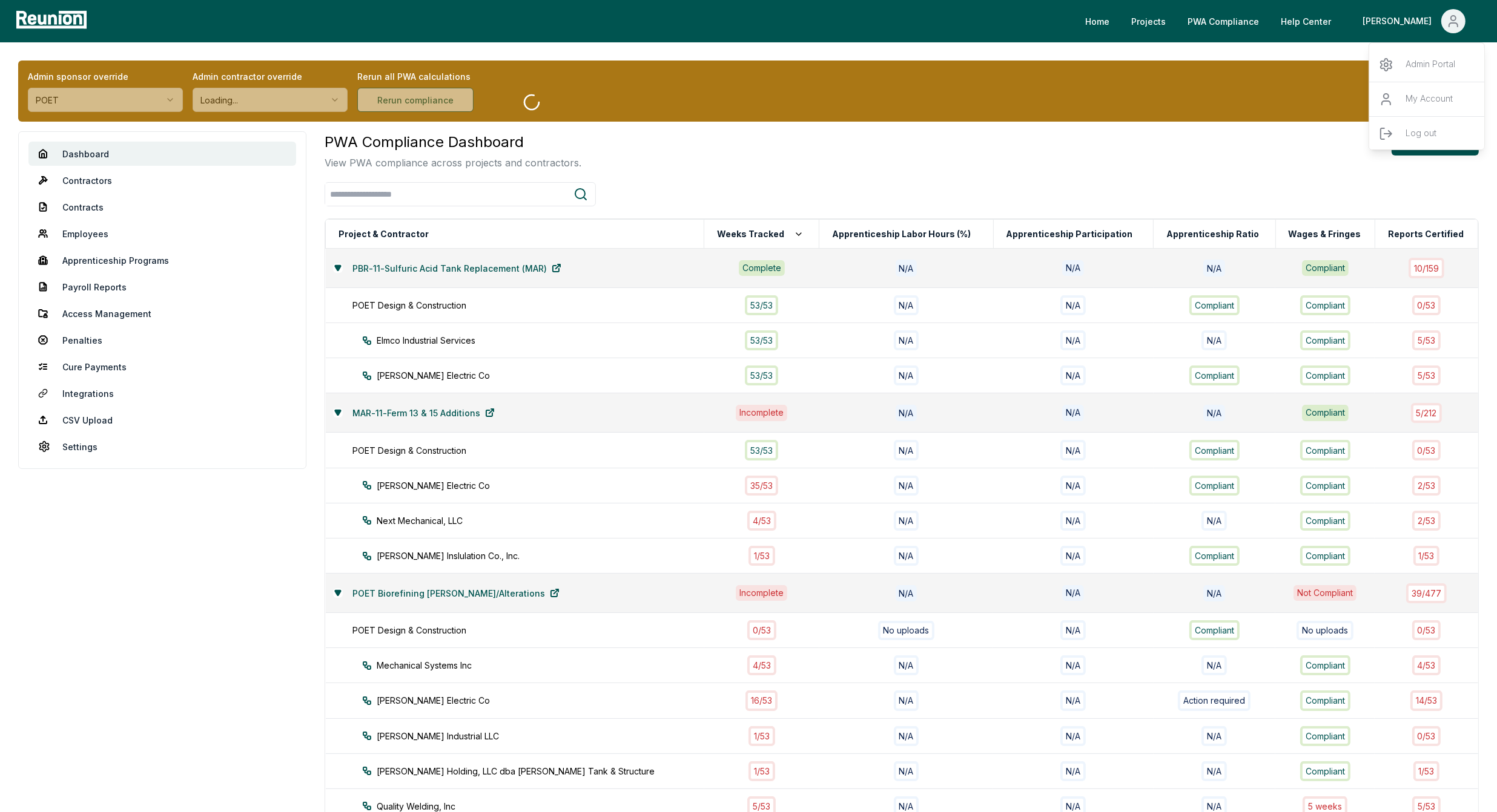
click at [1003, 134] on div "PWA Compliance Dashboard View PWA compliance across projects and contractors. G…" at bounding box center [901, 151] width 1154 height 39
click at [1003, 146] on button "Generate report" at bounding box center [1435, 143] width 87 height 24
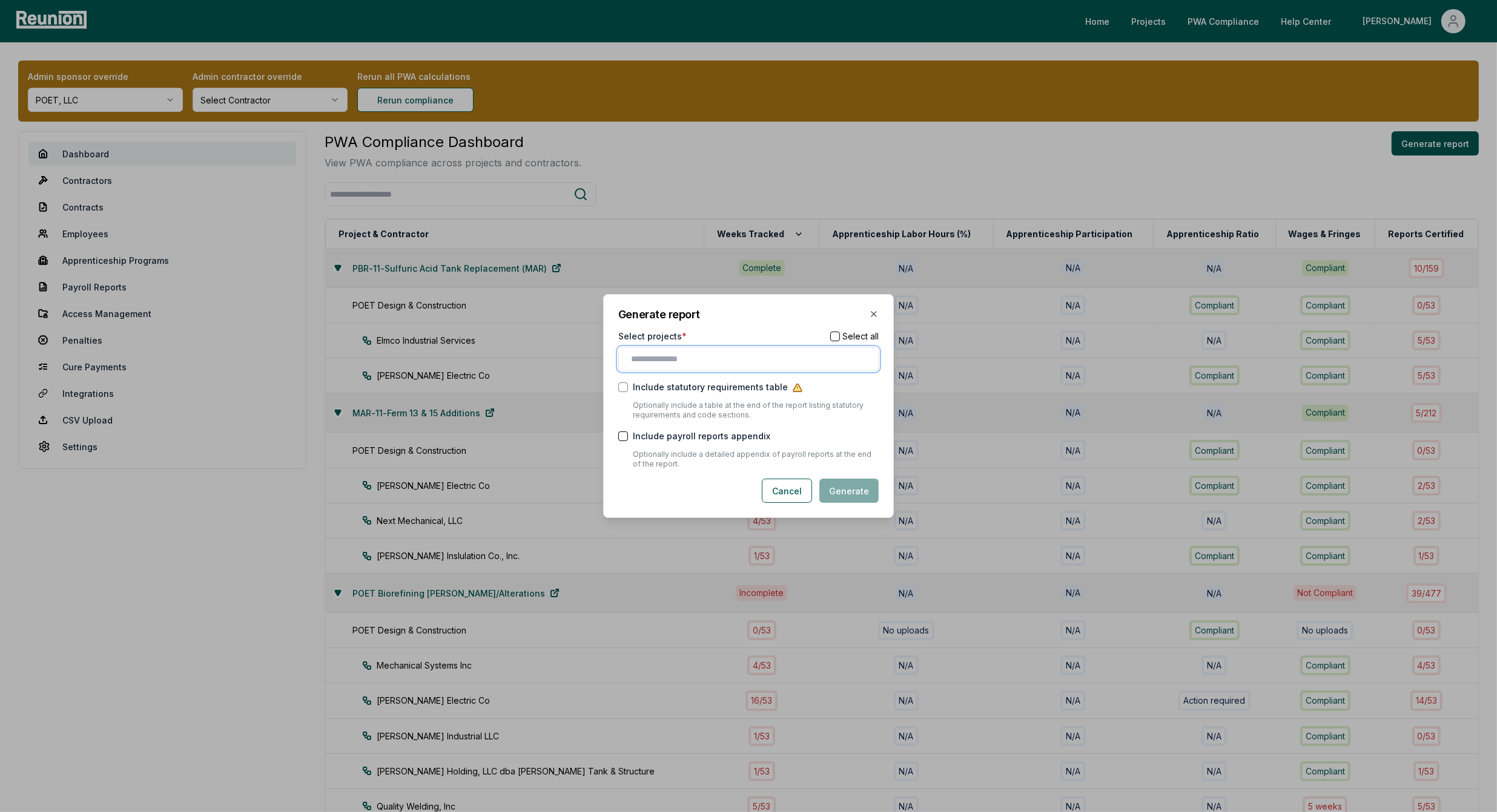
click at [691, 361] on input "text" at bounding box center [750, 359] width 240 height 13
click at [696, 422] on div "POET Biorefining [PERSON_NAME]/Alterations" at bounding box center [748, 424] width 254 height 20
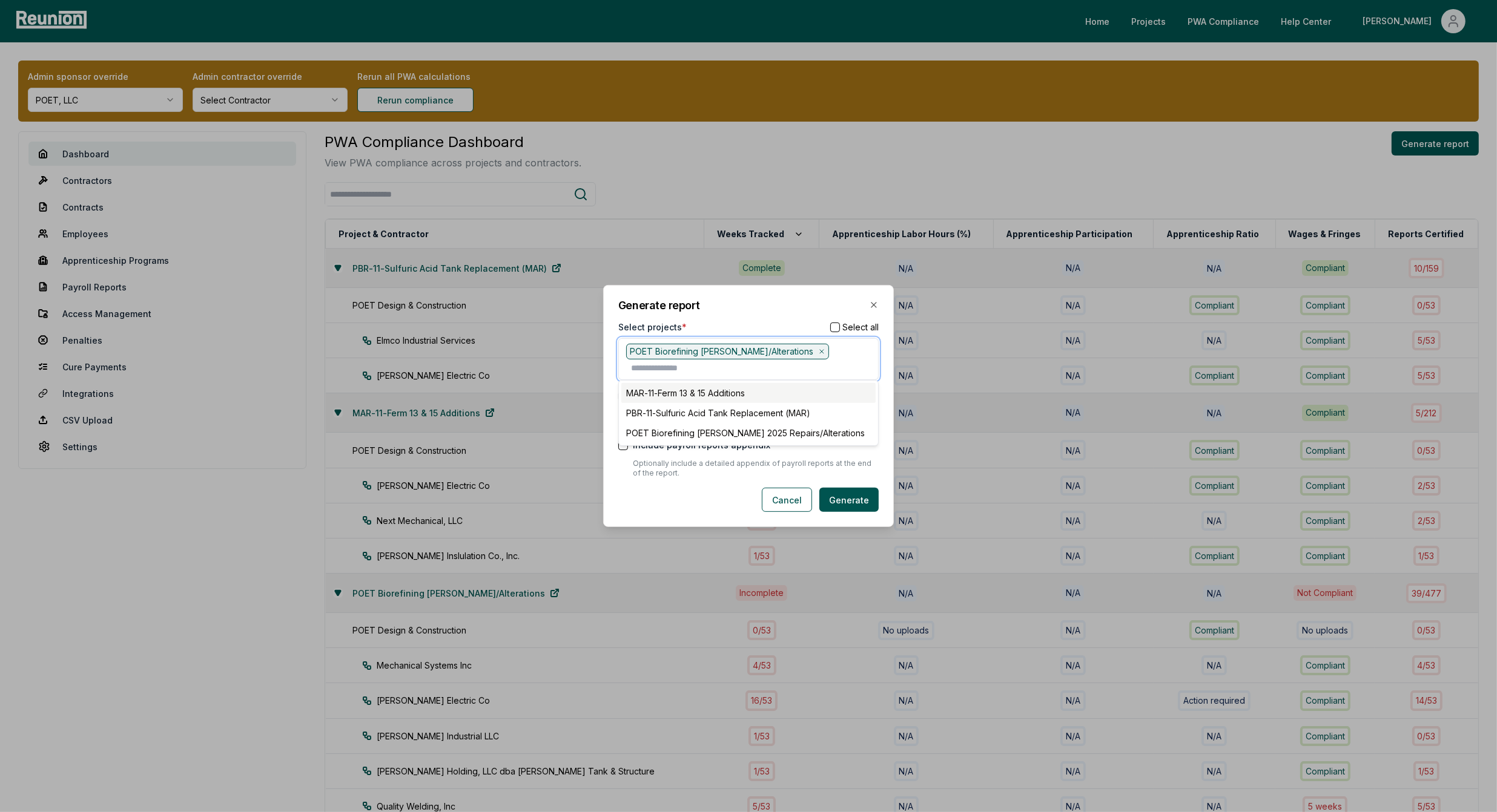
click at [707, 398] on div "MAR-11-Ferm 13 & 15 Additions" at bounding box center [748, 393] width 254 height 20
click at [697, 403] on div "PBR-11-Sulfuric Acid Tank Replacement (MAR)" at bounding box center [748, 394] width 254 height 20
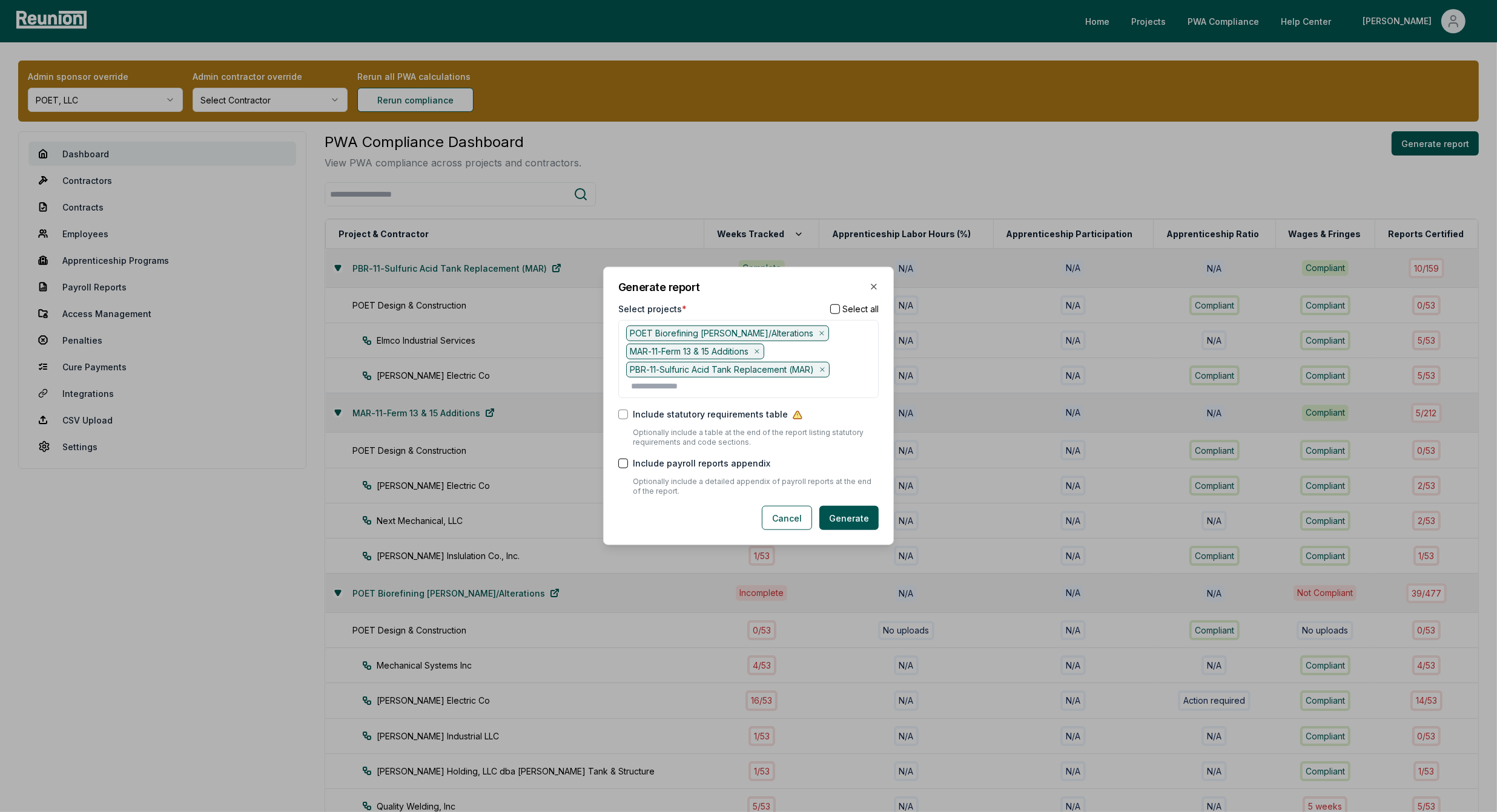
click at [865, 445] on p "Optionally include a table at the end of the report listing statutory requireme…" at bounding box center [756, 438] width 246 height 19
click at [852, 518] on button "Generate" at bounding box center [848, 518] width 59 height 24
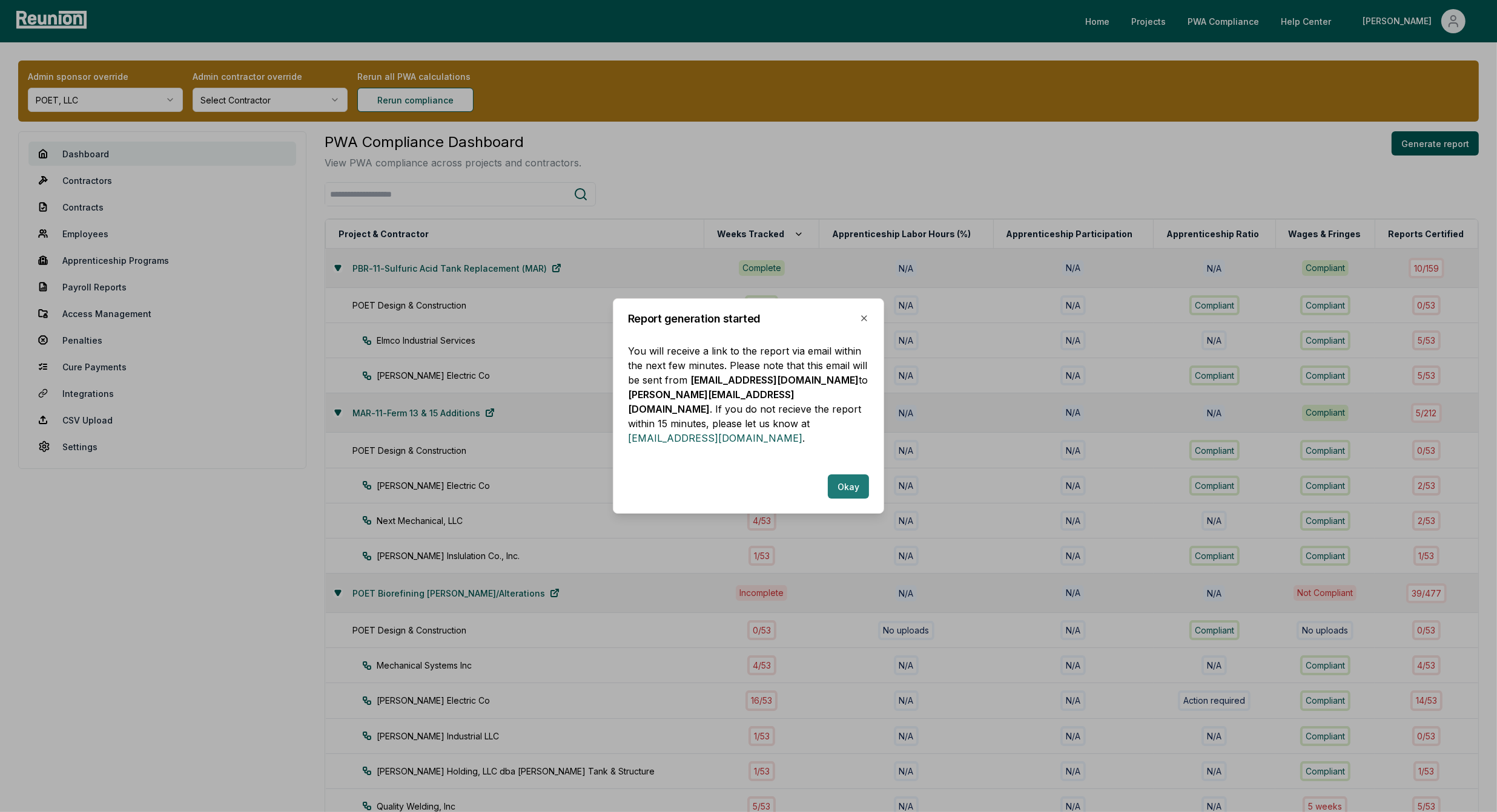
click at [843, 489] on button "Okay" at bounding box center [848, 486] width 41 height 24
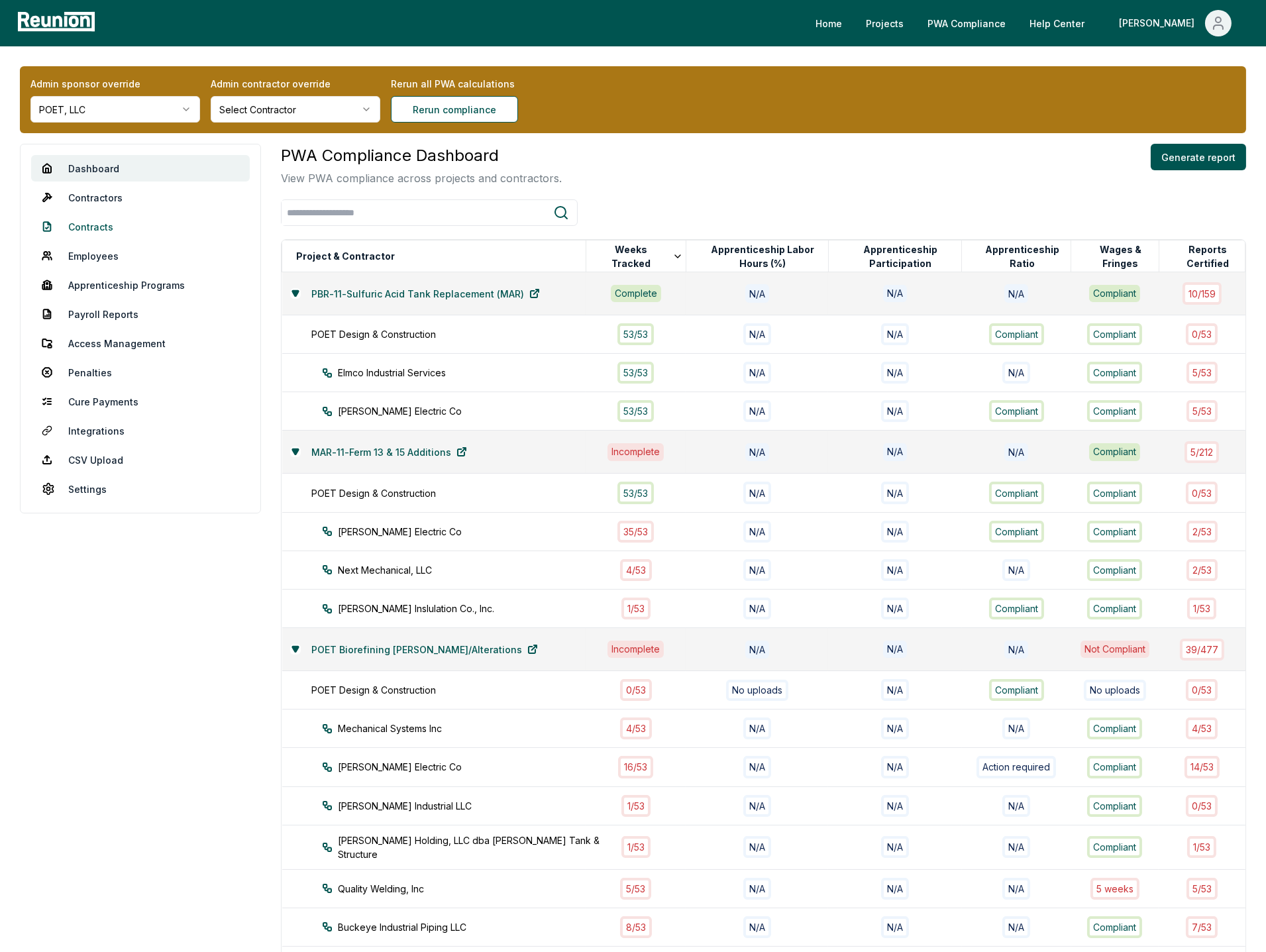
click at [97, 226] on link "Contracts" at bounding box center [140, 227] width 218 height 26
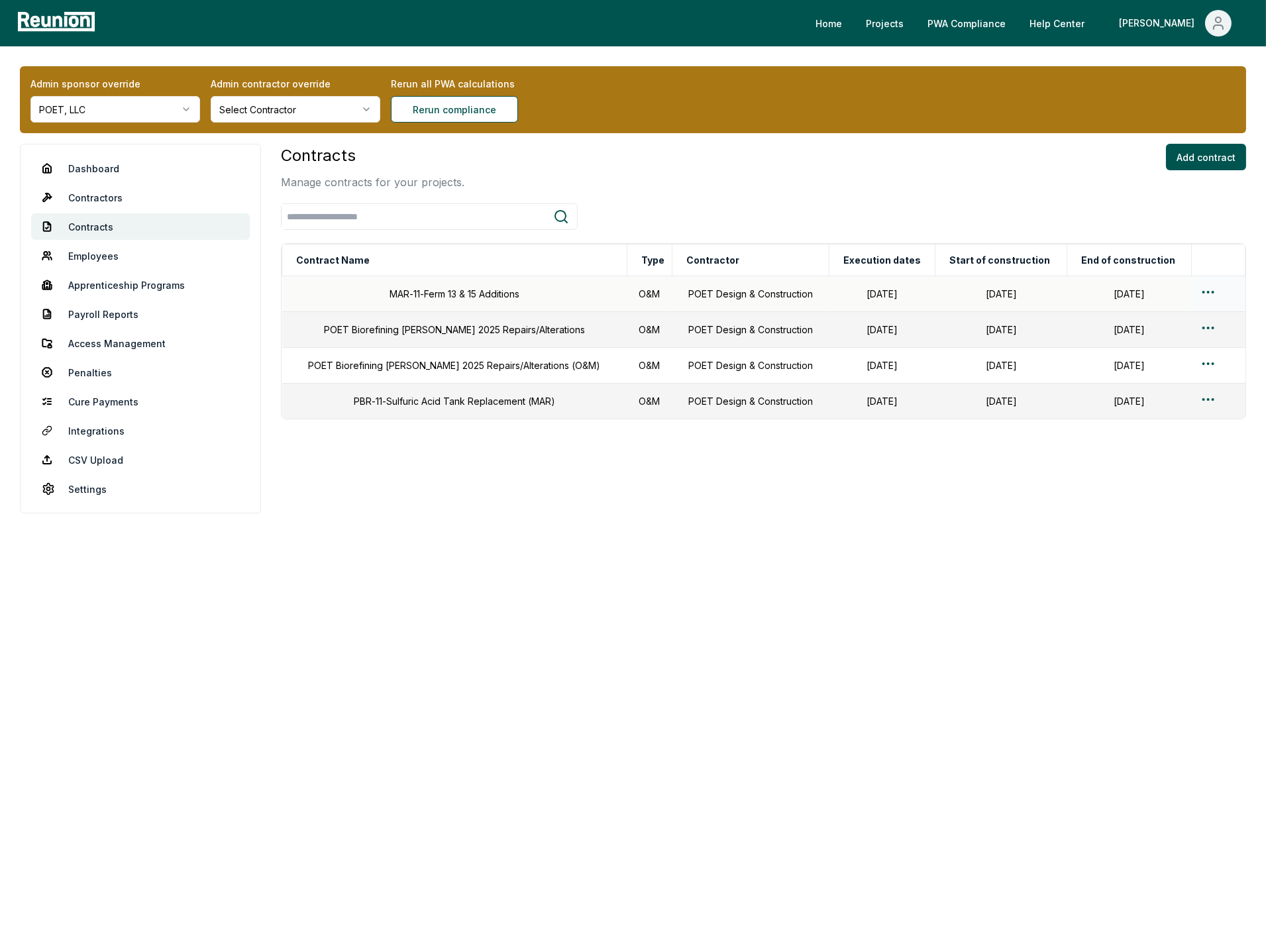
click at [1098, 290] on html "Please visit us on your desktop We're working on making our marketplace mobile-…" at bounding box center [633, 476] width 1266 height 952
click at [1098, 344] on div "Edit" at bounding box center [1192, 344] width 126 height 22
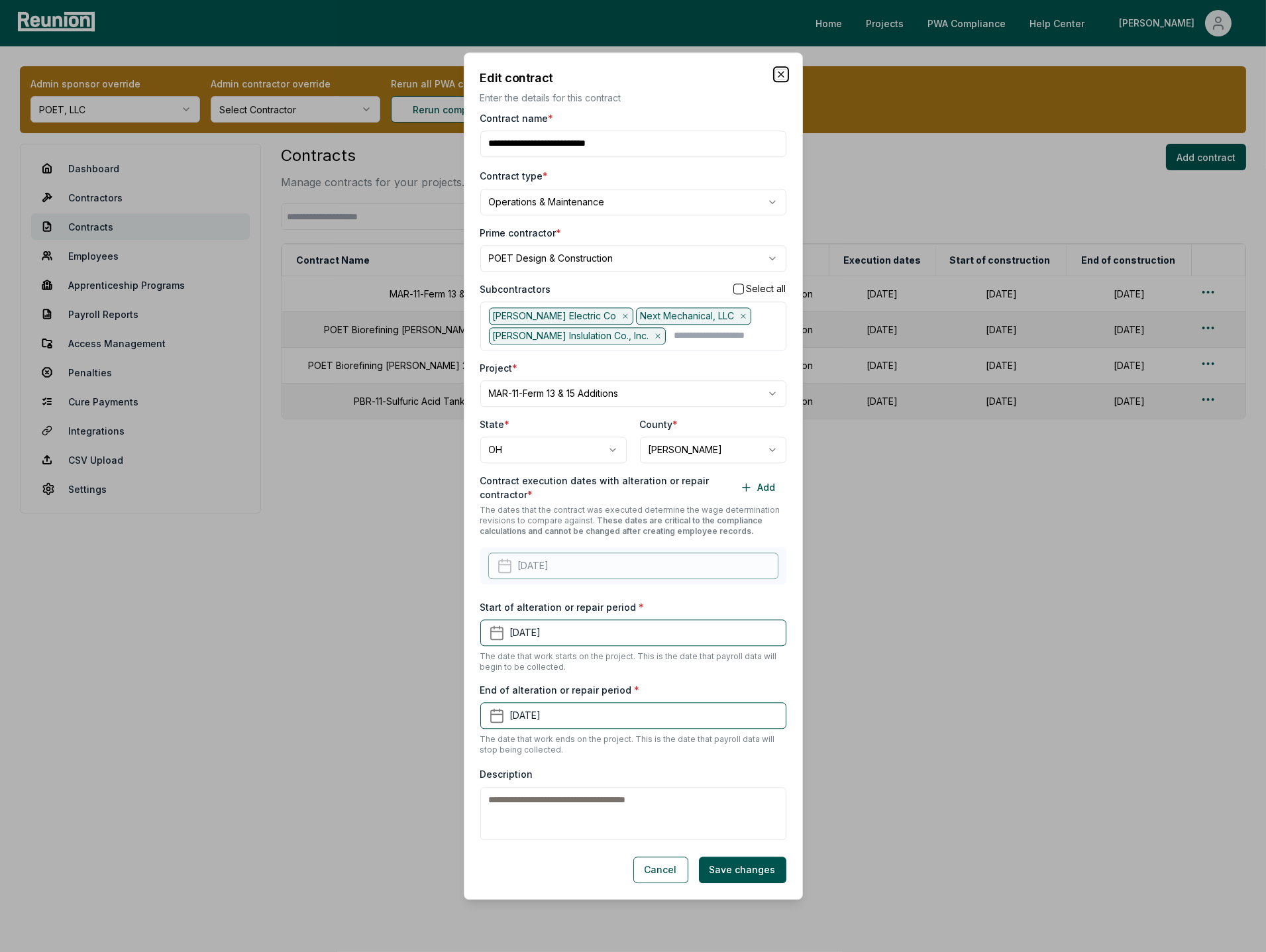
click at [783, 74] on icon "button" at bounding box center [781, 74] width 11 height 11
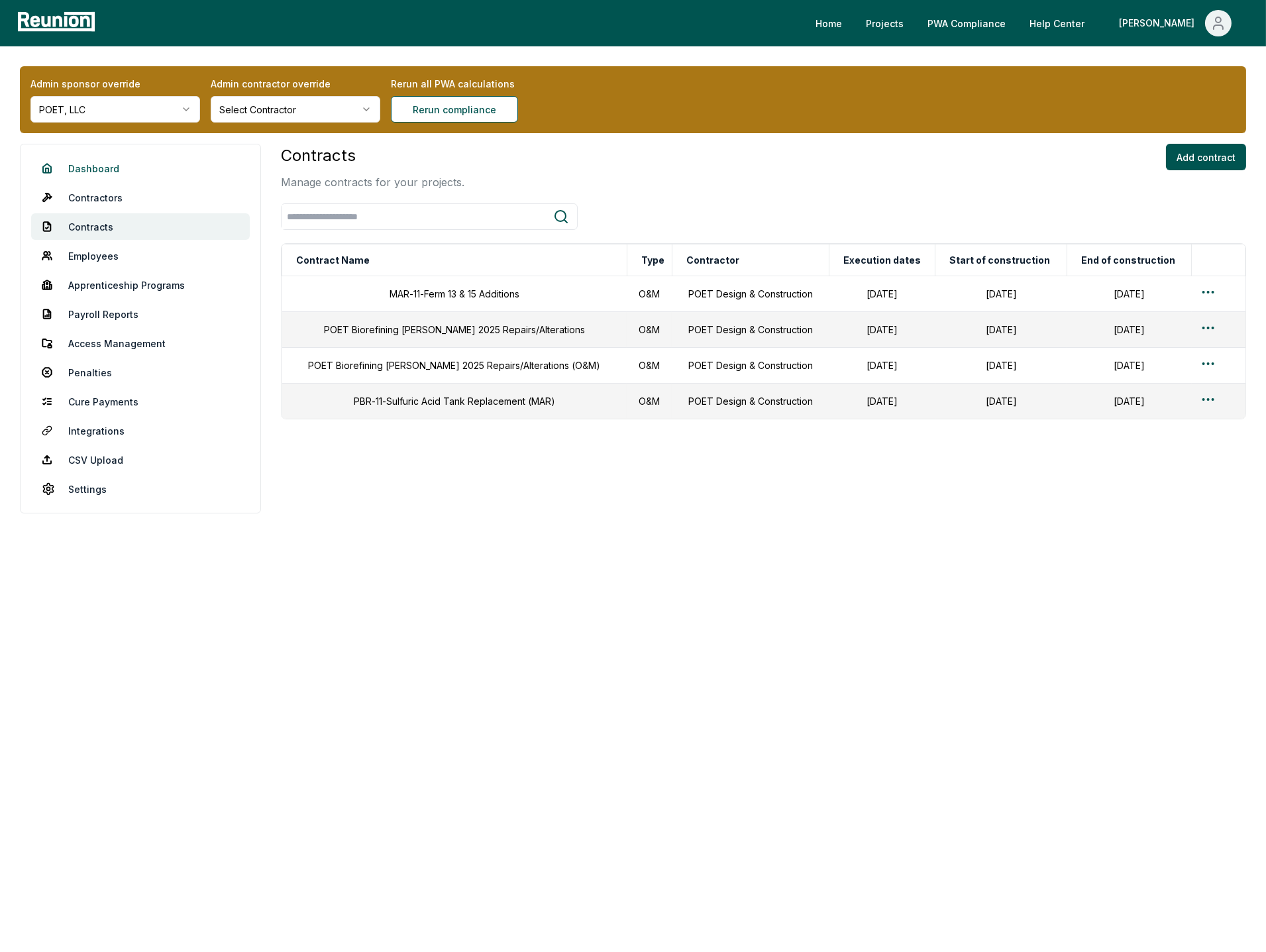
click at [115, 174] on link "Dashboard" at bounding box center [140, 168] width 218 height 26
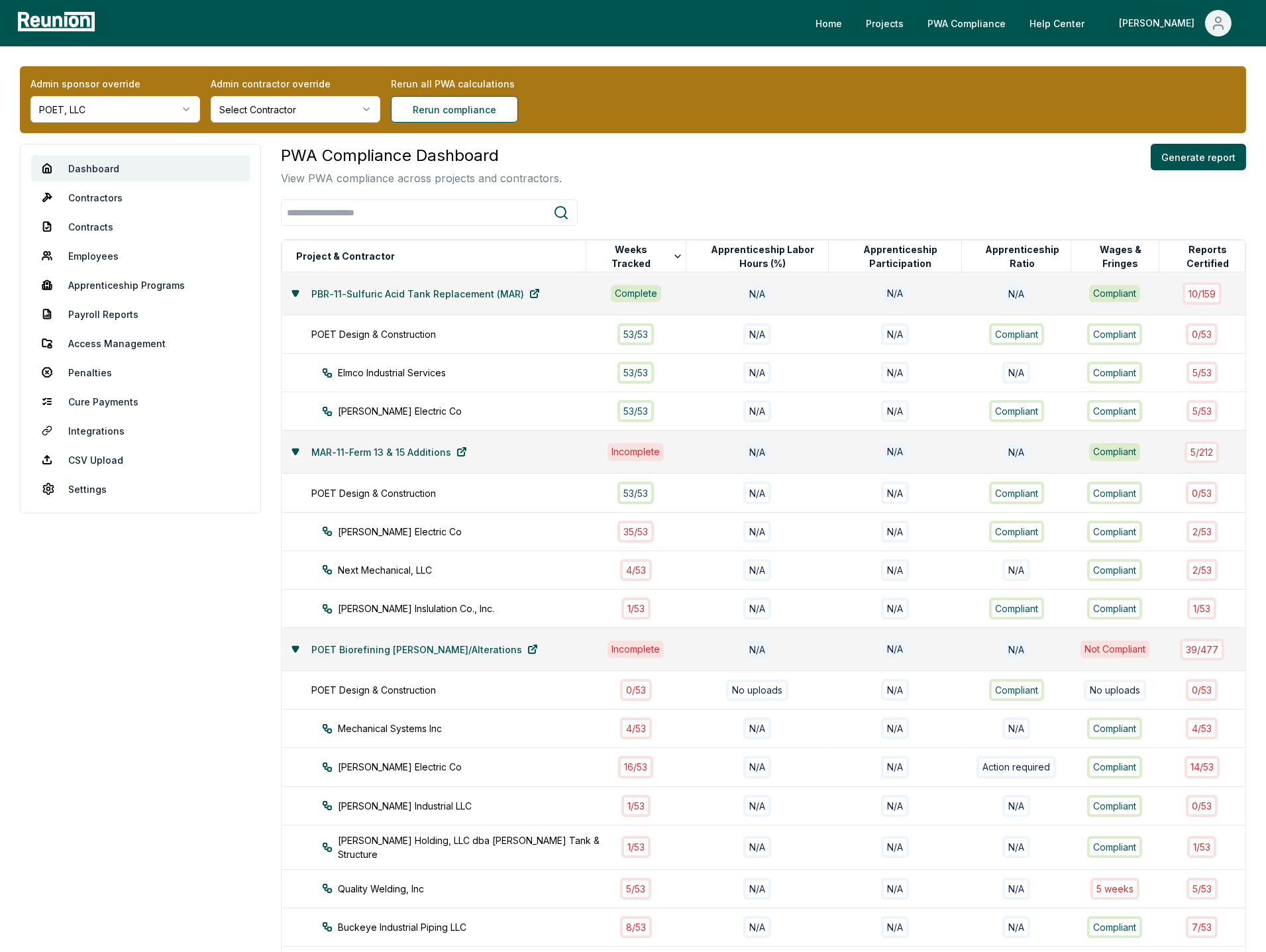
click at [265, 421] on div "Dashboard Contractors Contracts Employees Apprenticeship Programs Payroll Repor…" at bounding box center [633, 685] width 1227 height 1083
click at [101, 255] on link "Employees" at bounding box center [140, 256] width 218 height 26
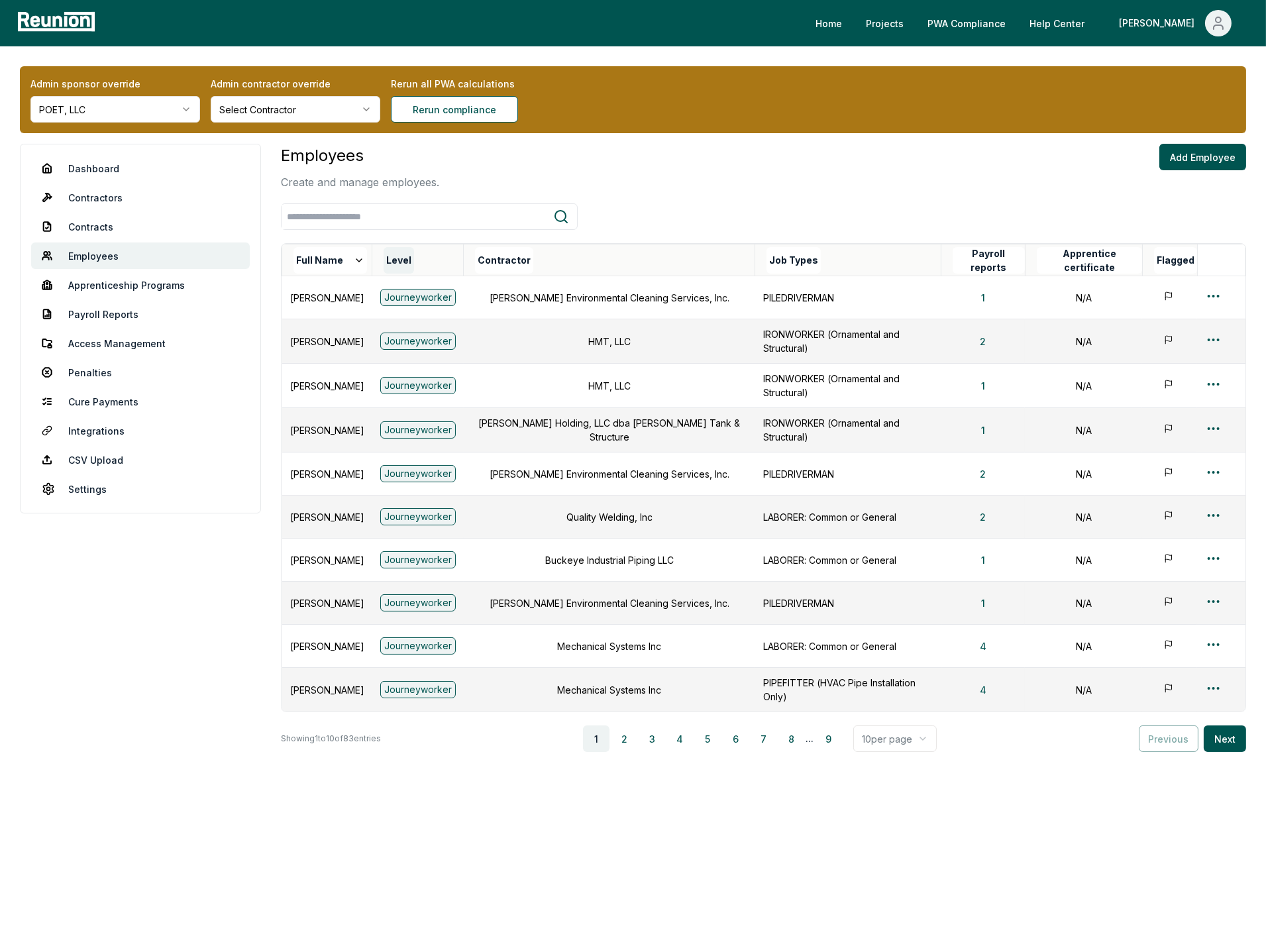
click at [414, 259] on button "Level" at bounding box center [398, 260] width 30 height 26
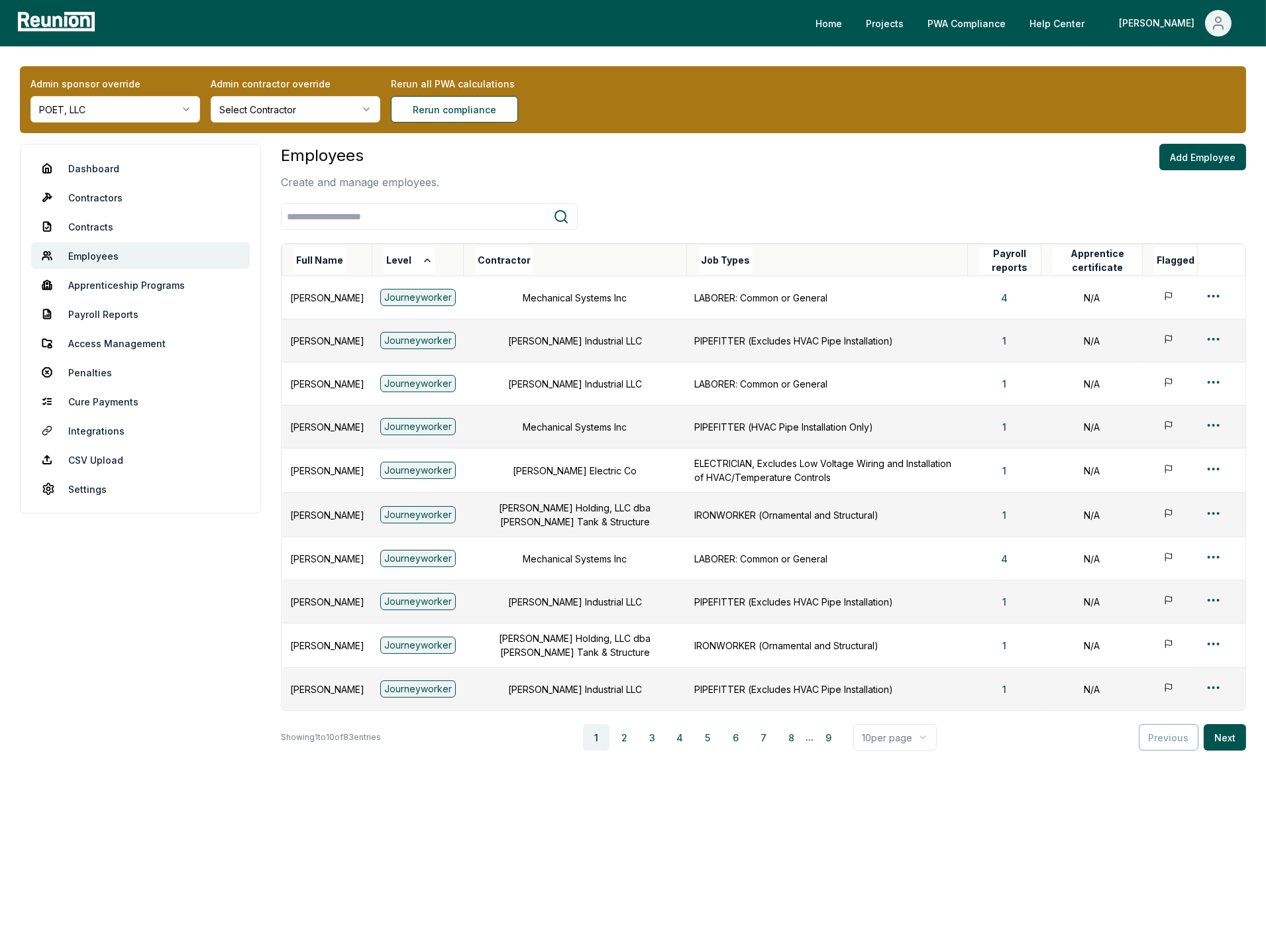
click at [435, 259] on button "Level" at bounding box center [409, 260] width 52 height 26
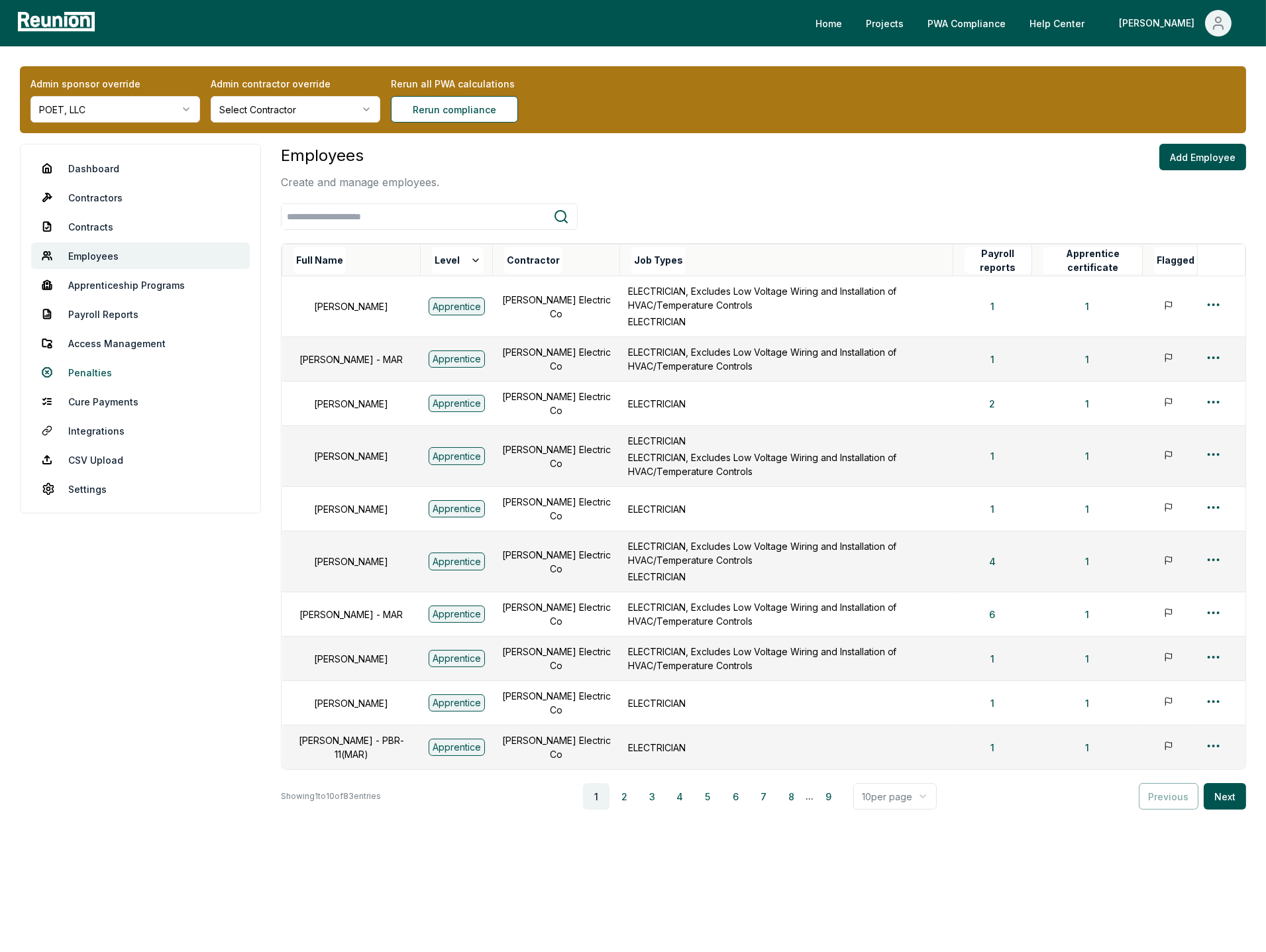
click at [93, 369] on link "Penalties" at bounding box center [140, 372] width 218 height 26
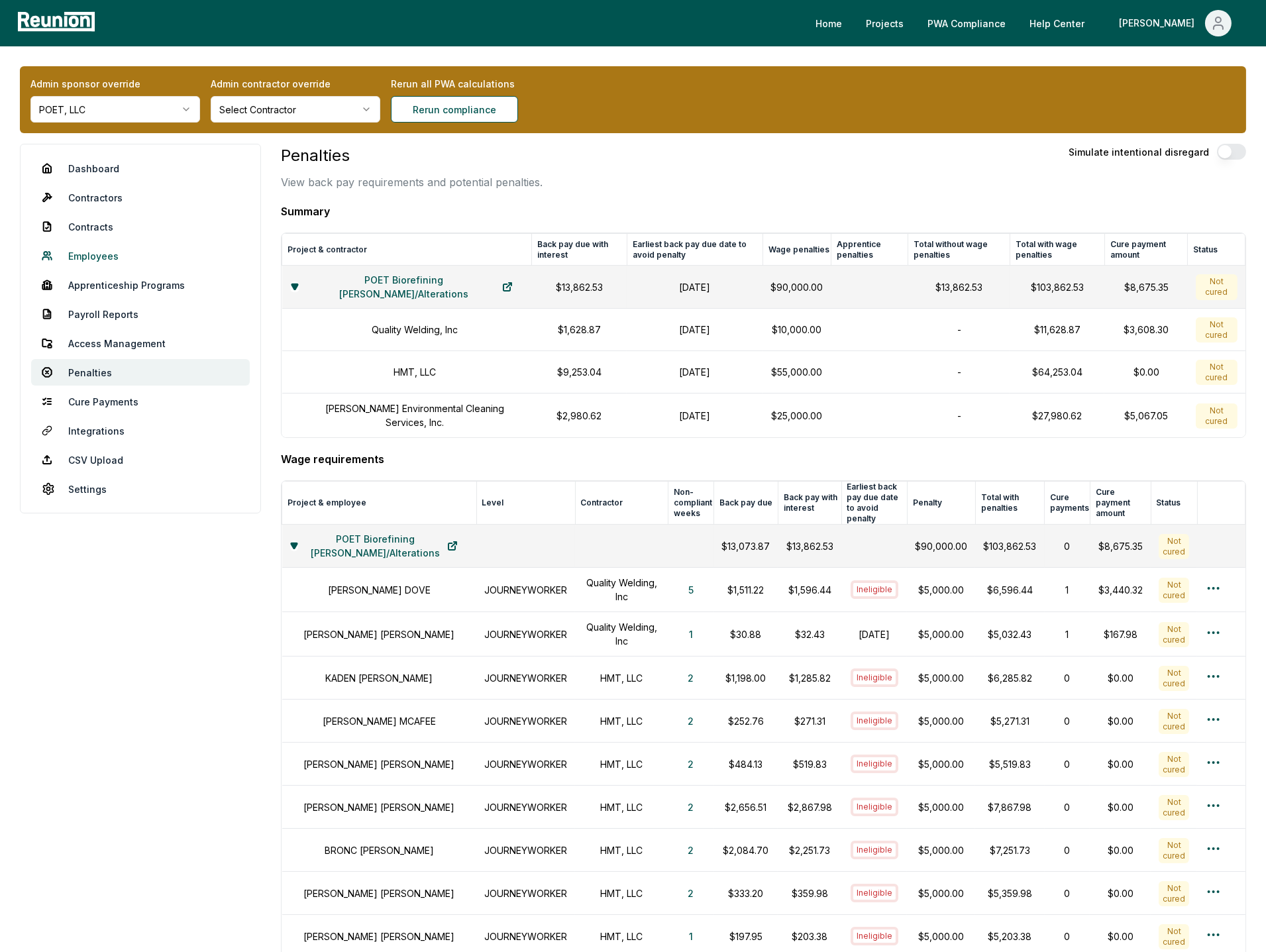
click at [97, 245] on link "Employees" at bounding box center [140, 256] width 218 height 26
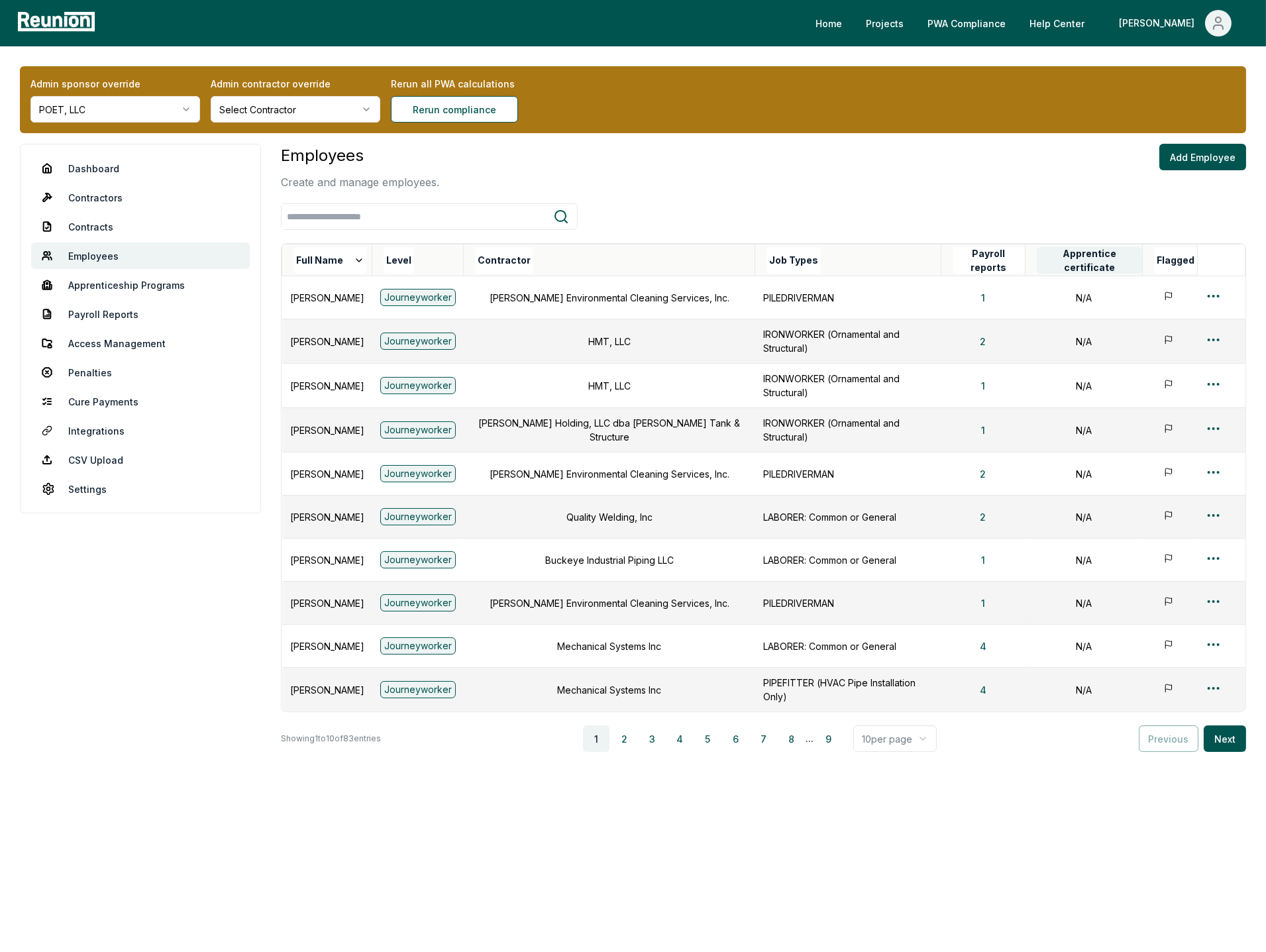
click at [1093, 263] on button "Apprentice certificate" at bounding box center [1089, 260] width 106 height 26
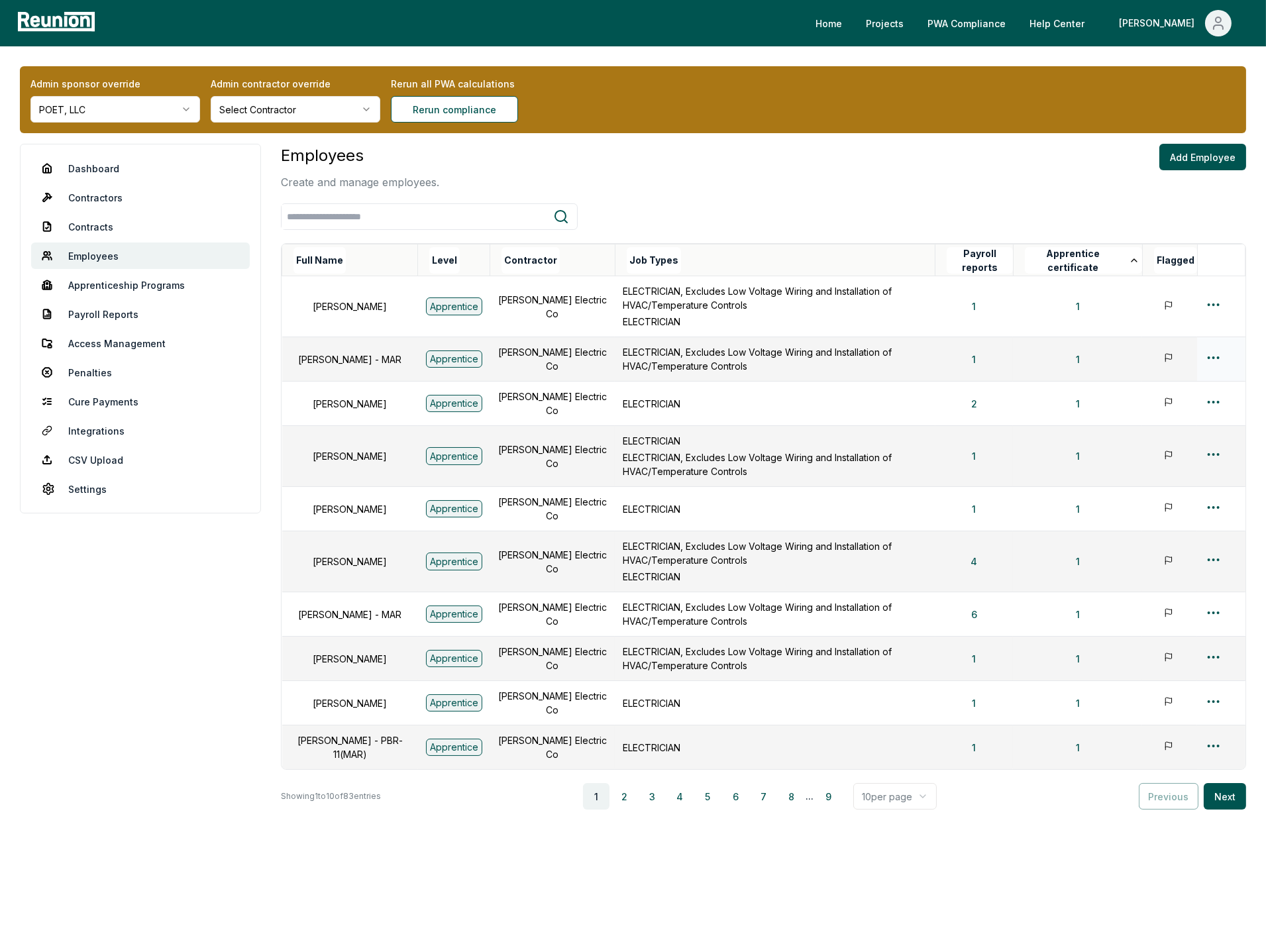
click at [1098, 360] on div at bounding box center [1221, 359] width 32 height 19
click at [1098, 358] on html "Please visit us on your desktop We're working on making our marketplace mobile-…" at bounding box center [633, 476] width 1266 height 952
click at [1098, 410] on div "Edit" at bounding box center [1192, 409] width 126 height 22
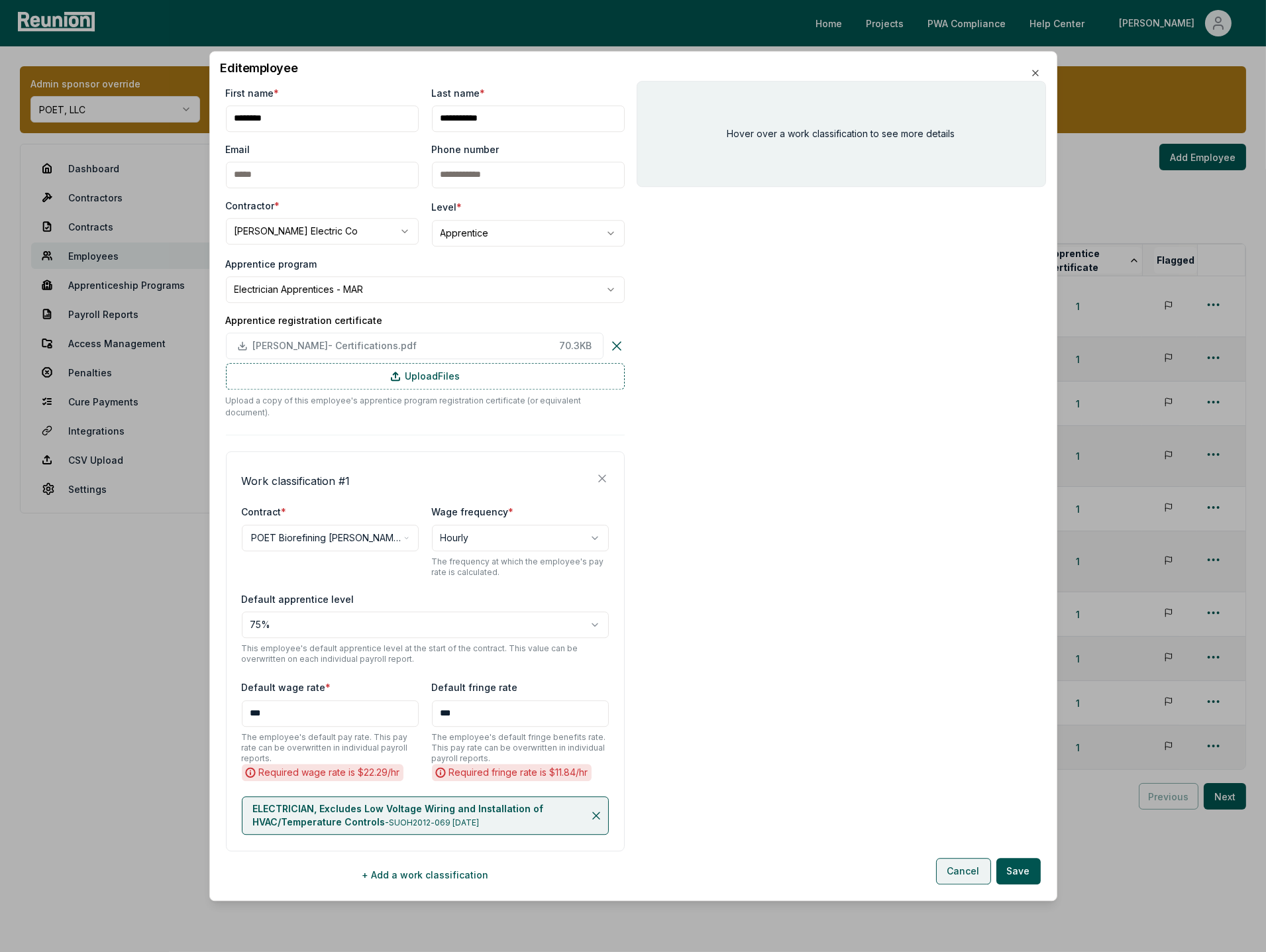
click at [964, 877] on button "Cancel" at bounding box center [963, 871] width 55 height 26
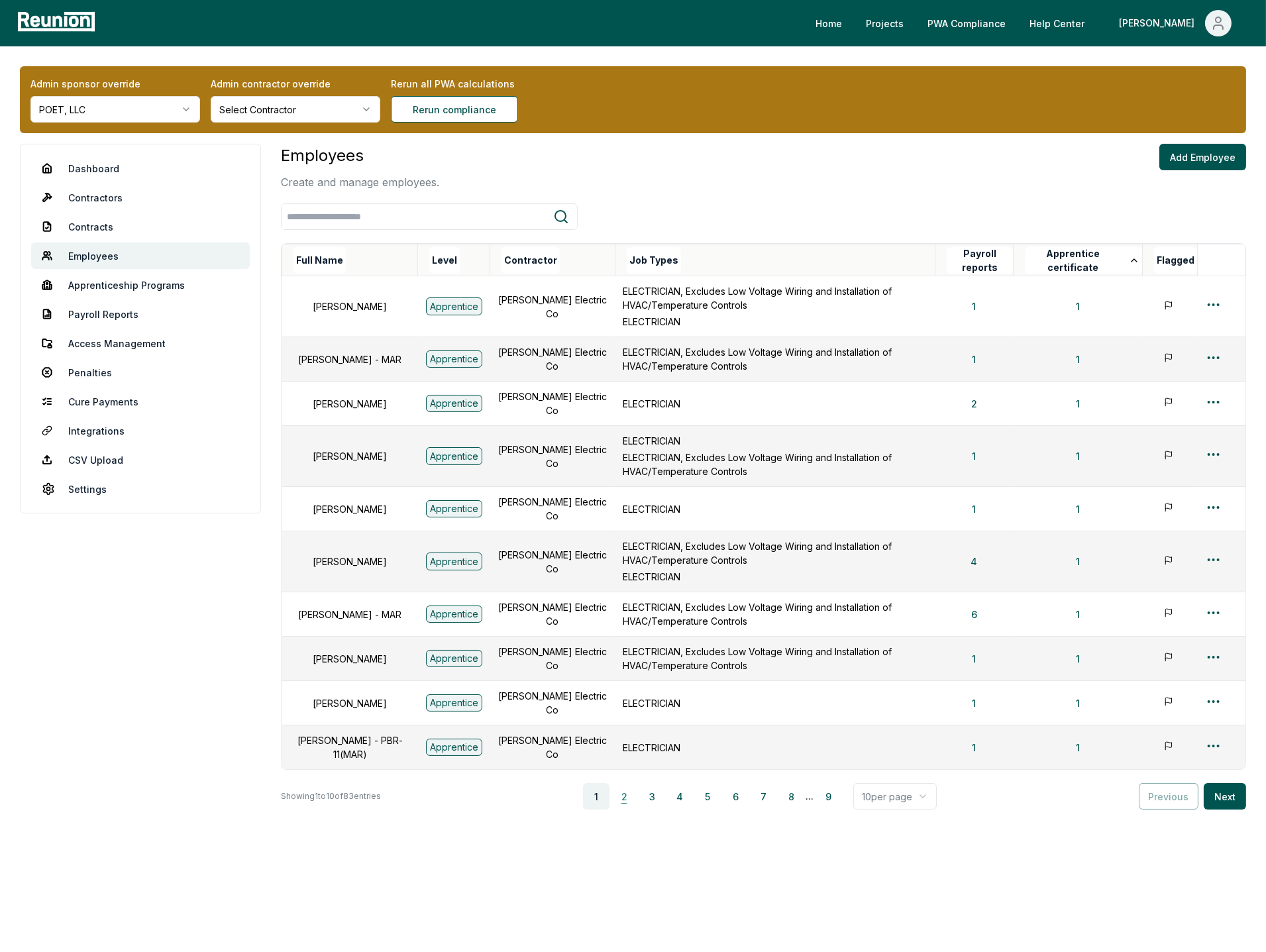
click at [626, 797] on button "2" at bounding box center [624, 797] width 26 height 26
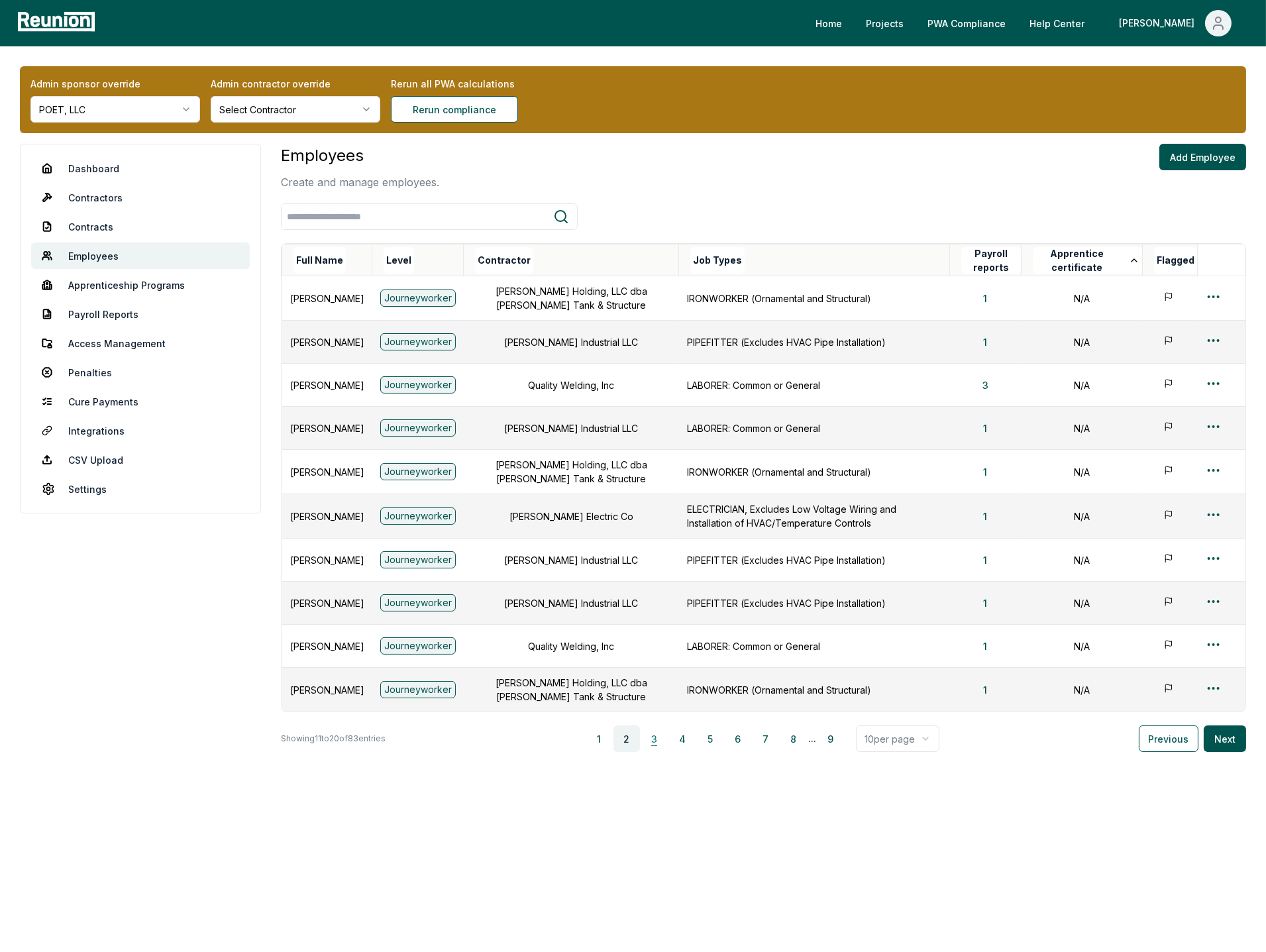
click at [657, 748] on button "3" at bounding box center [654, 739] width 26 height 26
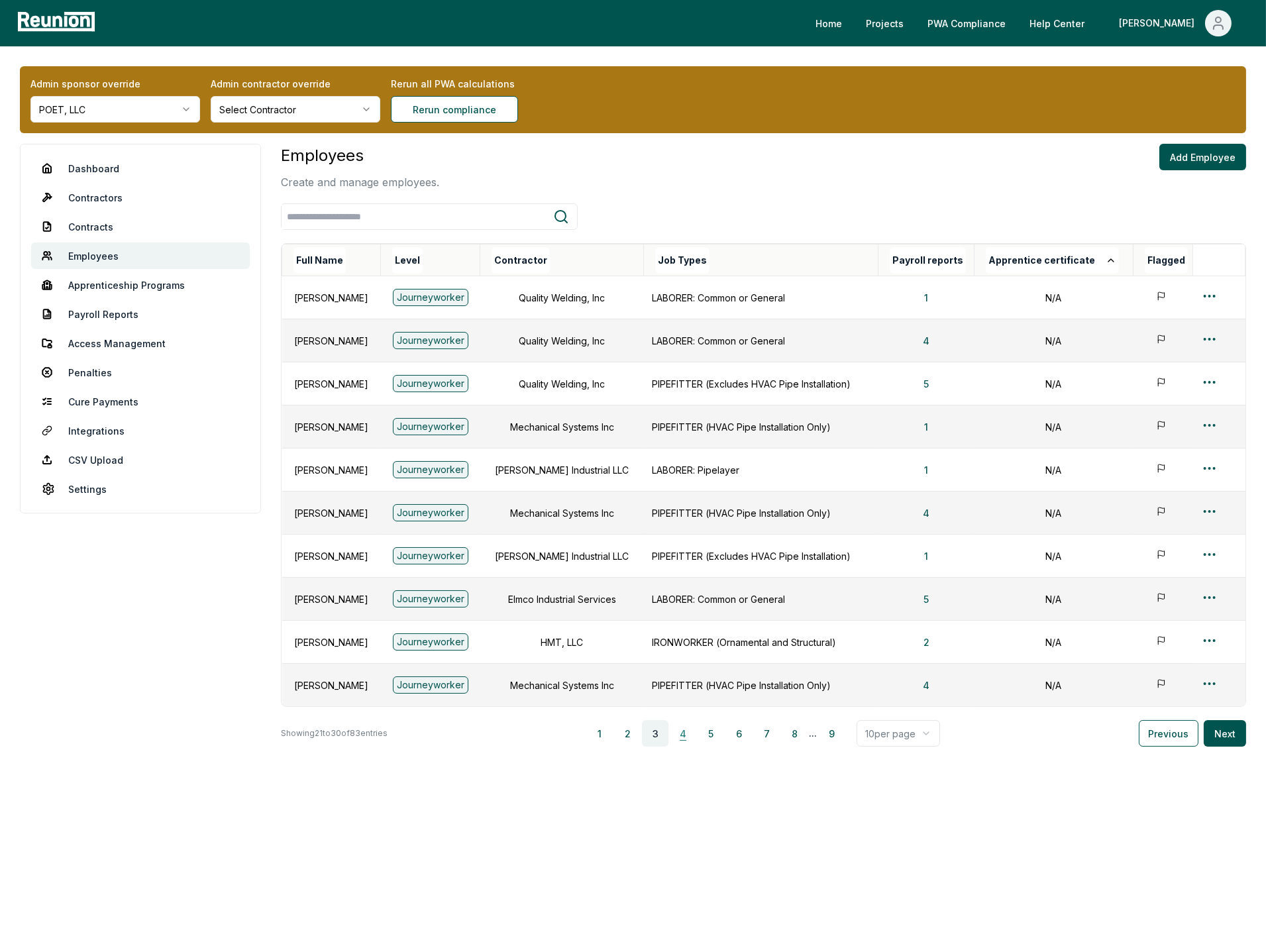
click at [688, 733] on button "4" at bounding box center [683, 734] width 26 height 26
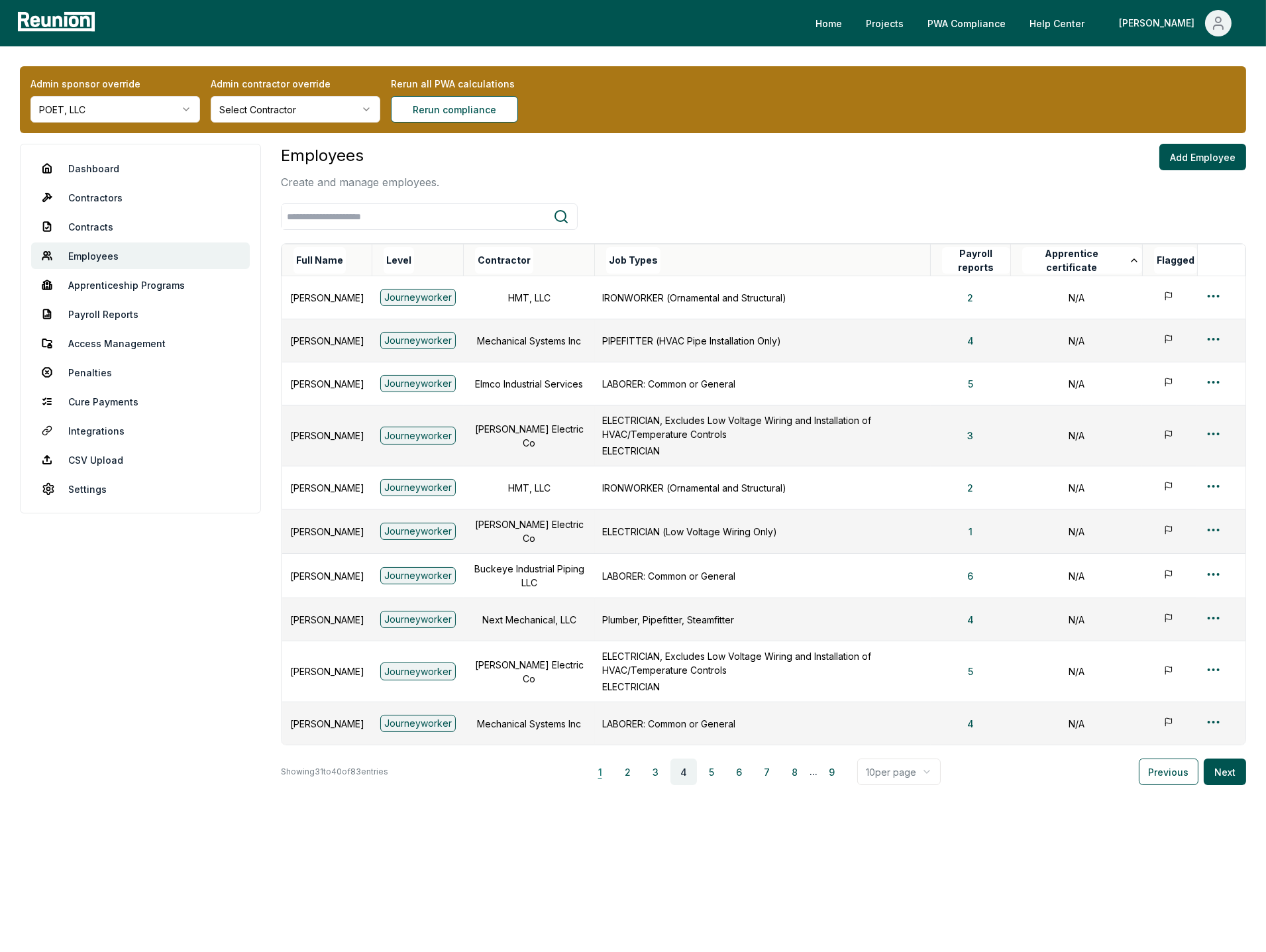
click at [606, 770] on button "1" at bounding box center [600, 772] width 26 height 26
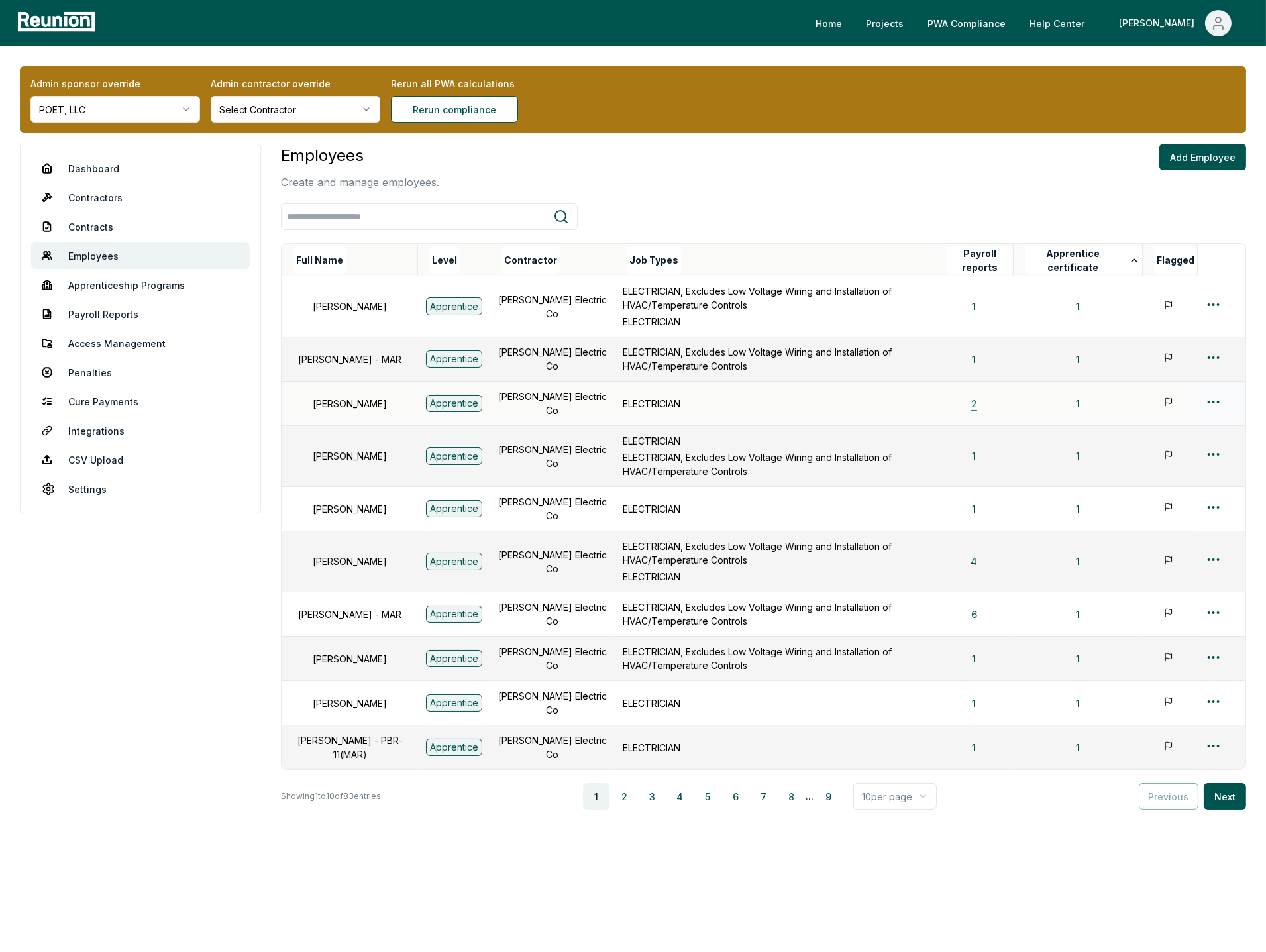
click at [982, 405] on button "2" at bounding box center [974, 403] width 27 height 26
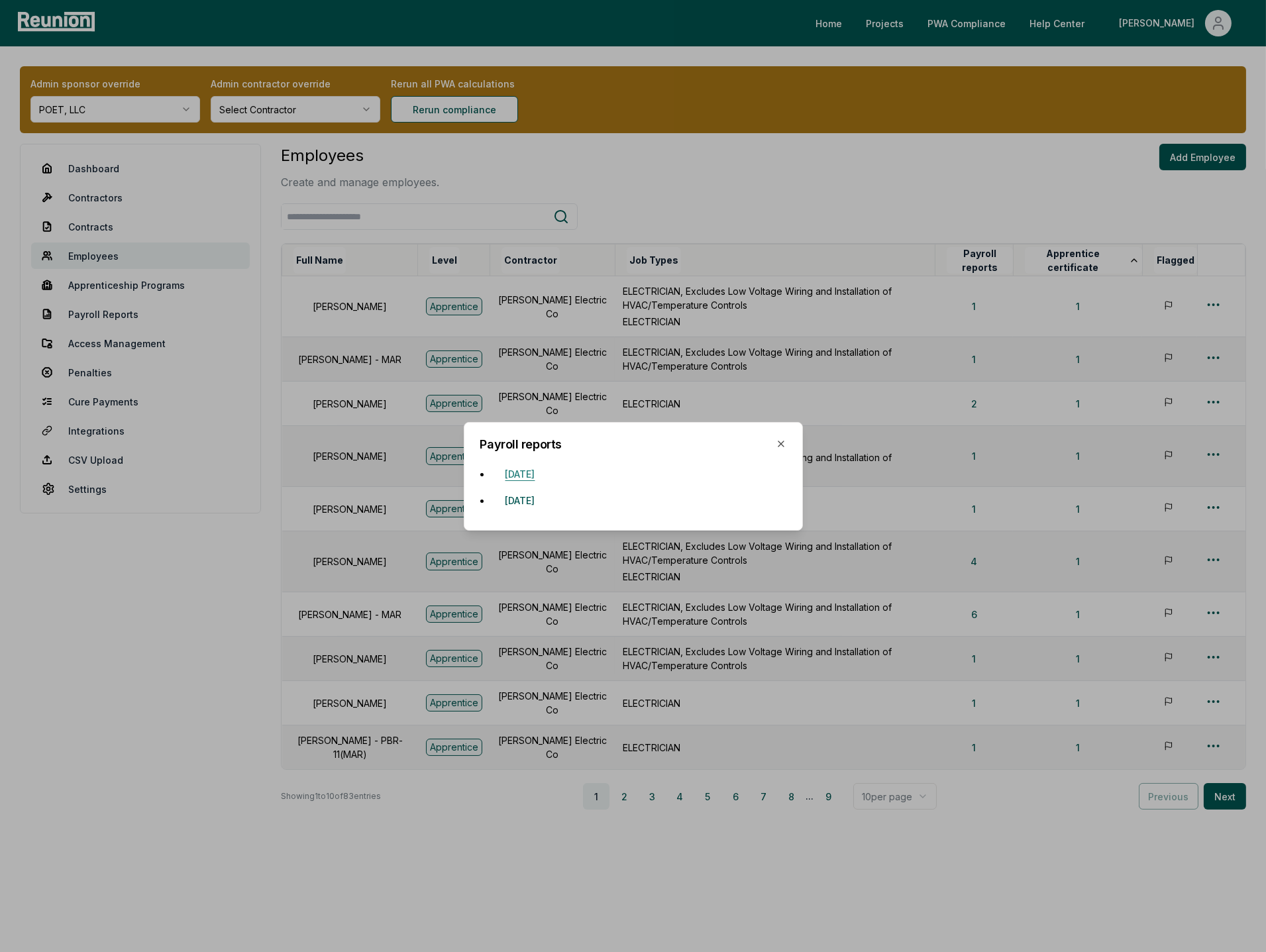
click at [546, 477] on button "February 16, 2025" at bounding box center [520, 474] width 51 height 26
click at [780, 442] on icon "button" at bounding box center [781, 443] width 11 height 11
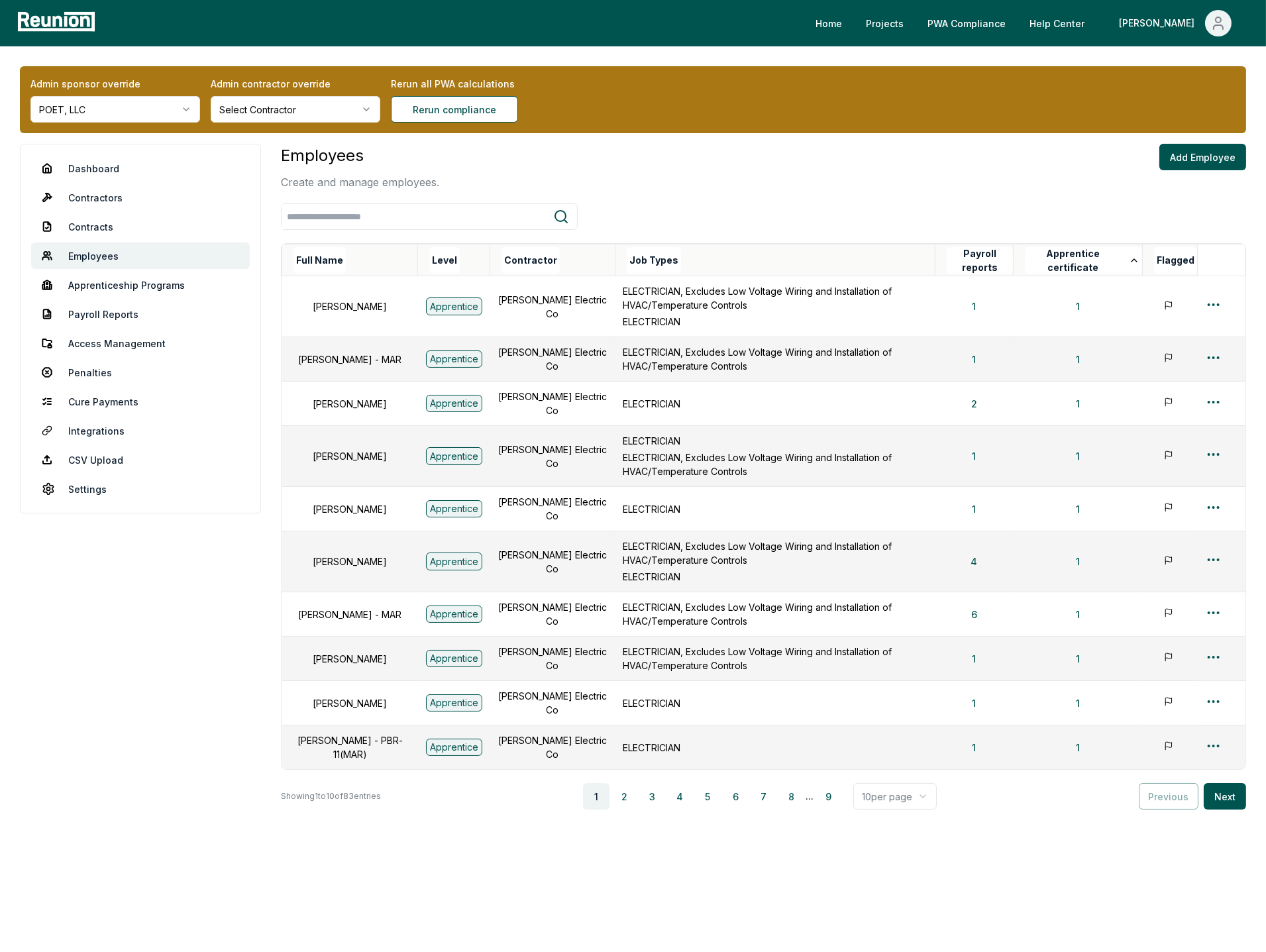
click at [653, 181] on div "Employees Create and manage employees. Add Employee" at bounding box center [763, 167] width 965 height 47
click at [785, 164] on div "Employees Create and manage employees. Add Employee" at bounding box center [763, 167] width 965 height 47
click at [229, 622] on aside "Dashboard Contractors Contracts Employees Apprenticeship Programs Payroll Repor…" at bounding box center [140, 530] width 241 height 772
click at [246, 671] on aside "Dashboard Contractors Contracts Employees Apprenticeship Programs Payroll Repor…" at bounding box center [140, 530] width 241 height 772
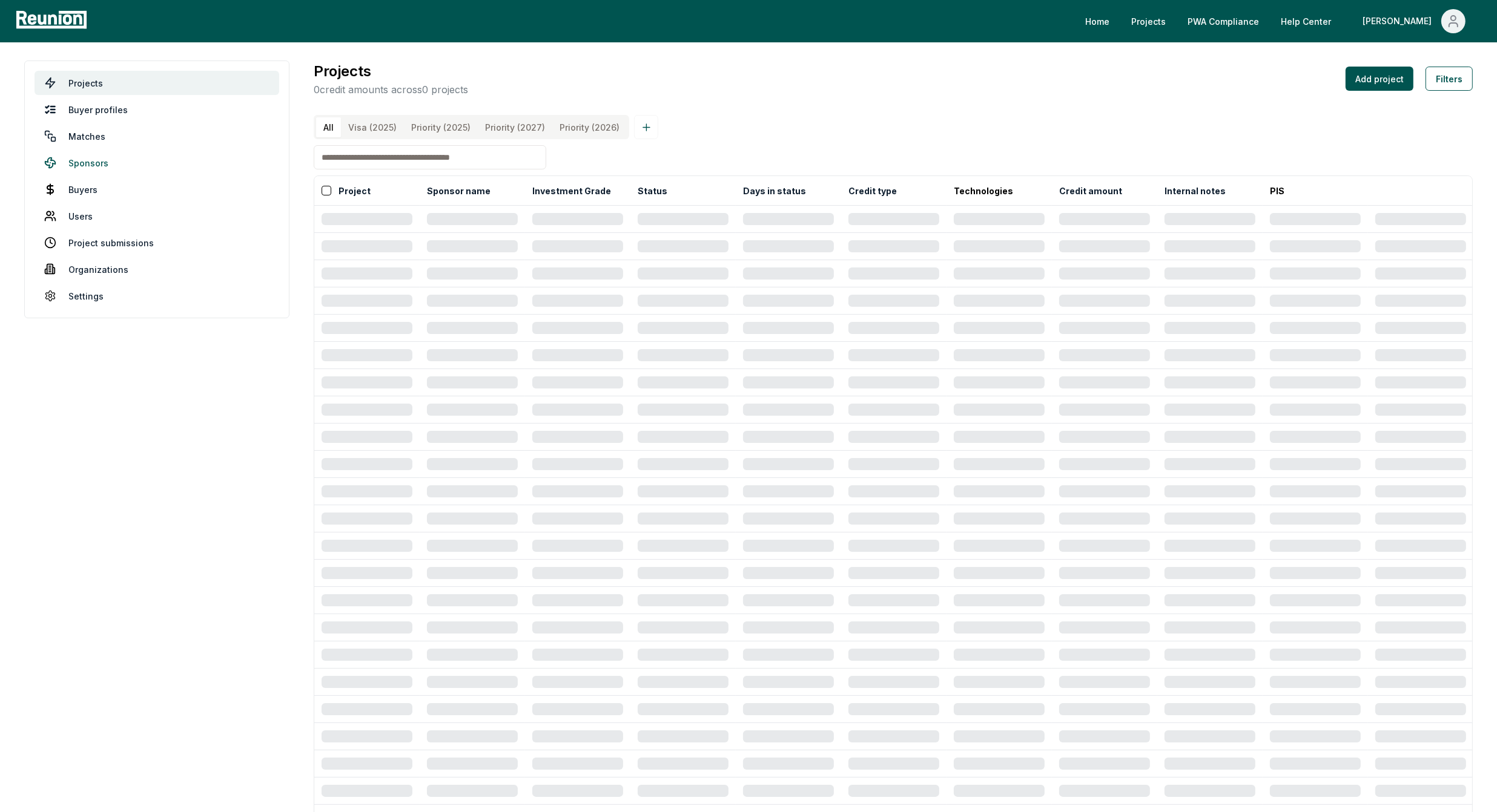
click at [93, 161] on link "Sponsors" at bounding box center [156, 163] width 244 height 24
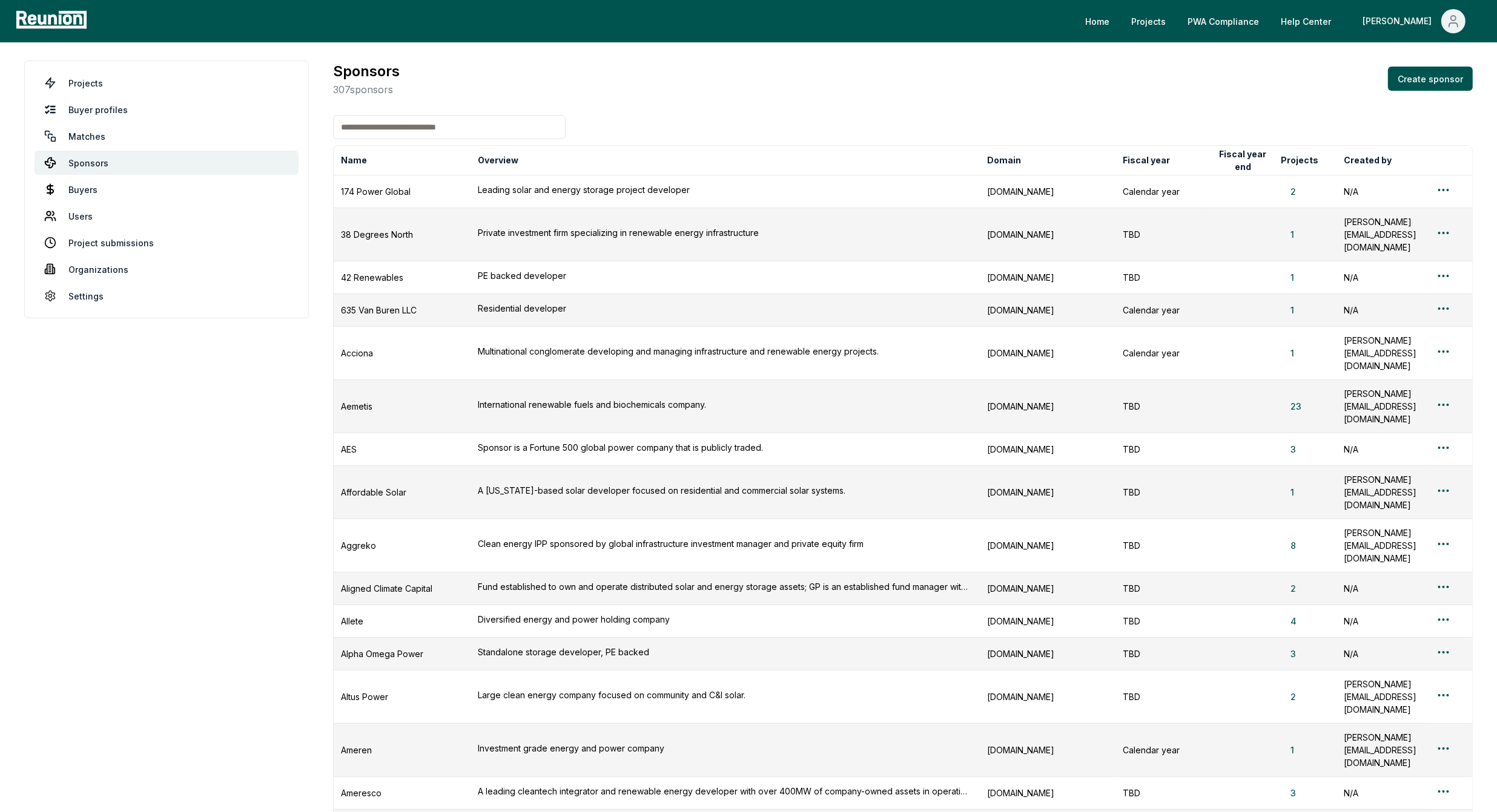
click at [397, 125] on input at bounding box center [449, 127] width 232 height 24
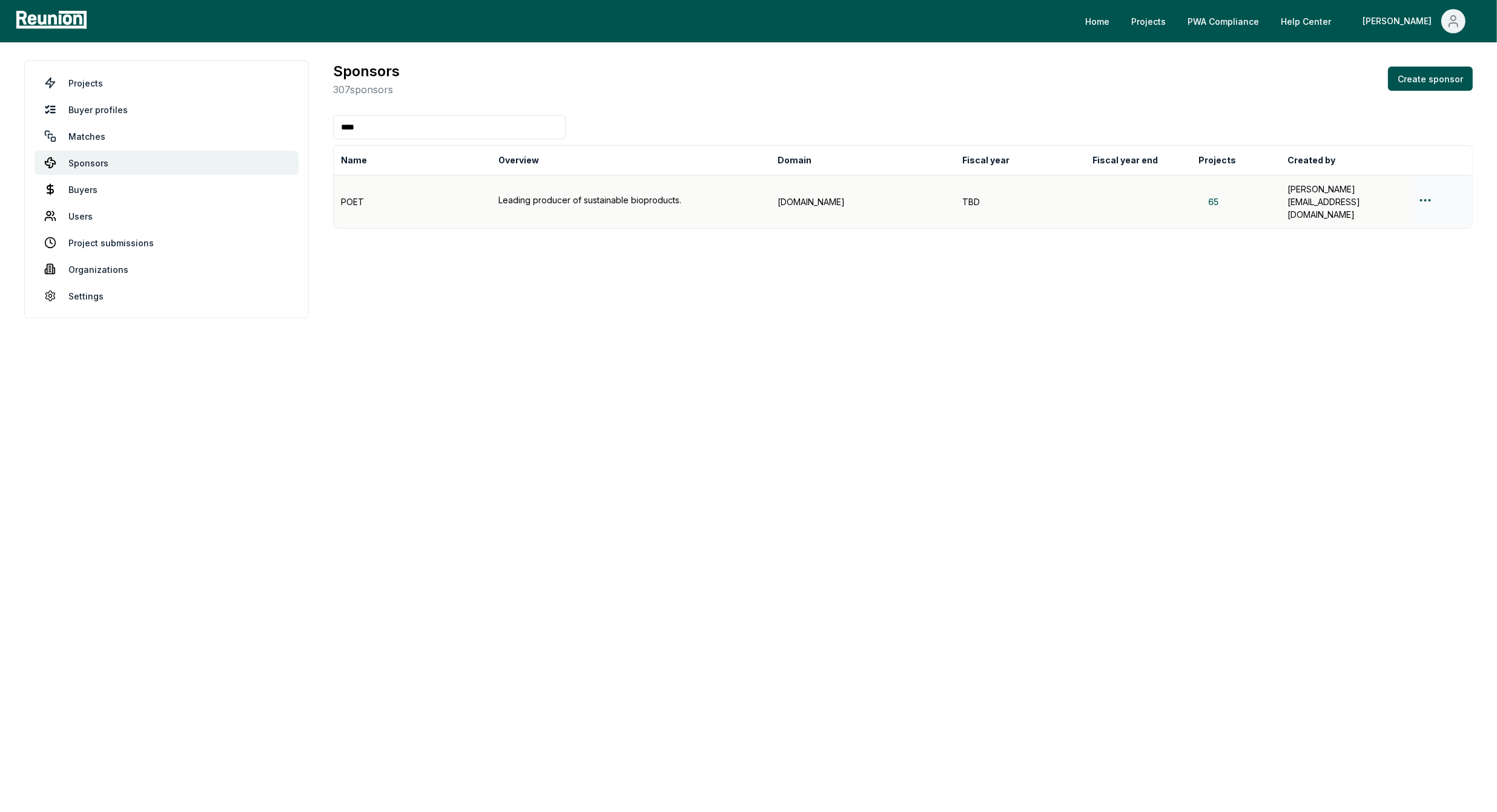
type input "****"
click at [1428, 190] on html "Please visit us on your desktop We're working on making our marketplace mobile-…" at bounding box center [748, 406] width 1497 height 812
click at [1389, 235] on div "Edit sponsor" at bounding box center [1425, 238] width 115 height 20
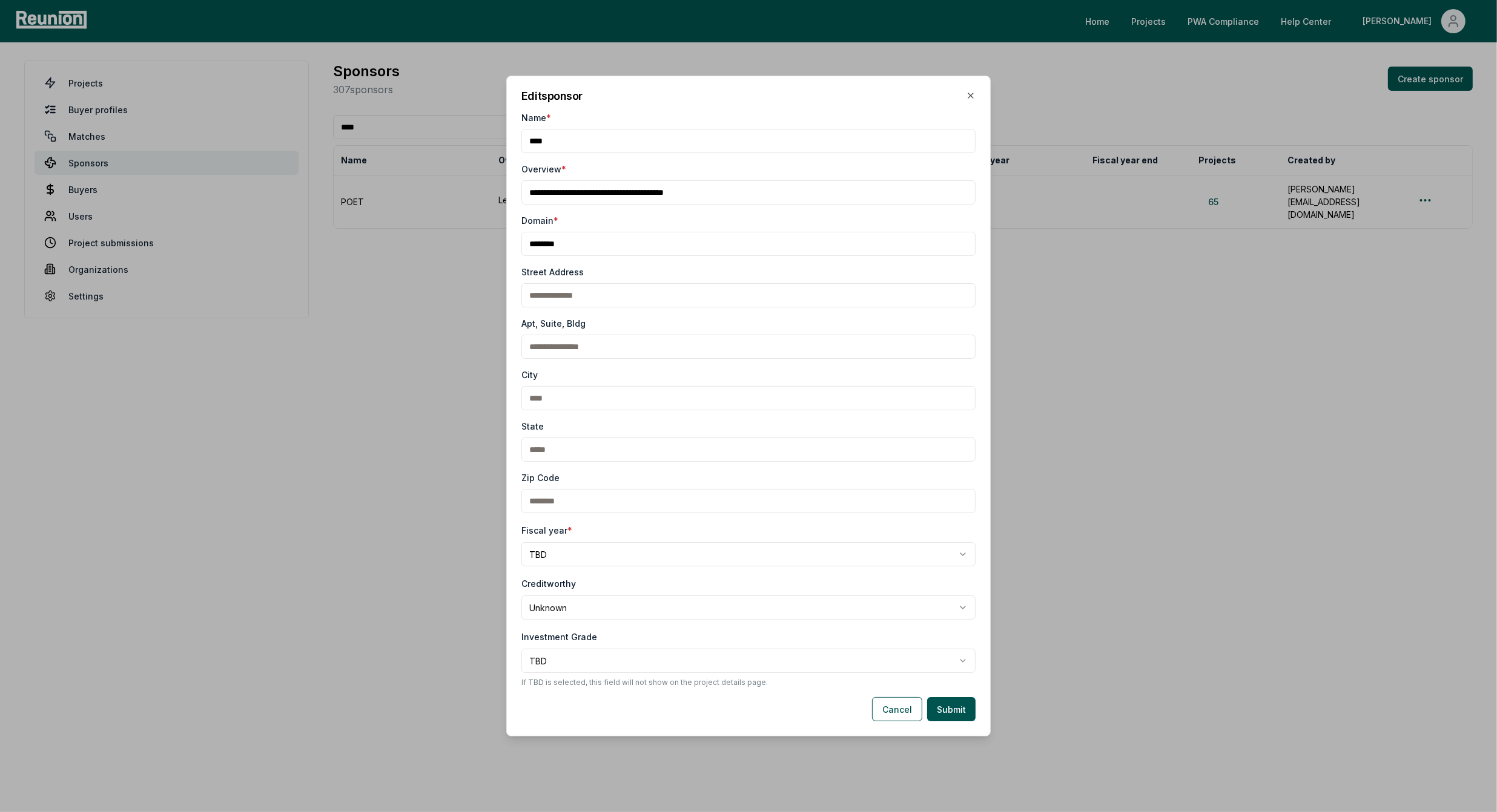
click at [585, 142] on input "Name *" at bounding box center [749, 141] width 454 height 24
type input "*********"
click at [572, 241] on input "Domain *" at bounding box center [749, 244] width 454 height 24
click at [568, 290] on input "Street Address" at bounding box center [749, 295] width 454 height 24
paste input "**********"
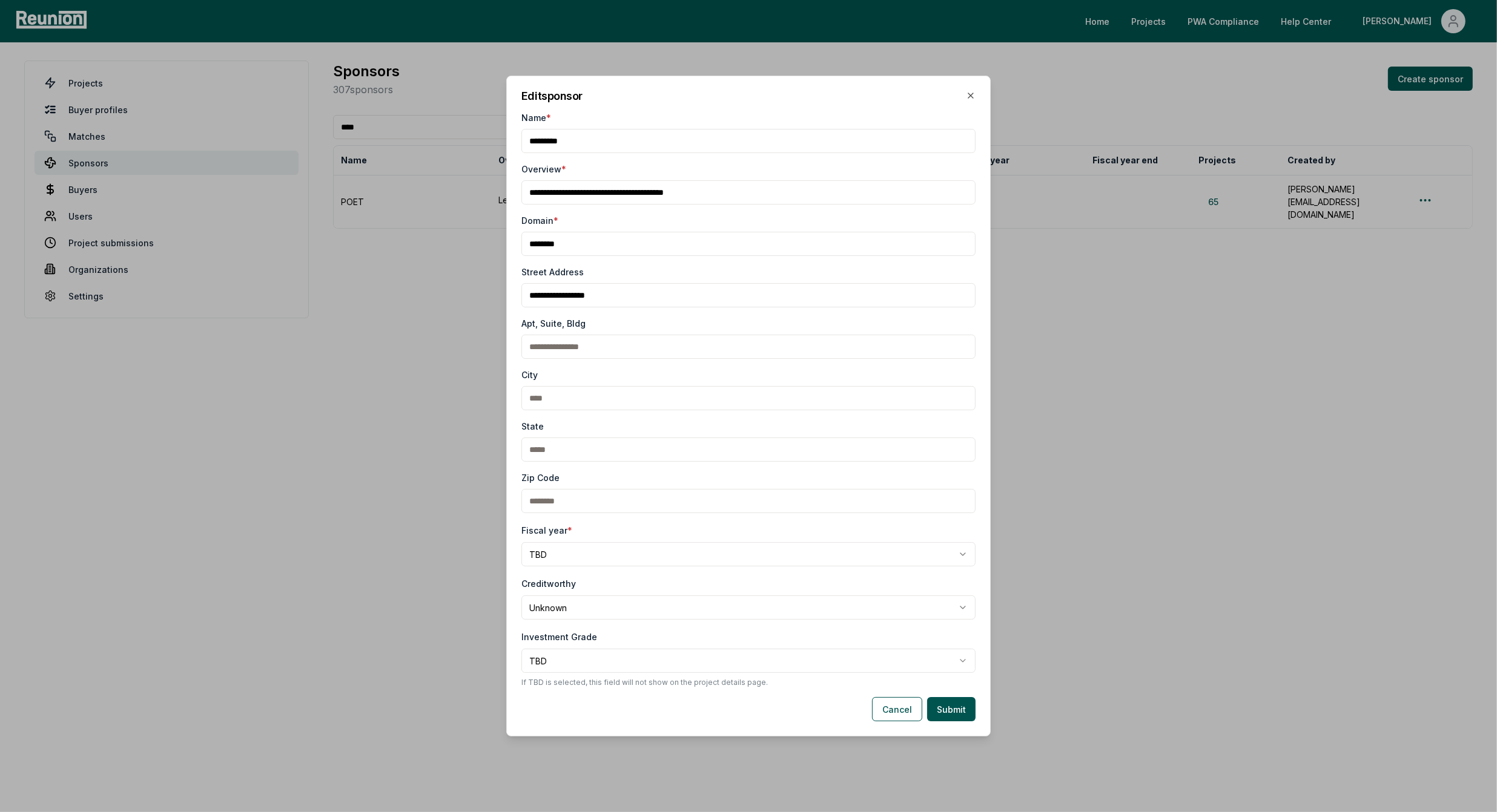
click at [531, 292] on input "Street Address" at bounding box center [749, 295] width 454 height 24
type input "**********"
click at [567, 349] on input "Apt, Suite, Bldg" at bounding box center [749, 347] width 454 height 24
click at [557, 396] on input "City" at bounding box center [749, 398] width 454 height 24
paste input "**********"
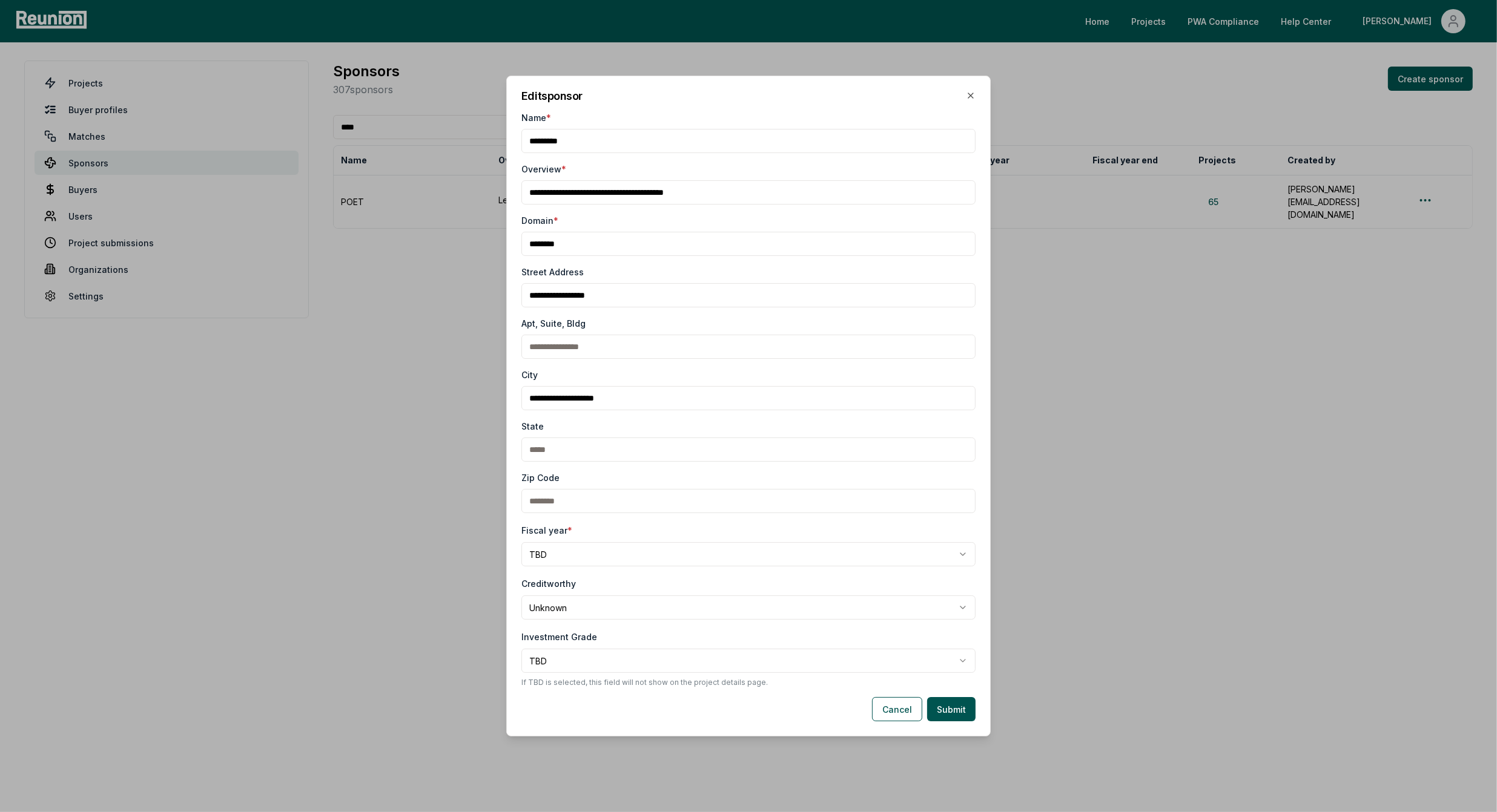
click at [578, 399] on input "City" at bounding box center [749, 398] width 454 height 24
type input "**********"
click at [554, 457] on input "State" at bounding box center [749, 450] width 454 height 24
paste input "********"
click at [559, 450] on input "State" at bounding box center [749, 450] width 454 height 24
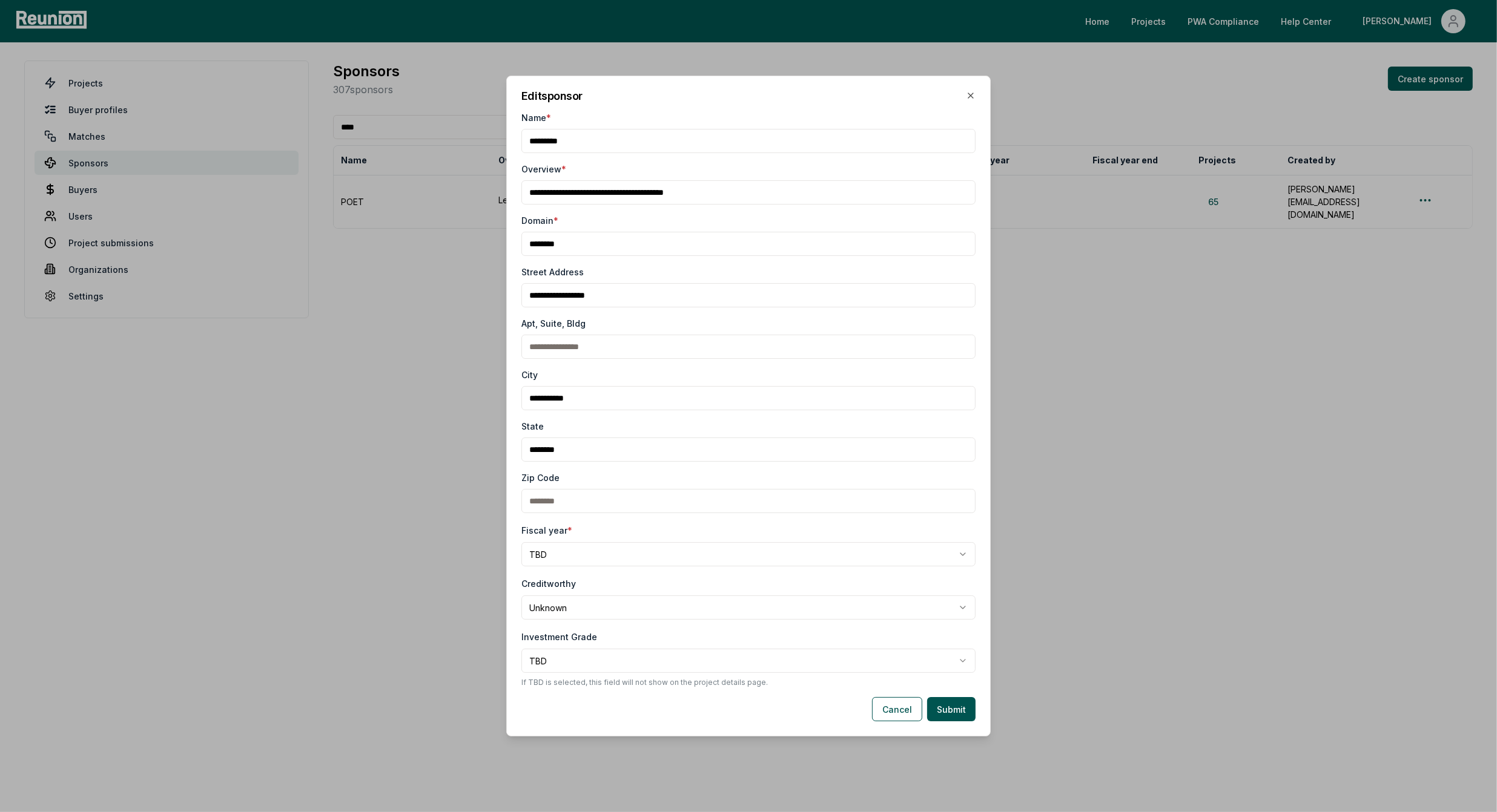
click at [559, 450] on input "State" at bounding box center [749, 450] width 454 height 24
type input "**"
click at [559, 497] on input "Zip Code" at bounding box center [749, 501] width 454 height 24
paste input "*****"
type input "*****"
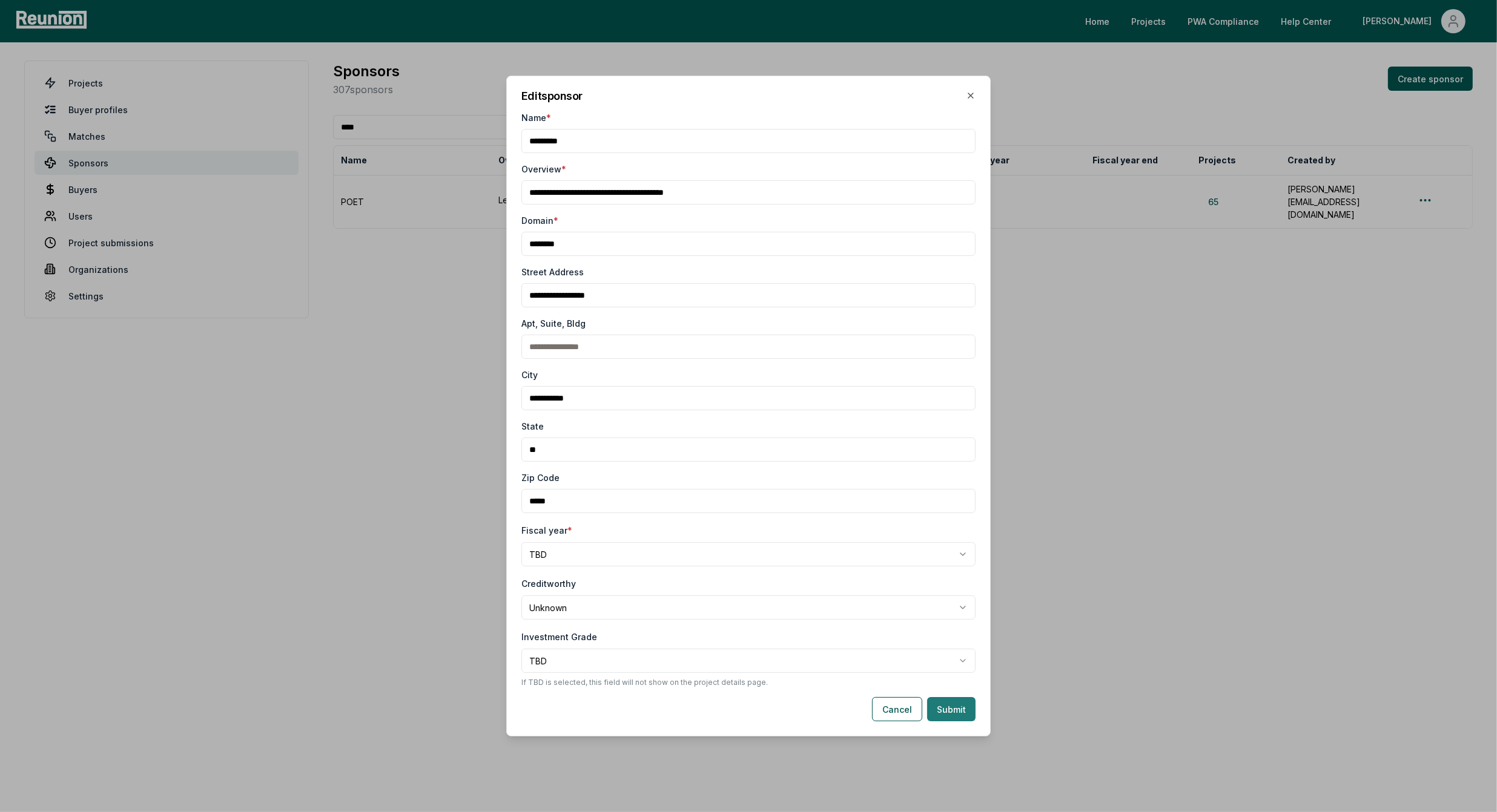
click at [961, 710] on button "Submit" at bounding box center [951, 709] width 49 height 24
